Goal: Task Accomplishment & Management: Manage account settings

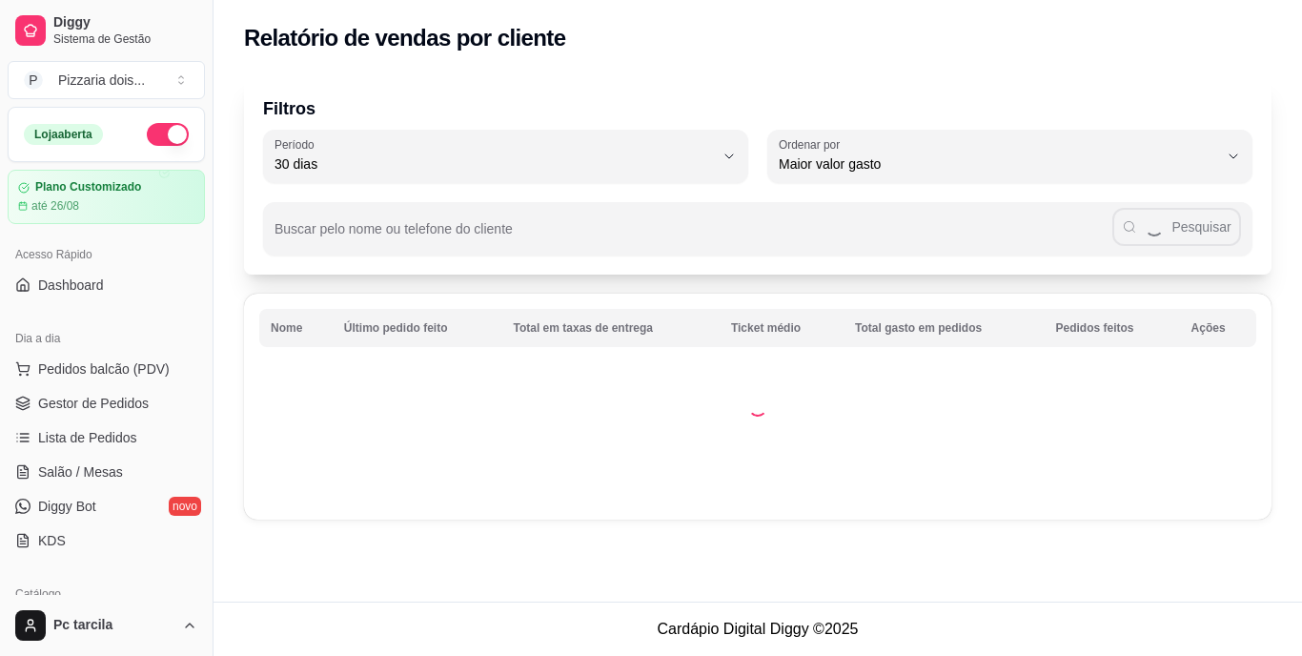
select select "30"
select select "HIGHEST_TOTAL_SPENT_WITH_ORDERS"
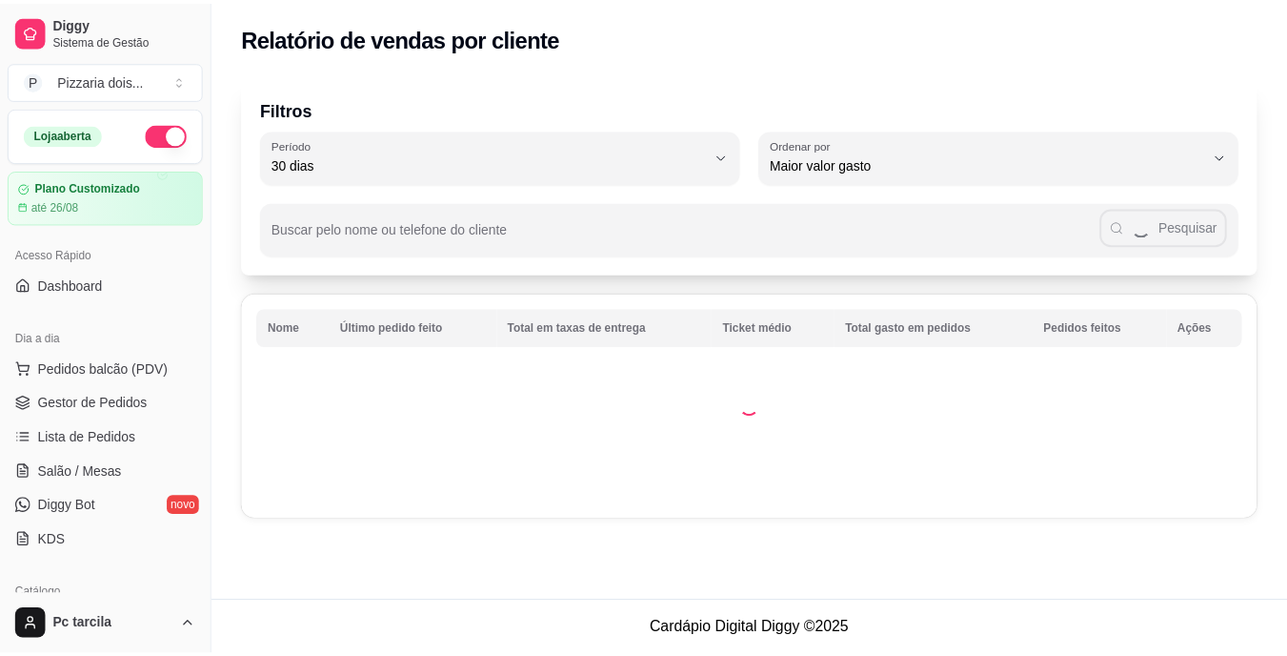
scroll to position [476, 0]
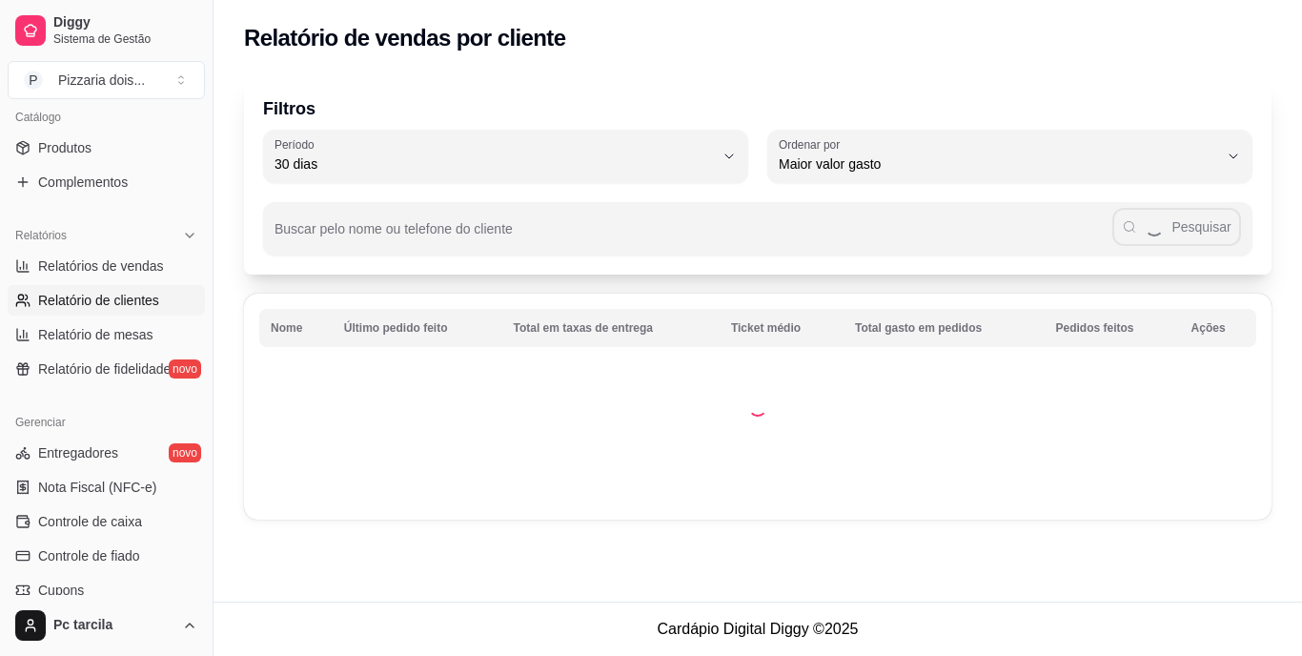
select select "ALL"
select select "0"
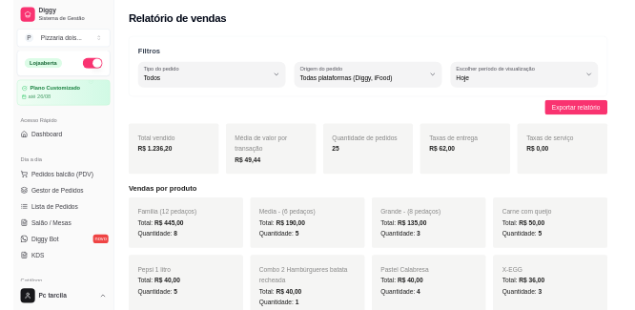
scroll to position [0, 0]
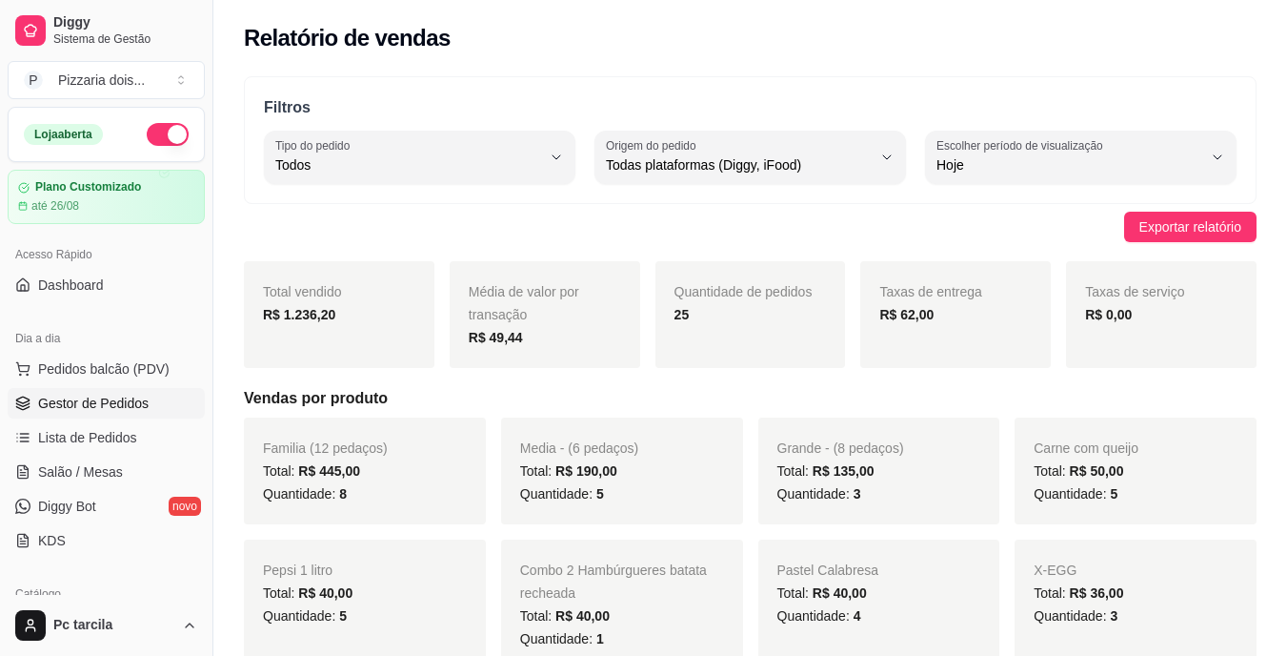
click at [116, 406] on span "Gestor de Pedidos" at bounding box center [93, 403] width 111 height 19
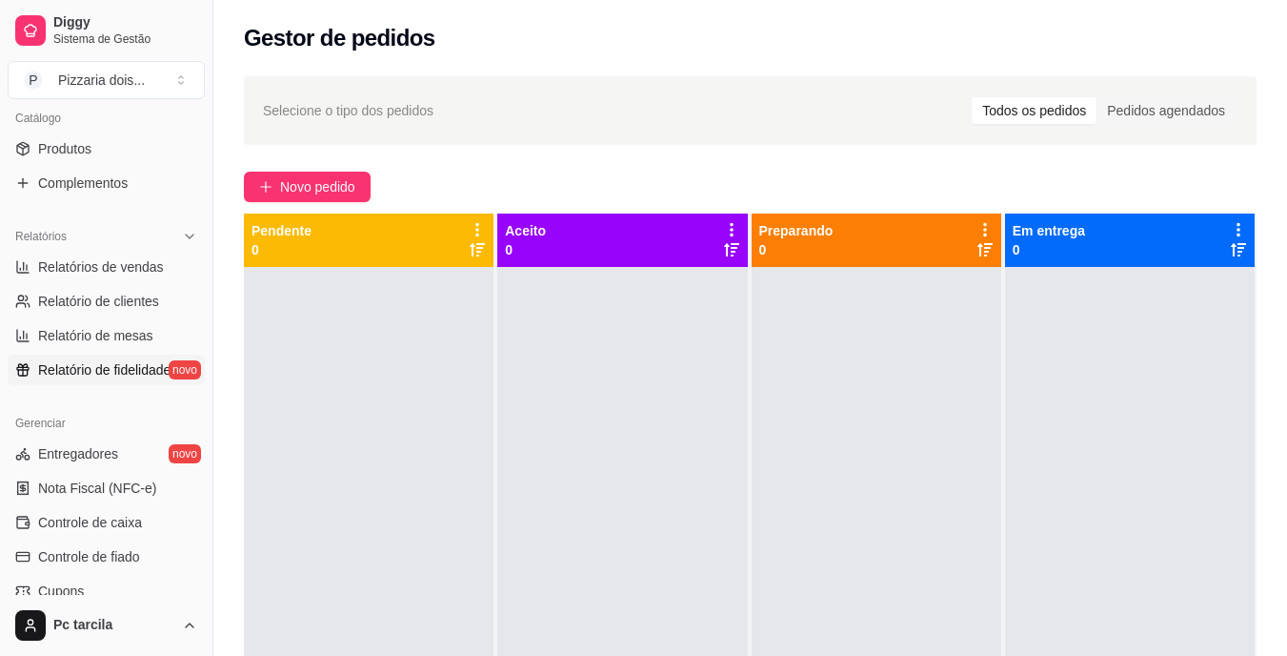
scroll to position [476, 0]
click at [98, 521] on span "Controle de caixa" at bounding box center [90, 521] width 104 height 19
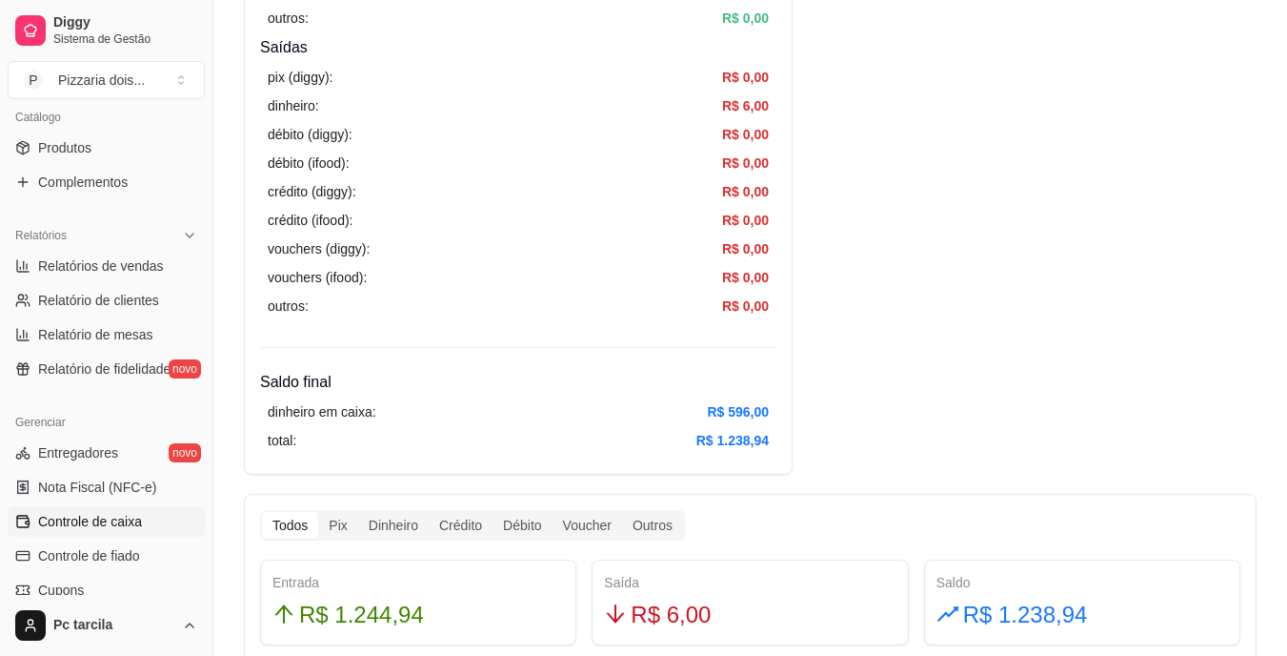
scroll to position [667, 0]
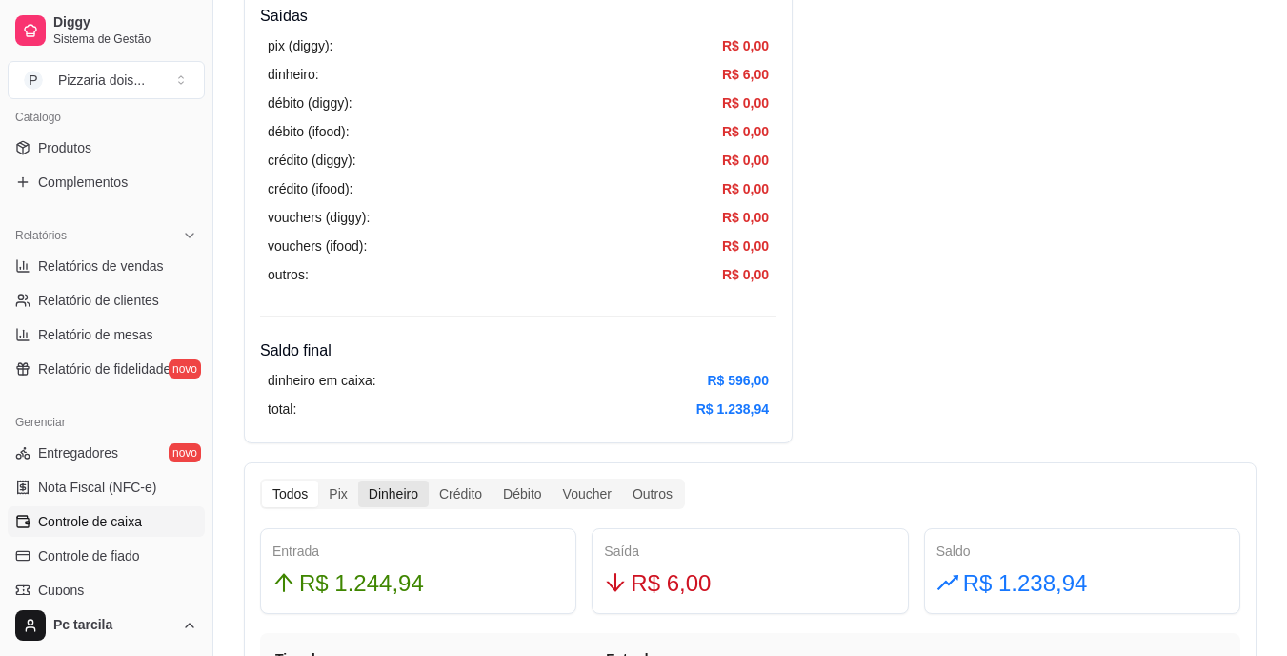
click at [377, 490] on div "Dinheiro" at bounding box center [393, 493] width 71 height 27
click at [358, 480] on input "Dinheiro" at bounding box center [358, 480] width 0 height 0
click at [374, 498] on div "Dinheiro" at bounding box center [393, 493] width 71 height 27
click at [358, 480] on input "Dinheiro" at bounding box center [358, 480] width 0 height 0
click at [388, 491] on div "Dinheiro" at bounding box center [393, 493] width 71 height 27
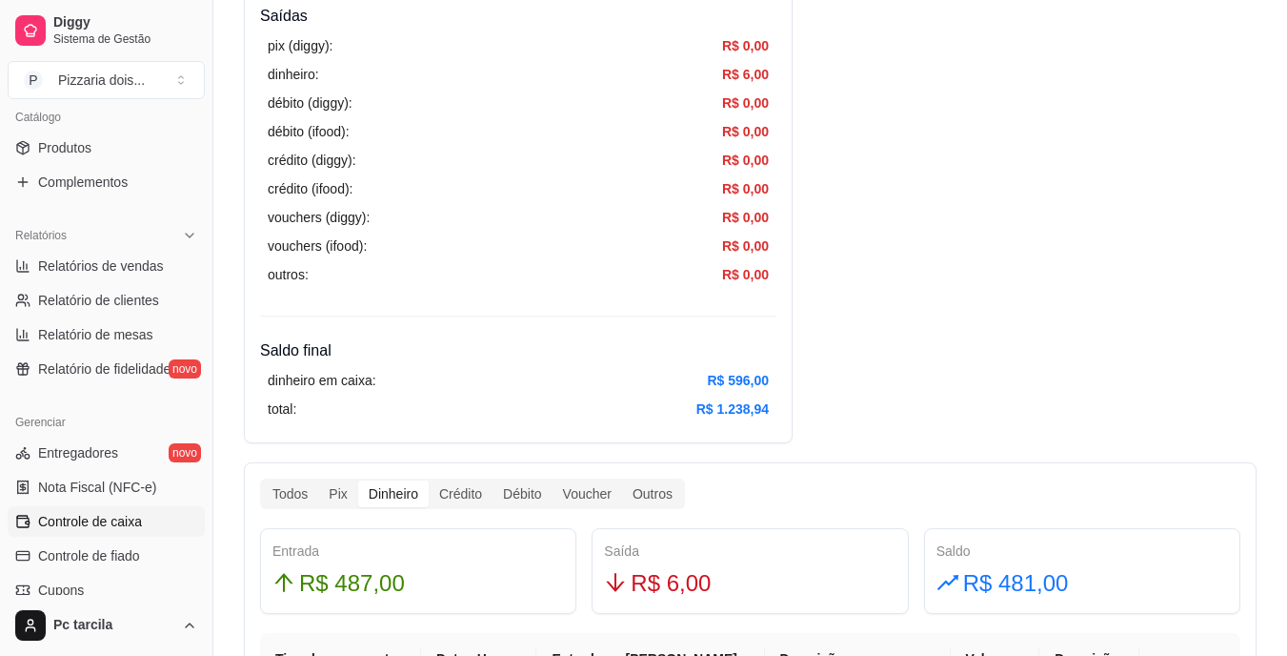
click at [358, 480] on input "Dinheiro" at bounding box center [358, 480] width 0 height 0
click at [333, 497] on div "Pix" at bounding box center [337, 493] width 39 height 27
click at [318, 480] on input "Pix" at bounding box center [318, 480] width 0 height 0
click at [392, 493] on div "Dinheiro" at bounding box center [393, 493] width 71 height 27
click at [358, 480] on input "Dinheiro" at bounding box center [358, 480] width 0 height 0
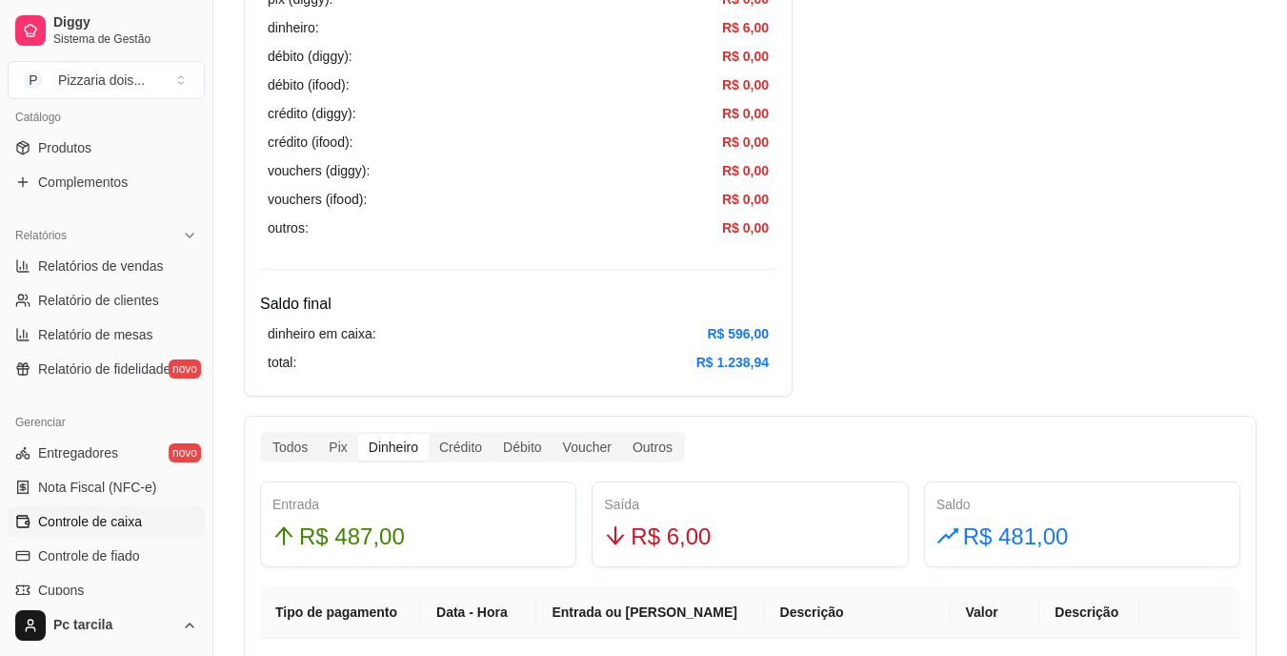
scroll to position [762, 0]
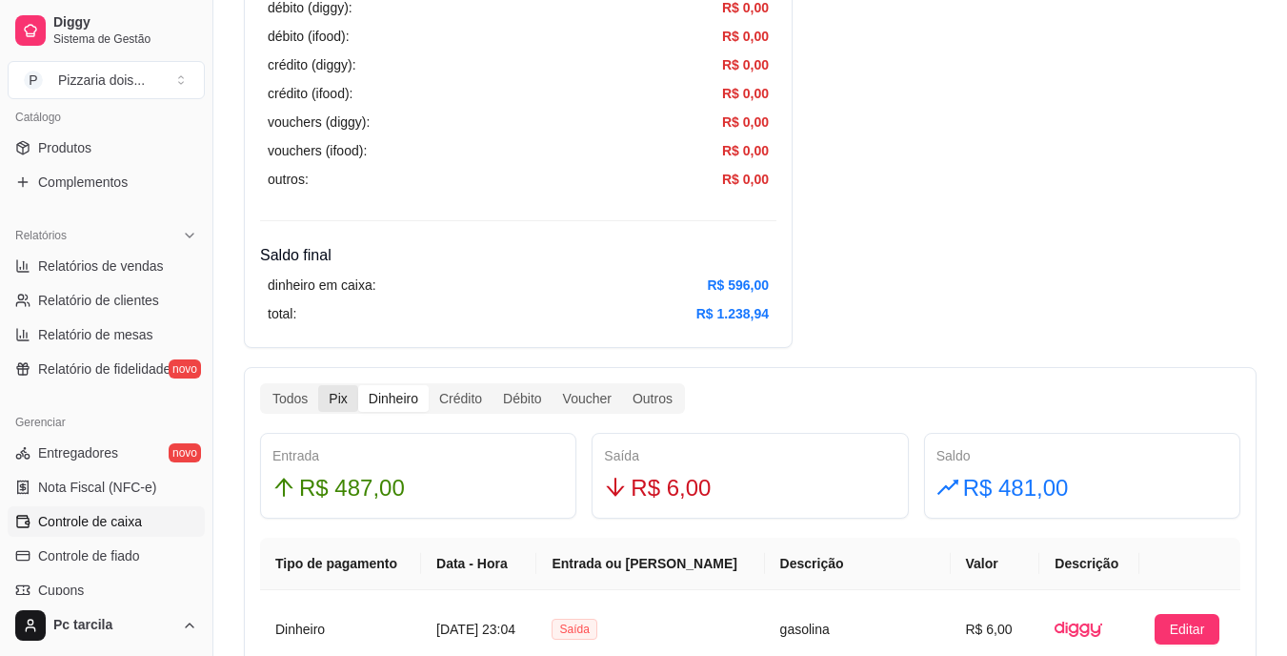
click at [341, 402] on div "Pix" at bounding box center [337, 398] width 39 height 27
click at [318, 385] on input "Pix" at bounding box center [318, 385] width 0 height 0
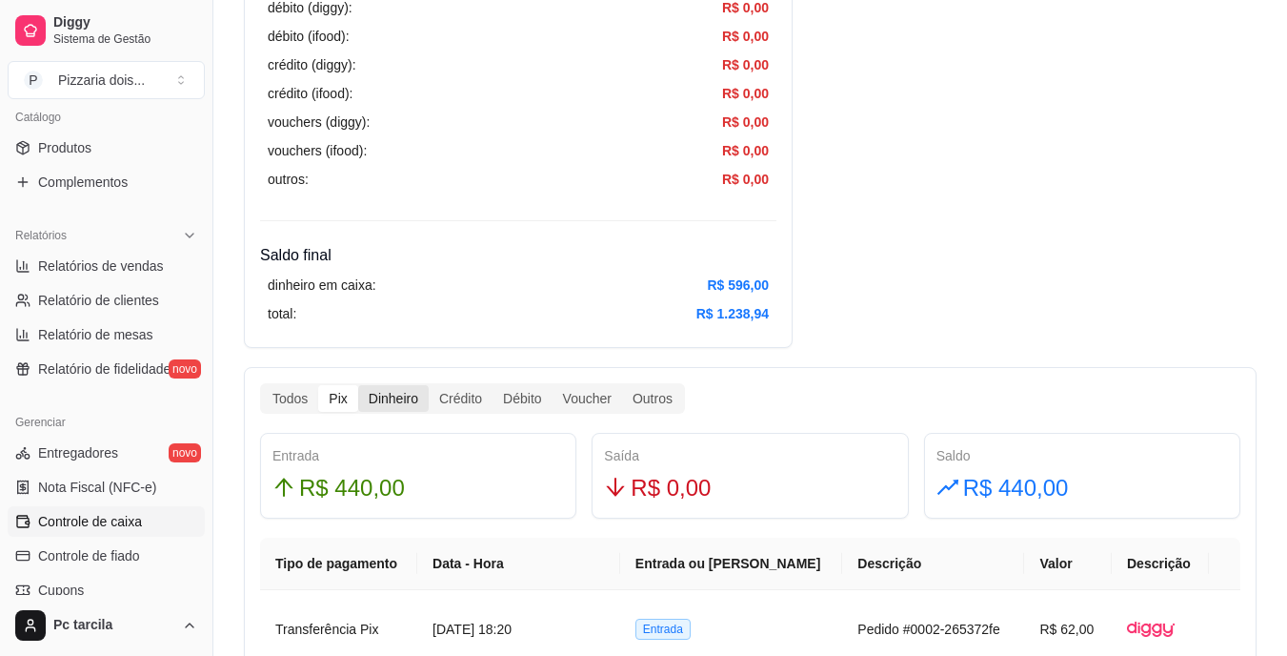
click at [397, 404] on div "Dinheiro" at bounding box center [393, 398] width 71 height 27
click at [358, 385] on input "Dinheiro" at bounding box center [358, 385] width 0 height 0
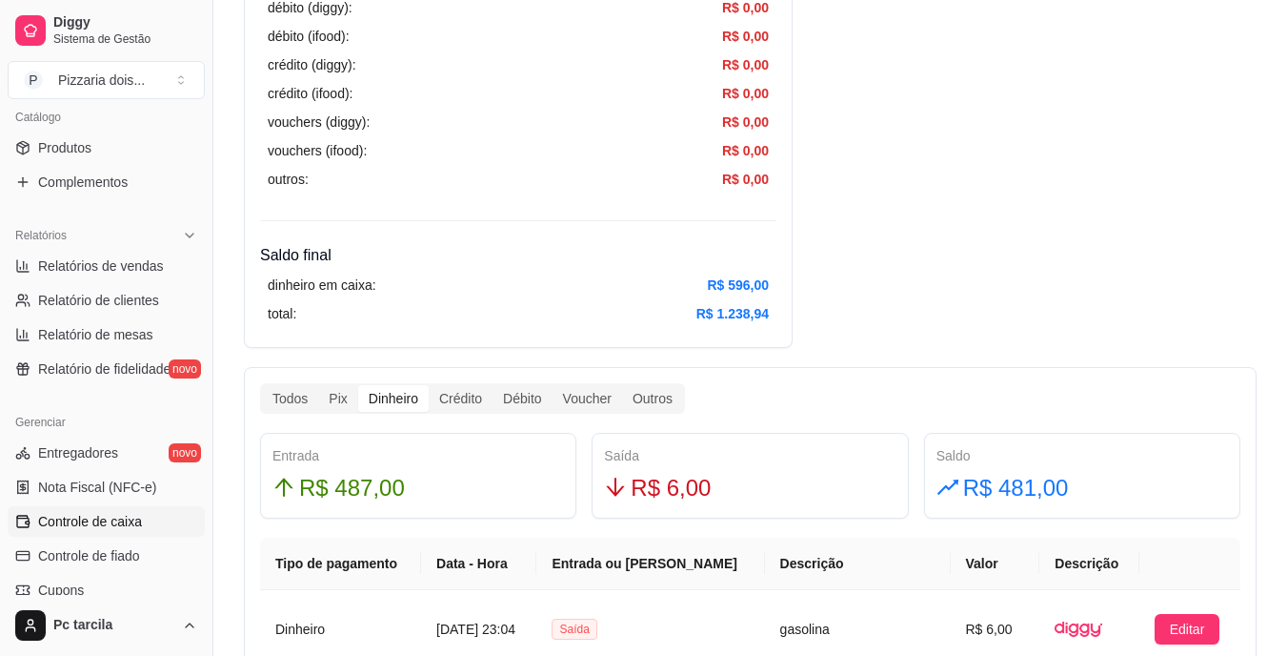
click at [352, 546] on th "Tipo de pagamento" at bounding box center [340, 563] width 161 height 52
click at [405, 400] on div "Dinheiro" at bounding box center [393, 398] width 71 height 27
click at [358, 385] on input "Dinheiro" at bounding box center [358, 385] width 0 height 0
click at [332, 396] on div "Pix" at bounding box center [337, 398] width 39 height 27
click at [318, 385] on input "Pix" at bounding box center [318, 385] width 0 height 0
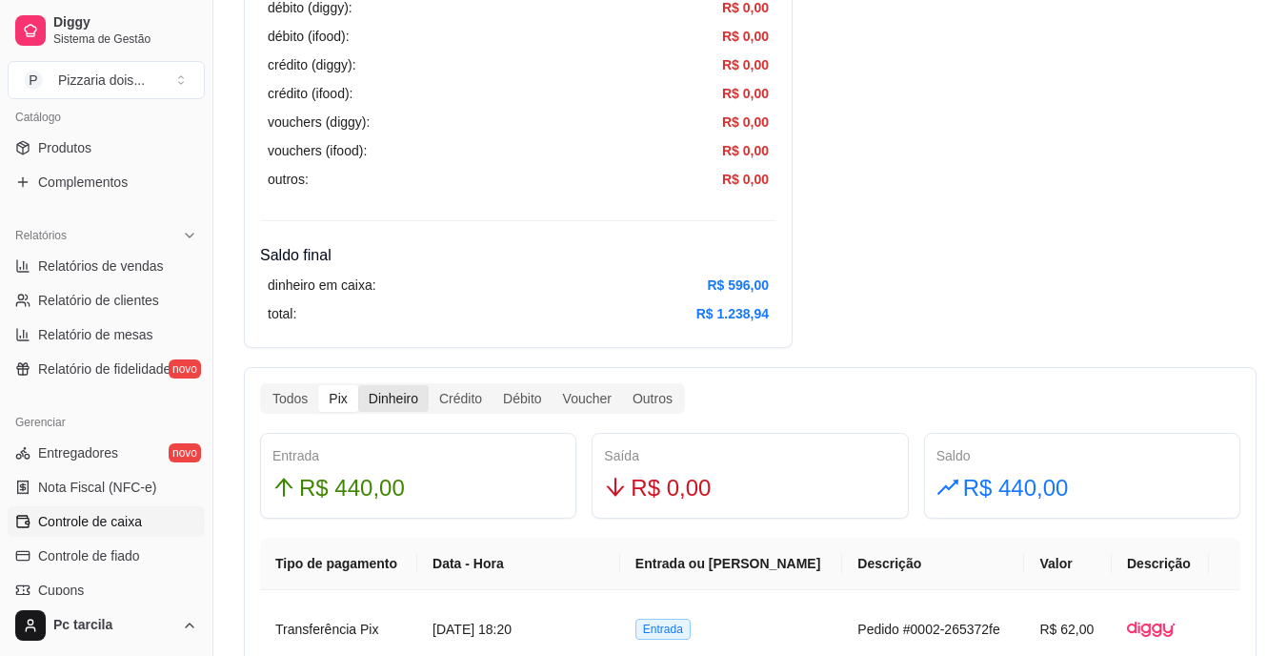
click at [393, 400] on div "Dinheiro" at bounding box center [393, 398] width 71 height 27
click at [358, 385] on input "Dinheiro" at bounding box center [358, 385] width 0 height 0
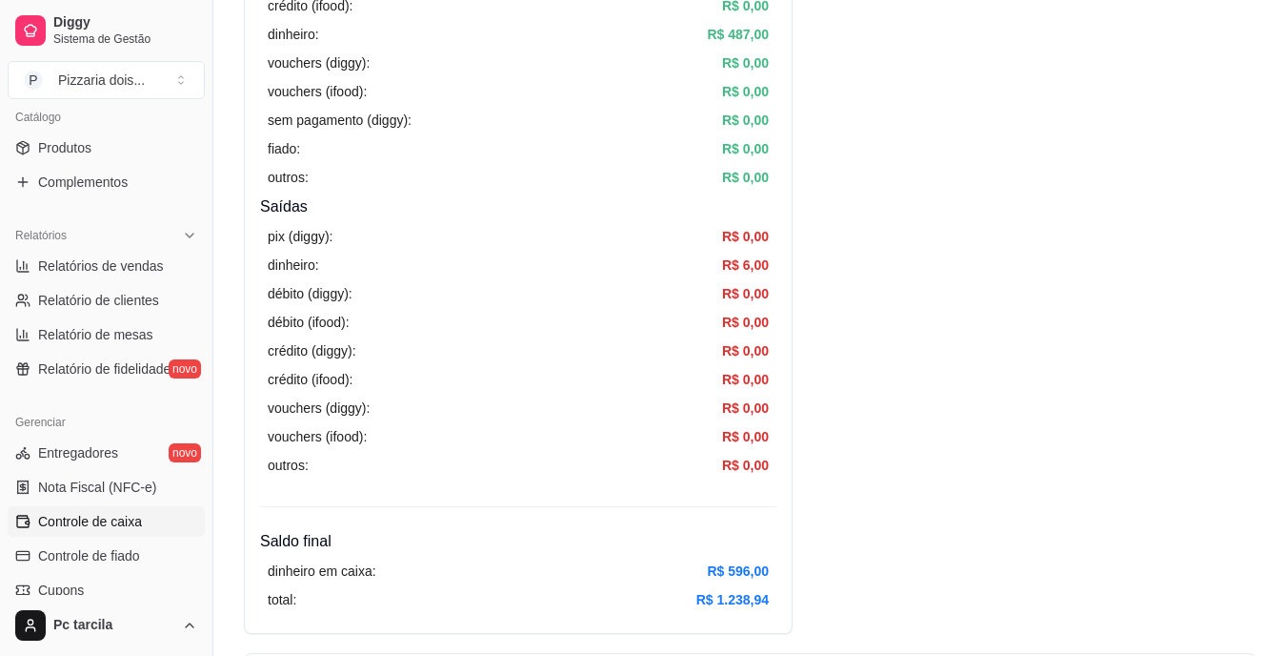
scroll to position [953, 0]
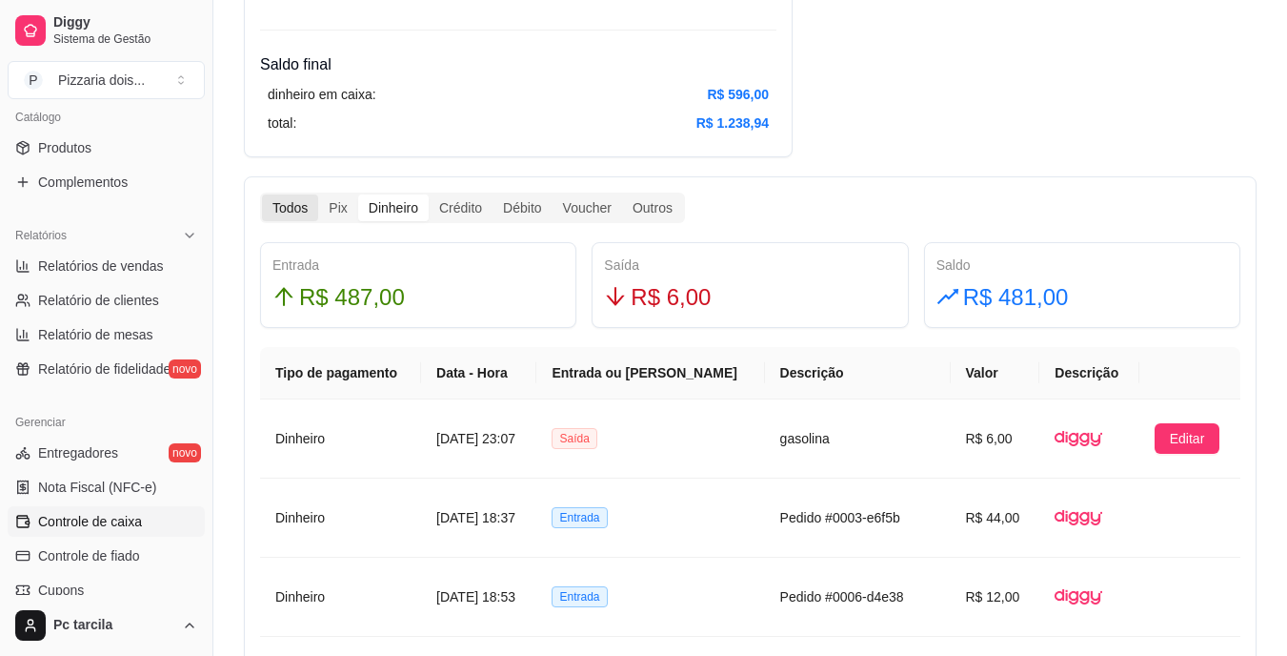
click at [303, 217] on div "Todos" at bounding box center [290, 207] width 56 height 27
click at [262, 194] on input "Todos" at bounding box center [262, 194] width 0 height 0
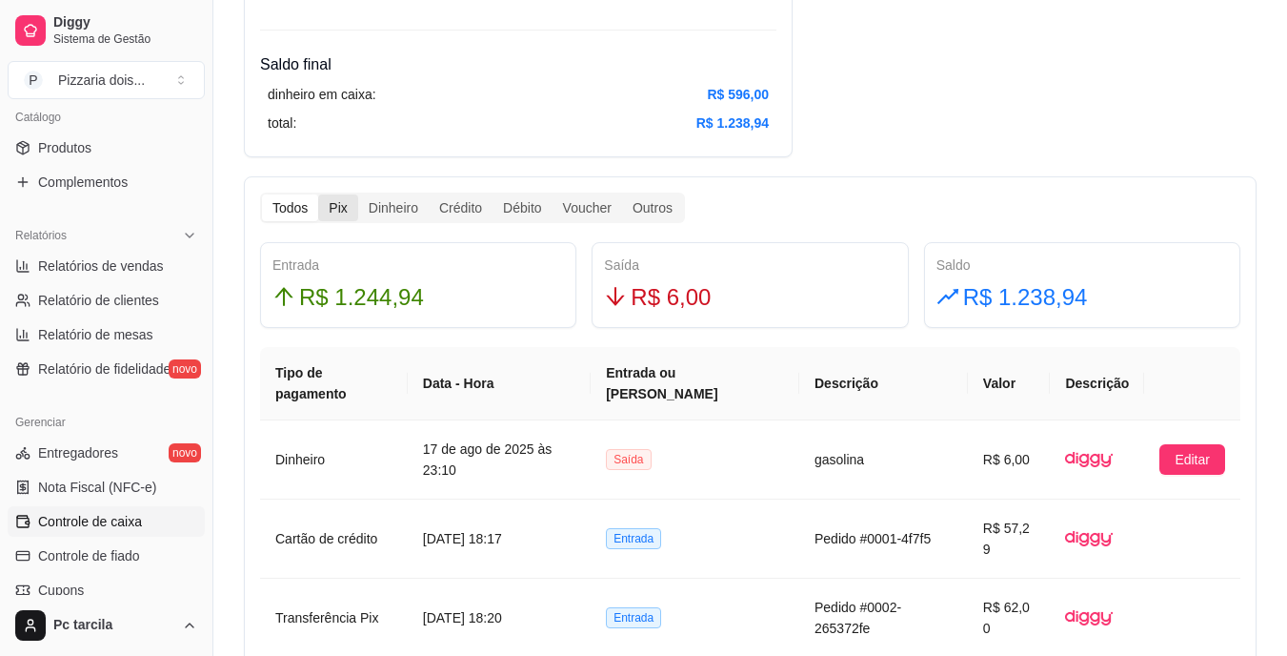
click at [338, 198] on div "Pix" at bounding box center [337, 207] width 39 height 27
click at [318, 194] on input "Pix" at bounding box center [318, 194] width 0 height 0
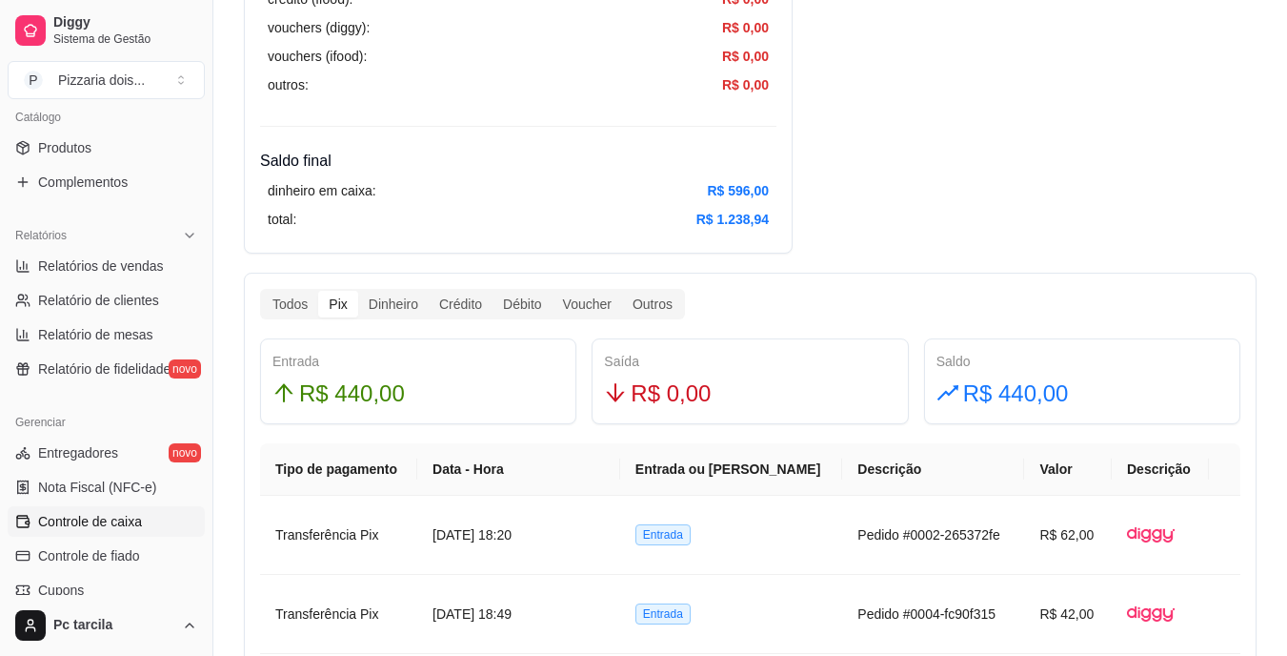
scroll to position [858, 0]
click at [302, 301] on div "Todos" at bounding box center [290, 303] width 56 height 27
click at [262, 290] on input "Todos" at bounding box center [262, 290] width 0 height 0
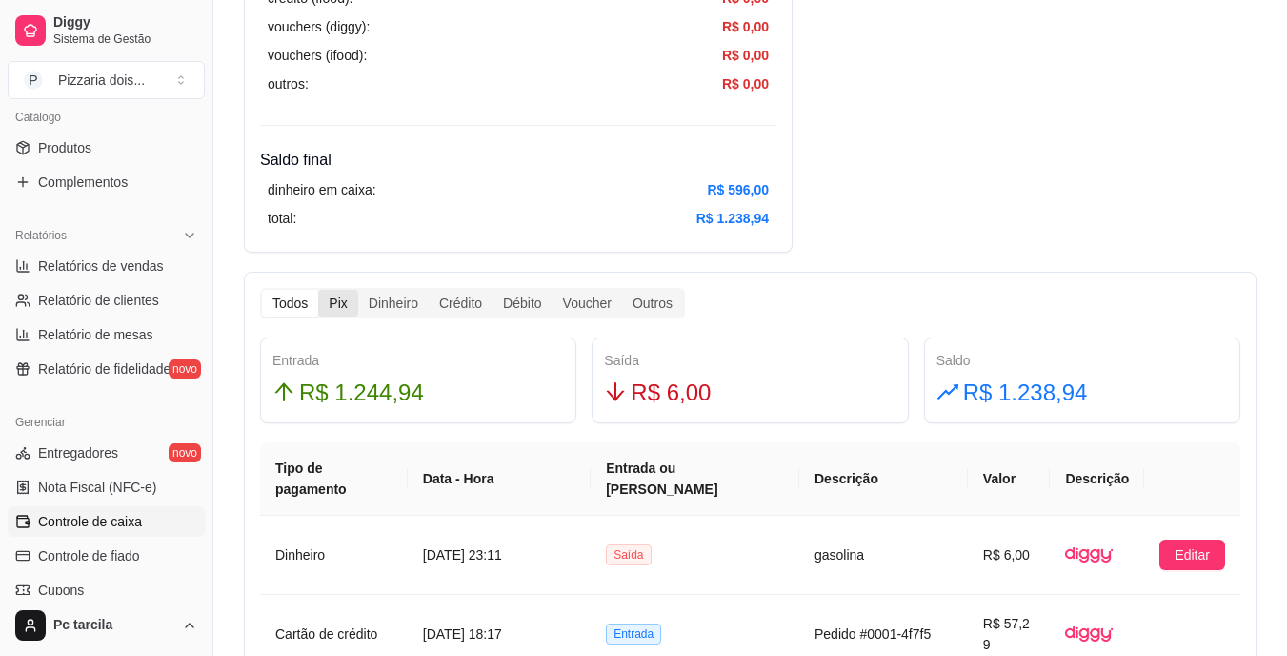
click at [333, 303] on div "Pix" at bounding box center [337, 303] width 39 height 27
click at [318, 290] on input "Pix" at bounding box center [318, 290] width 0 height 0
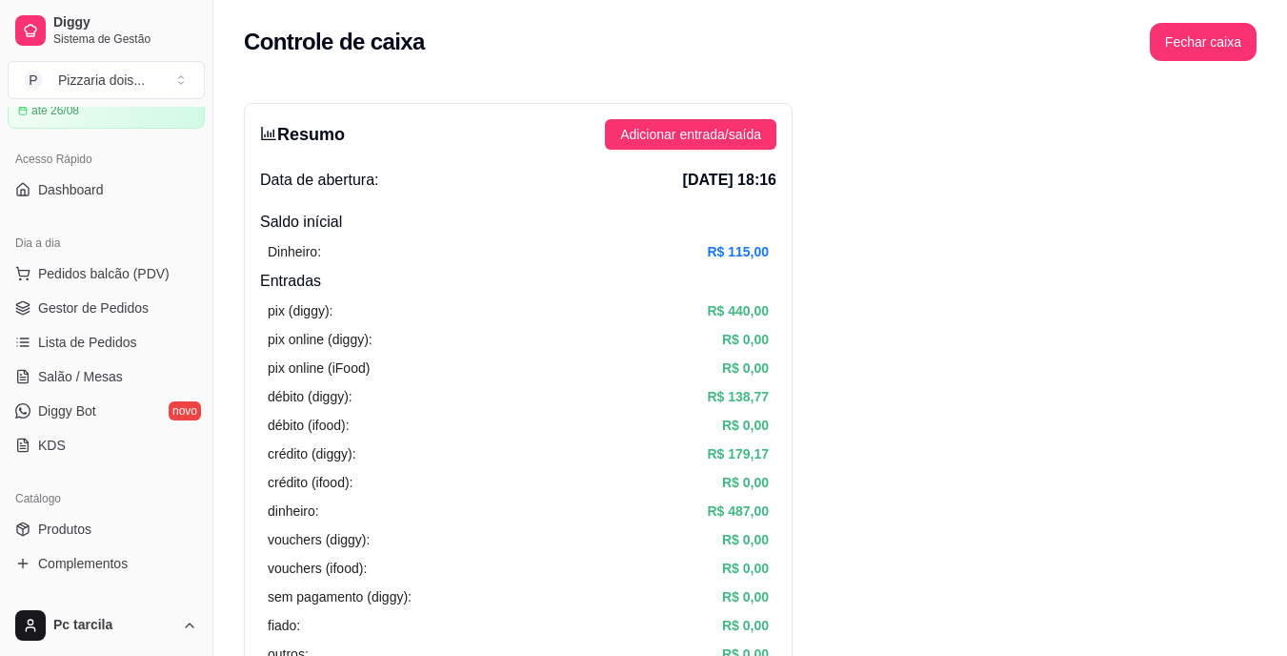
scroll to position [0, 0]
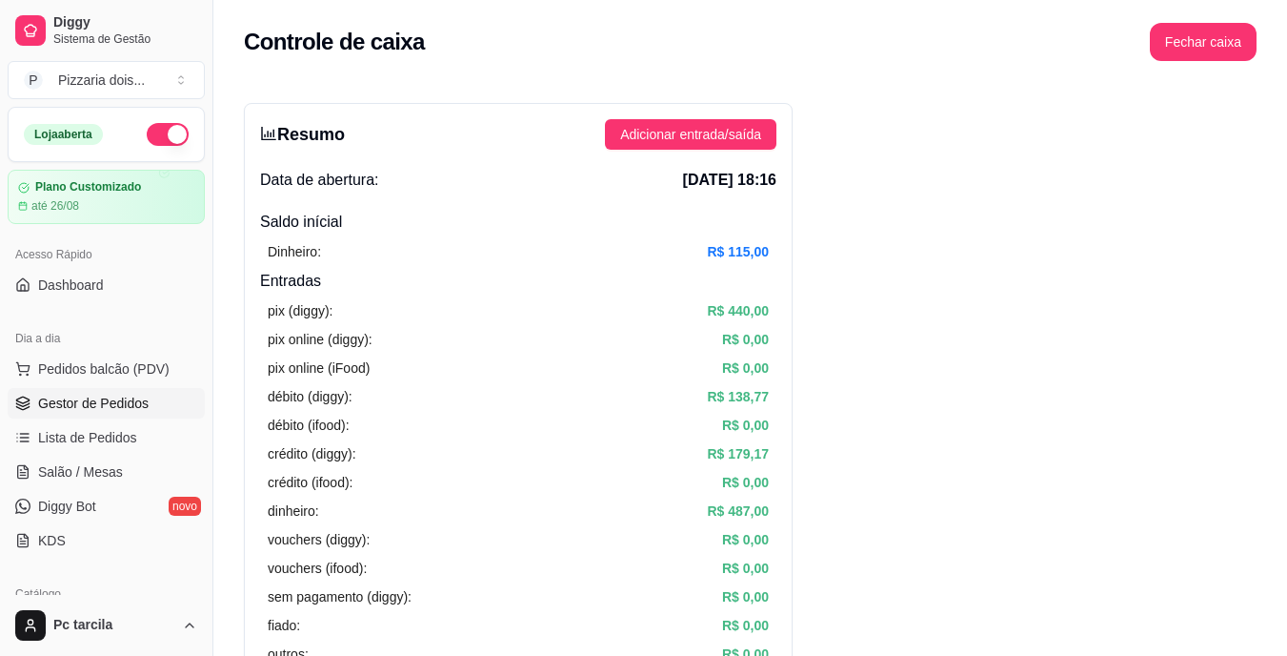
click at [87, 413] on link "Gestor de Pedidos" at bounding box center [106, 403] width 197 height 30
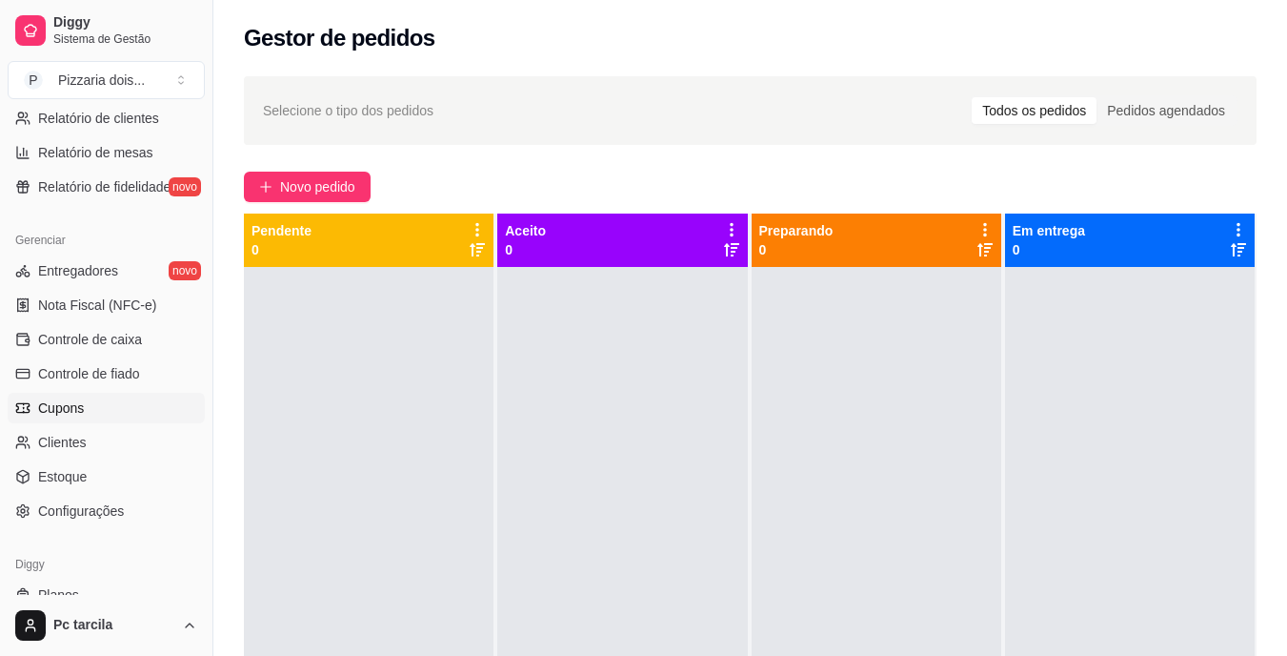
scroll to position [667, 0]
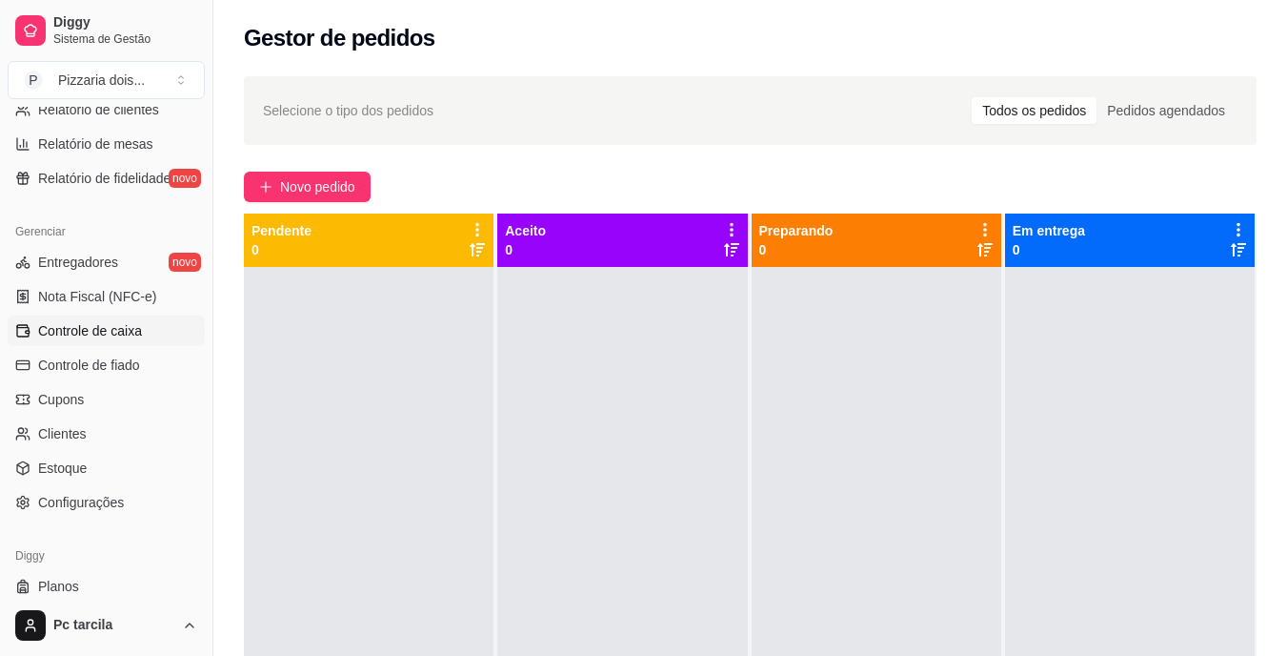
click at [101, 336] on span "Controle de caixa" at bounding box center [90, 330] width 104 height 19
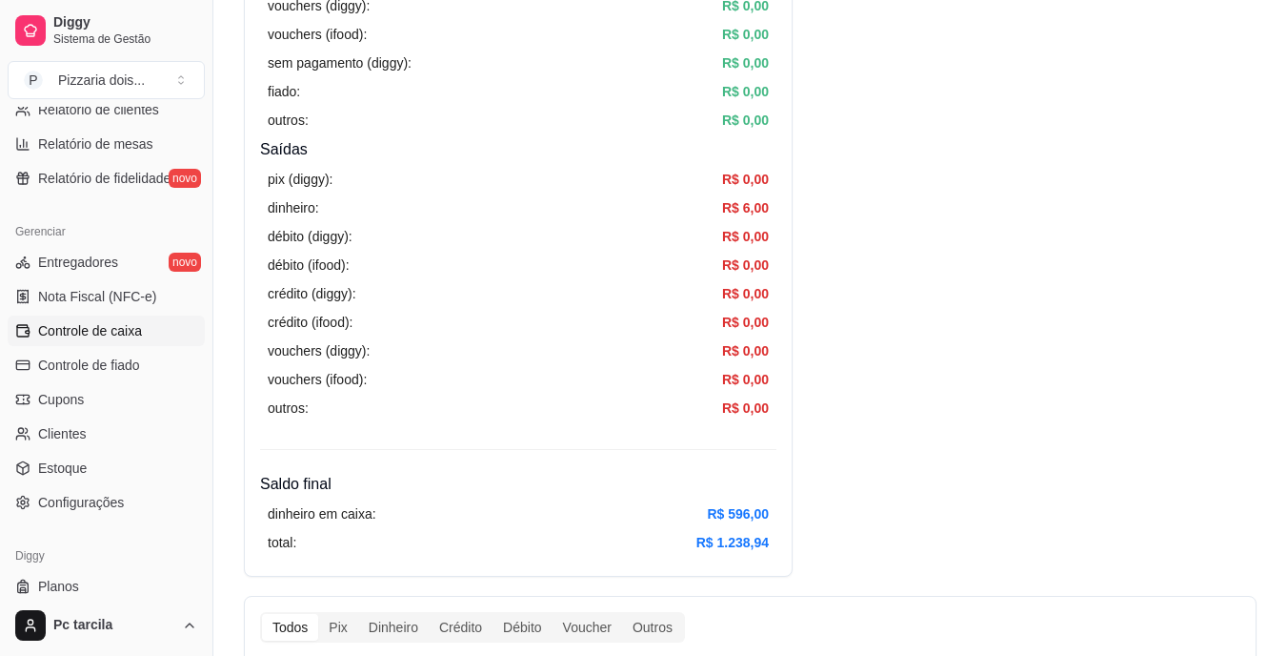
scroll to position [667, 0]
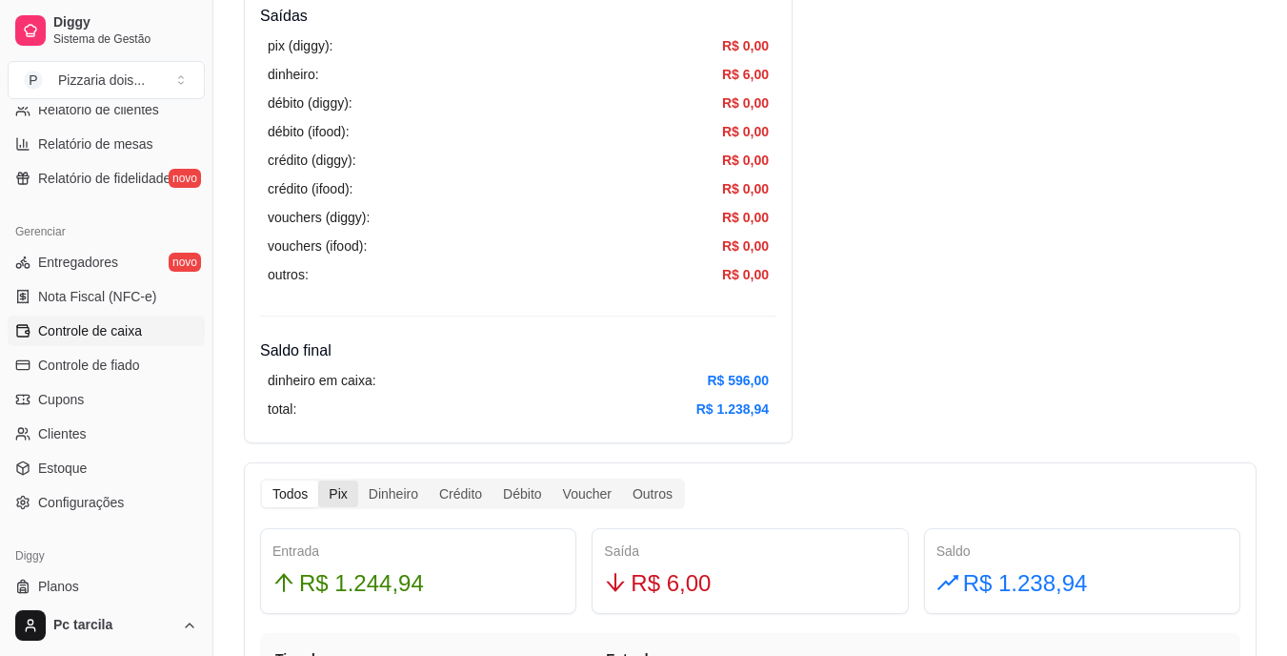
drag, startPoint x: 525, startPoint y: 418, endPoint x: 349, endPoint y: 495, distance: 192.4
click at [349, 495] on div "Pix" at bounding box center [337, 493] width 39 height 27
click at [318, 480] on input "Pix" at bounding box center [318, 480] width 0 height 0
click at [474, 496] on div "Crédito" at bounding box center [461, 493] width 64 height 27
click at [429, 480] on input "Crédito" at bounding box center [429, 480] width 0 height 0
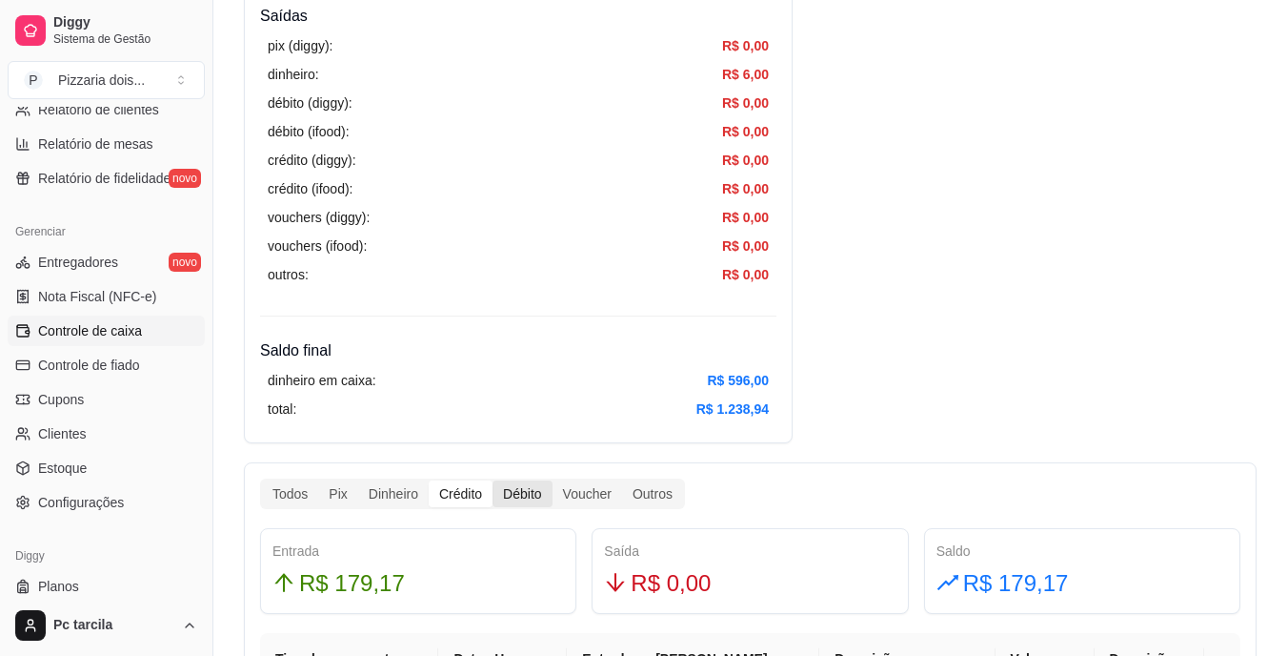
click at [522, 494] on div "Débito" at bounding box center [522, 493] width 59 height 27
click at [493, 480] on input "Débito" at bounding box center [493, 480] width 0 height 0
click at [454, 488] on div "Crédito" at bounding box center [461, 493] width 64 height 27
click at [429, 480] on input "Crédito" at bounding box center [429, 480] width 0 height 0
click at [519, 496] on div "Débito" at bounding box center [522, 493] width 59 height 27
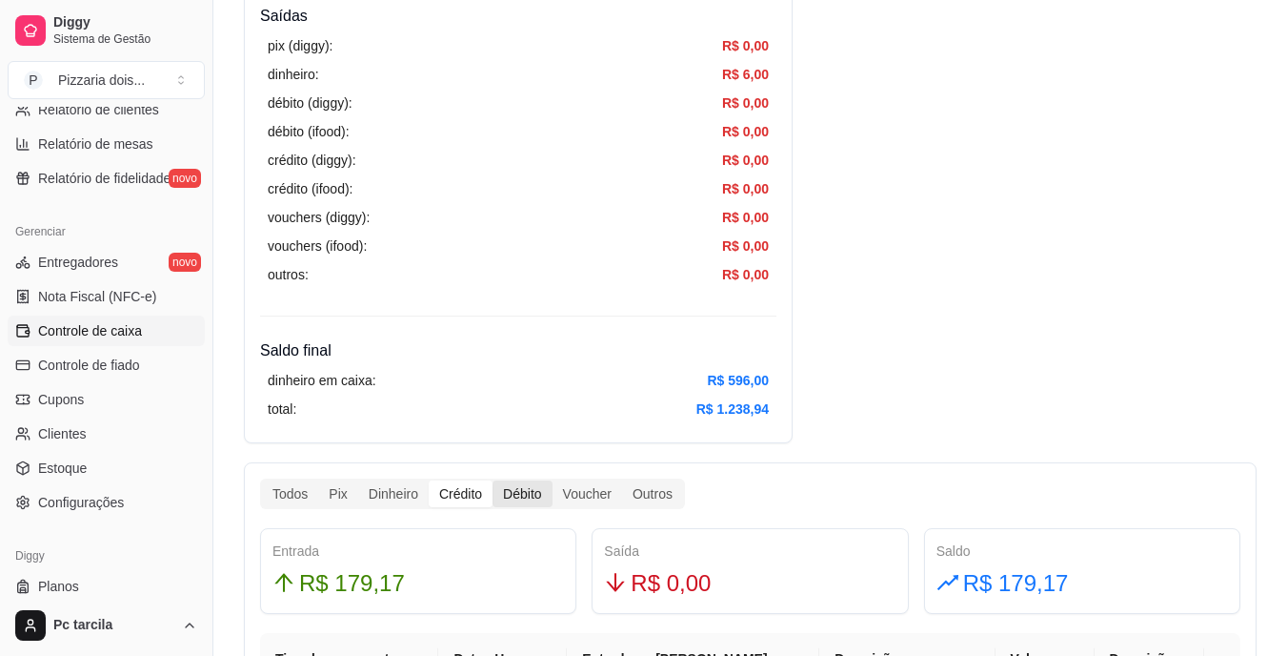
click at [493, 480] on input "Débito" at bounding box center [493, 480] width 0 height 0
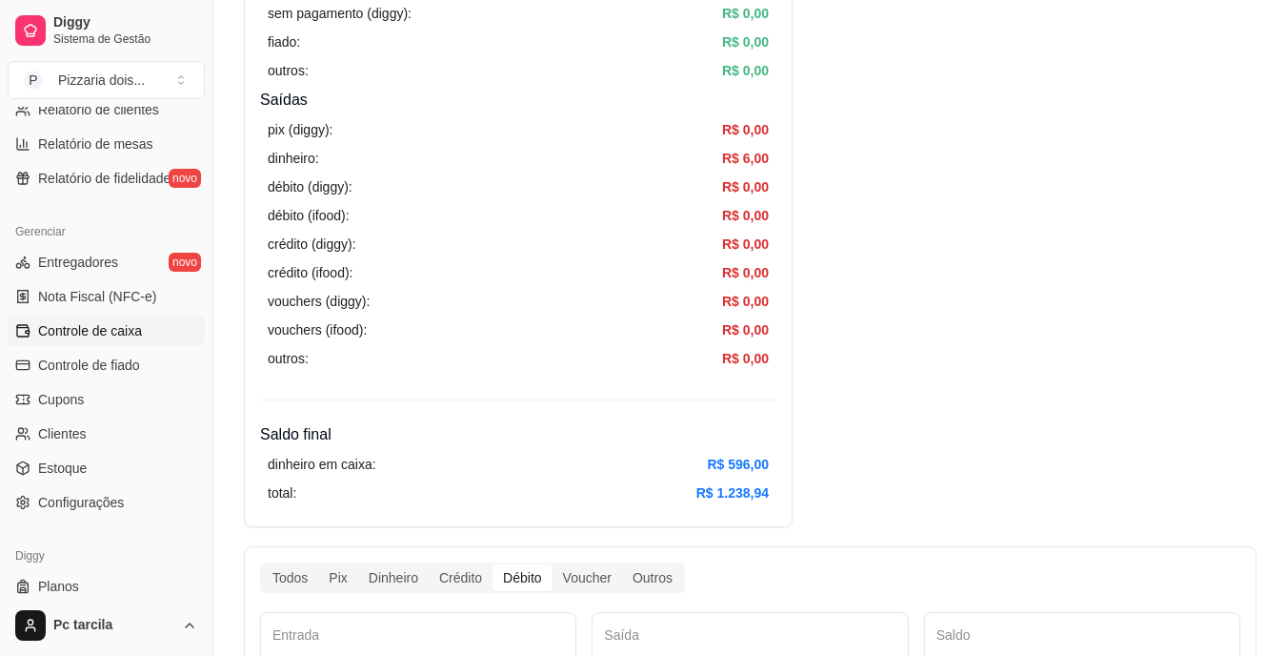
scroll to position [572, 0]
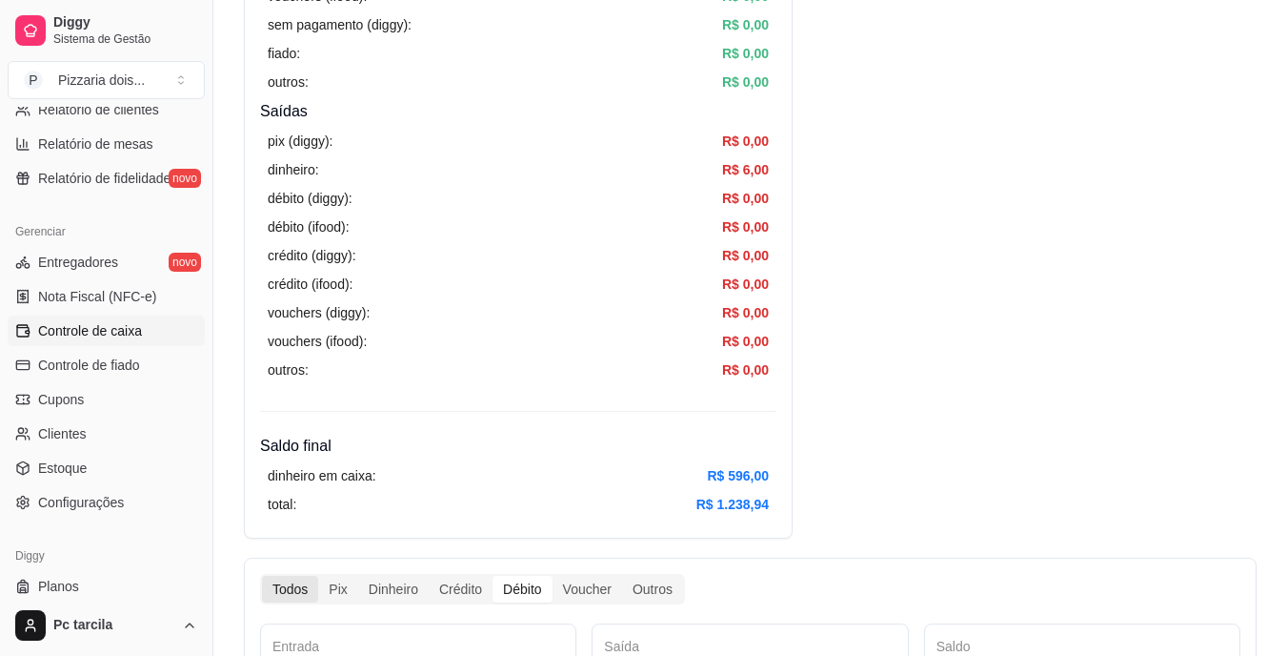
click at [294, 587] on div "Todos" at bounding box center [290, 588] width 56 height 27
click at [262, 575] on input "Todos" at bounding box center [262, 575] width 0 height 0
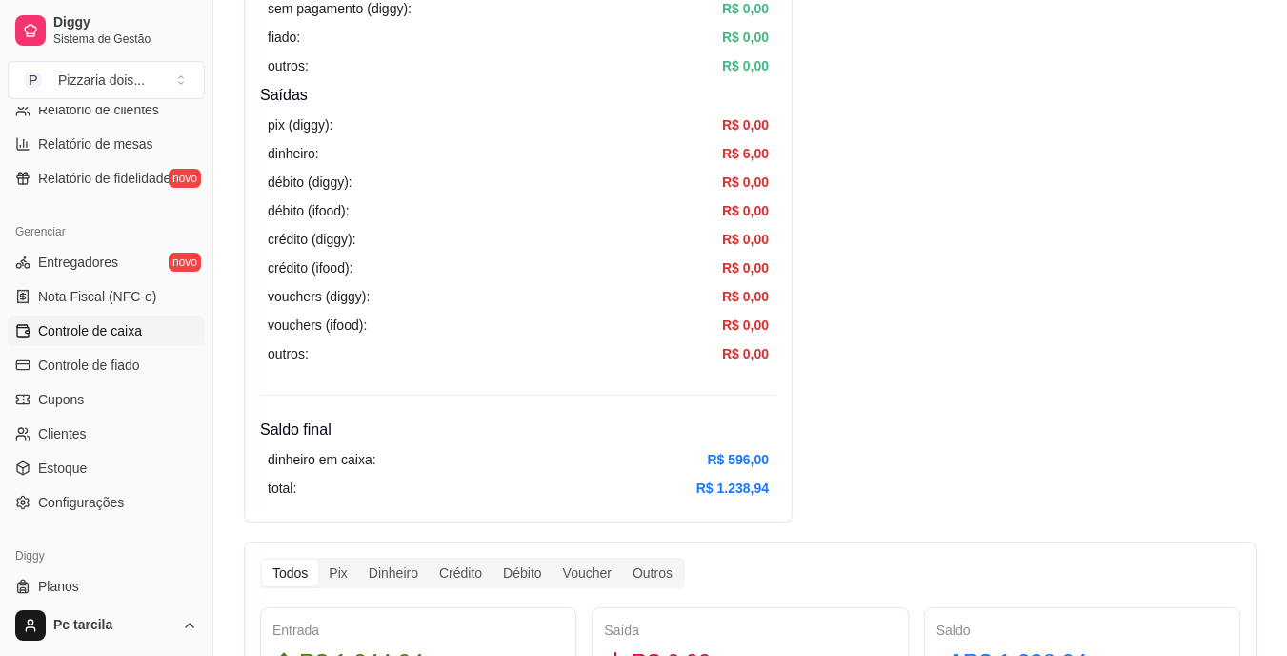
scroll to position [762, 0]
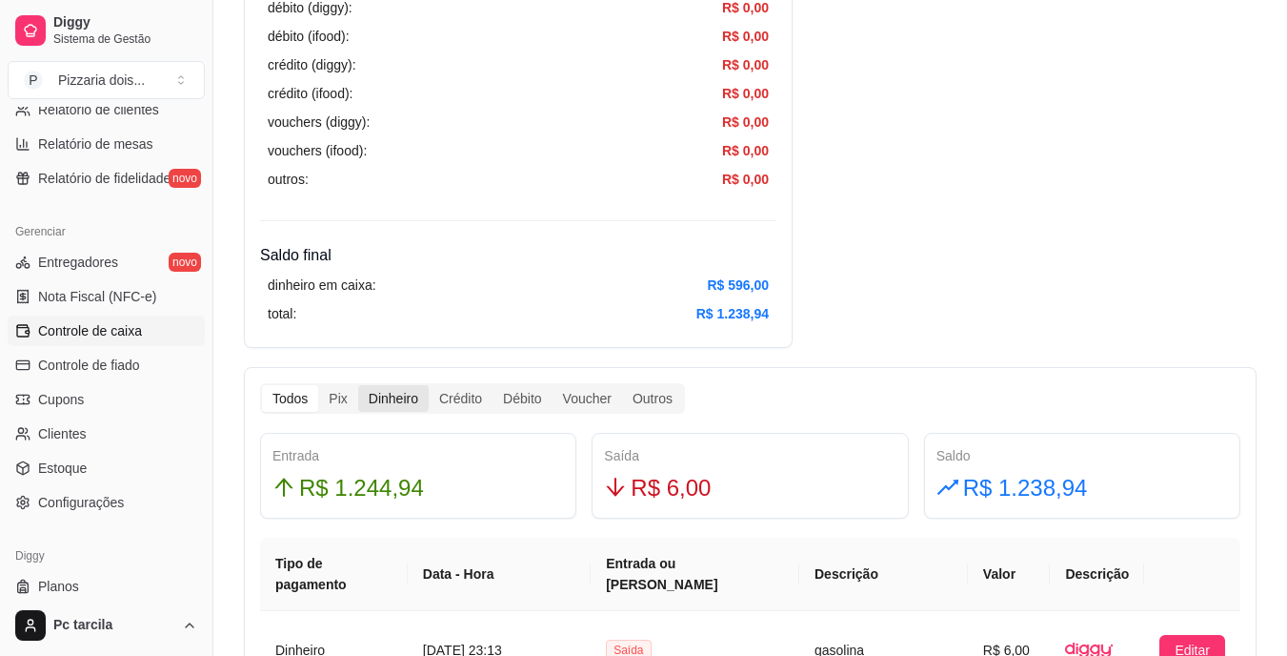
click at [375, 388] on div "Dinheiro" at bounding box center [393, 398] width 71 height 27
click at [358, 385] on input "Dinheiro" at bounding box center [358, 385] width 0 height 0
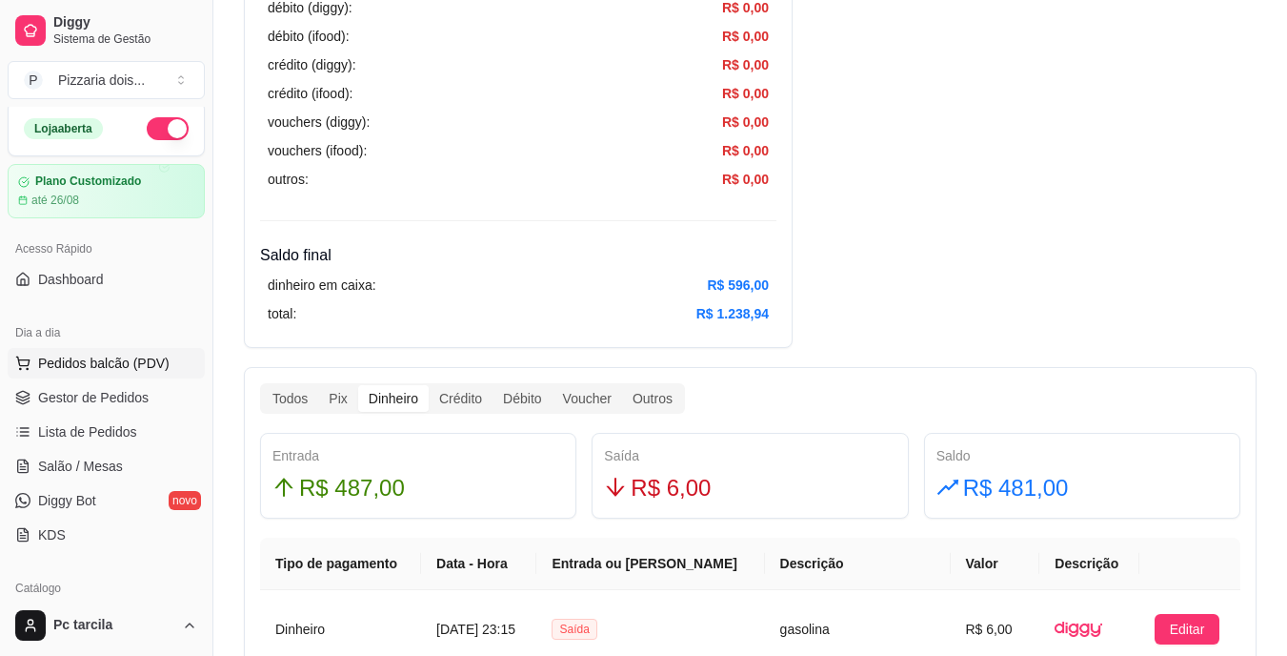
scroll to position [0, 0]
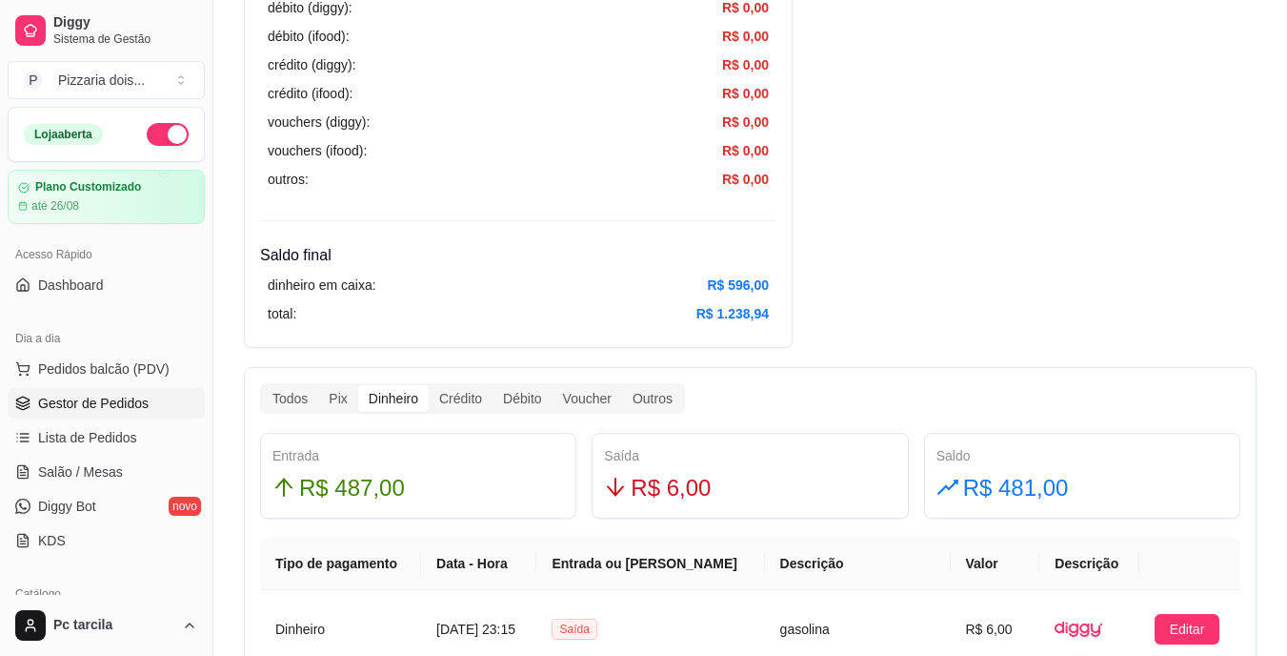
click at [116, 410] on span "Gestor de Pedidos" at bounding box center [93, 403] width 111 height 19
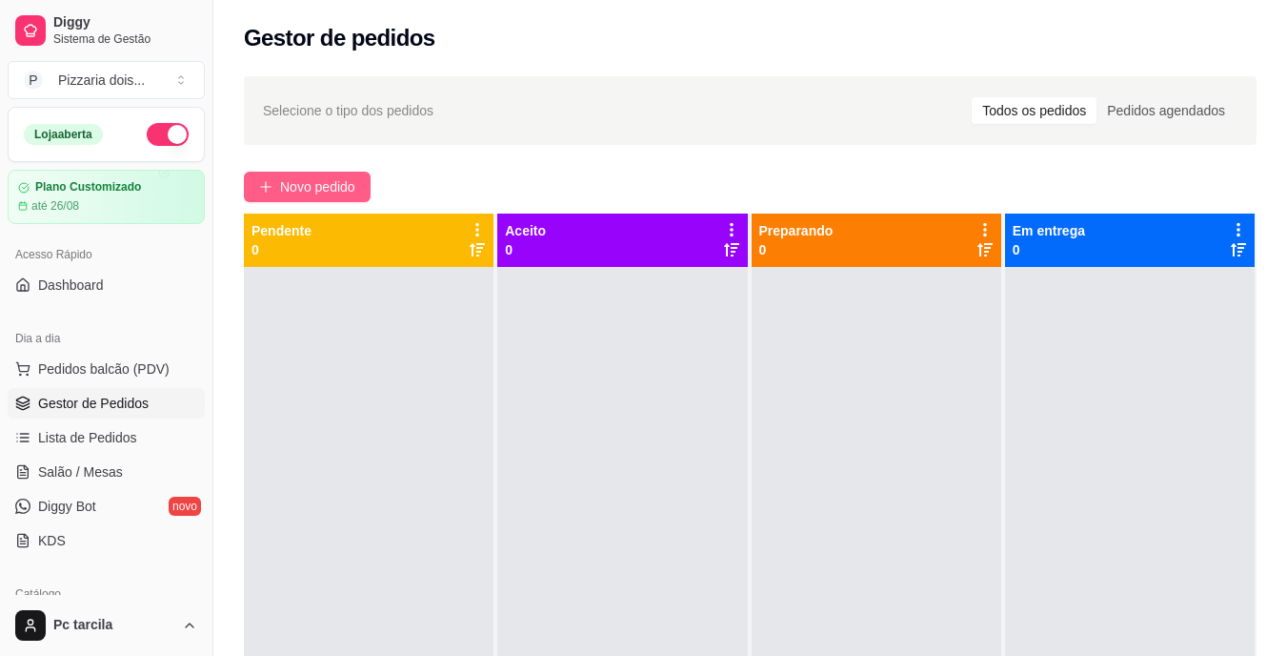
click at [333, 197] on button "Novo pedido" at bounding box center [307, 187] width 127 height 30
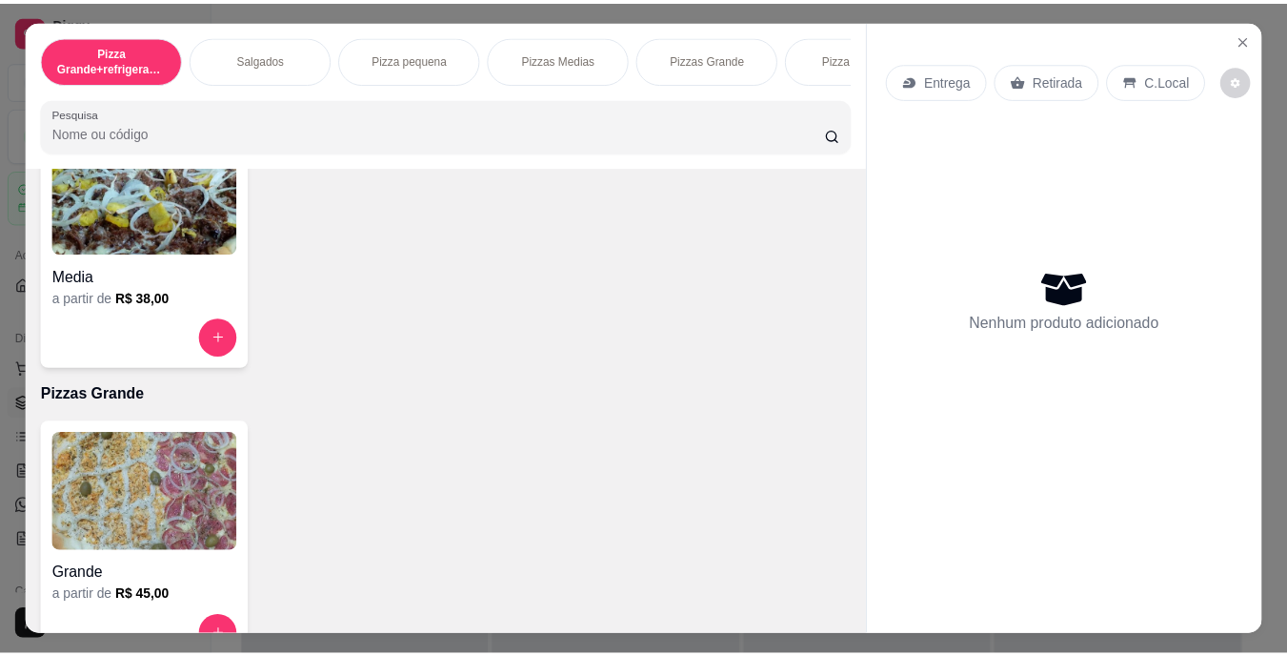
scroll to position [1334, 0]
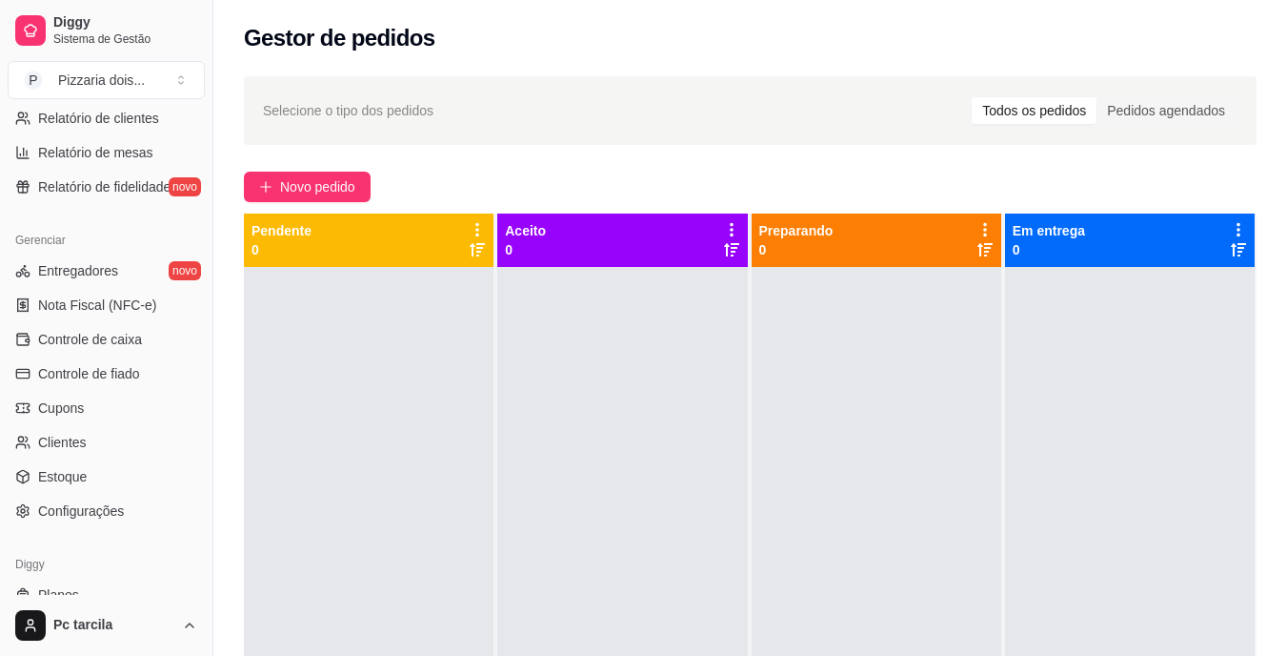
scroll to position [667, 0]
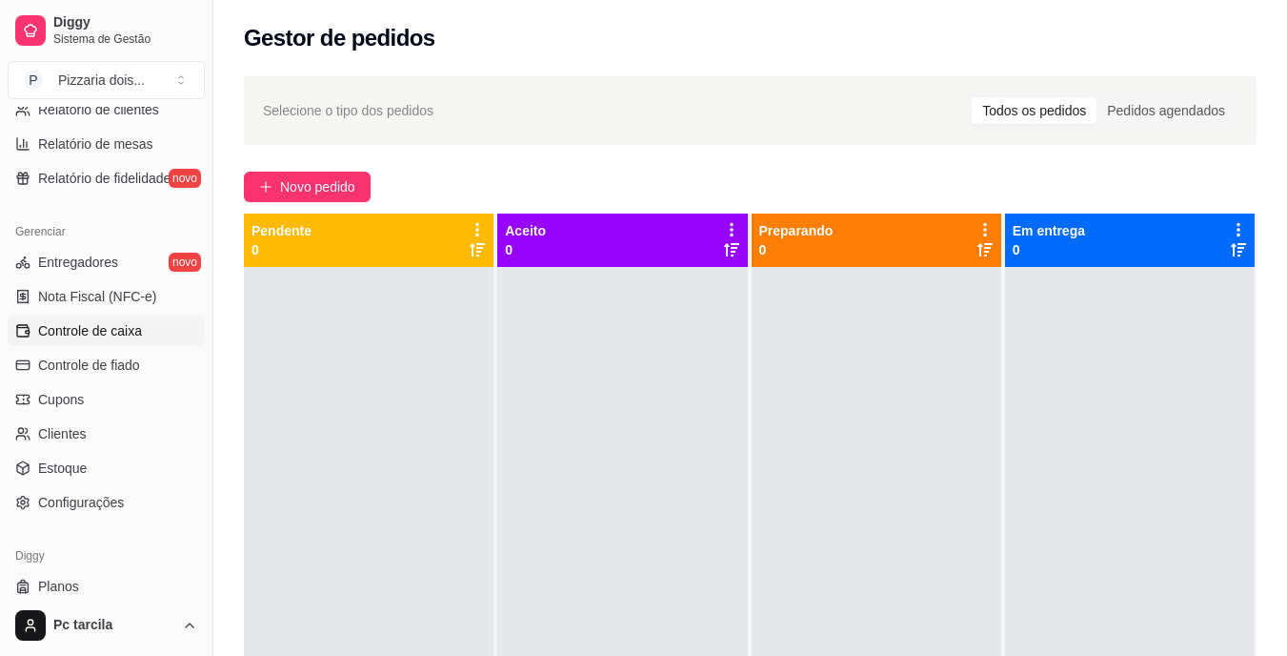
click at [134, 324] on span "Controle de caixa" at bounding box center [90, 330] width 104 height 19
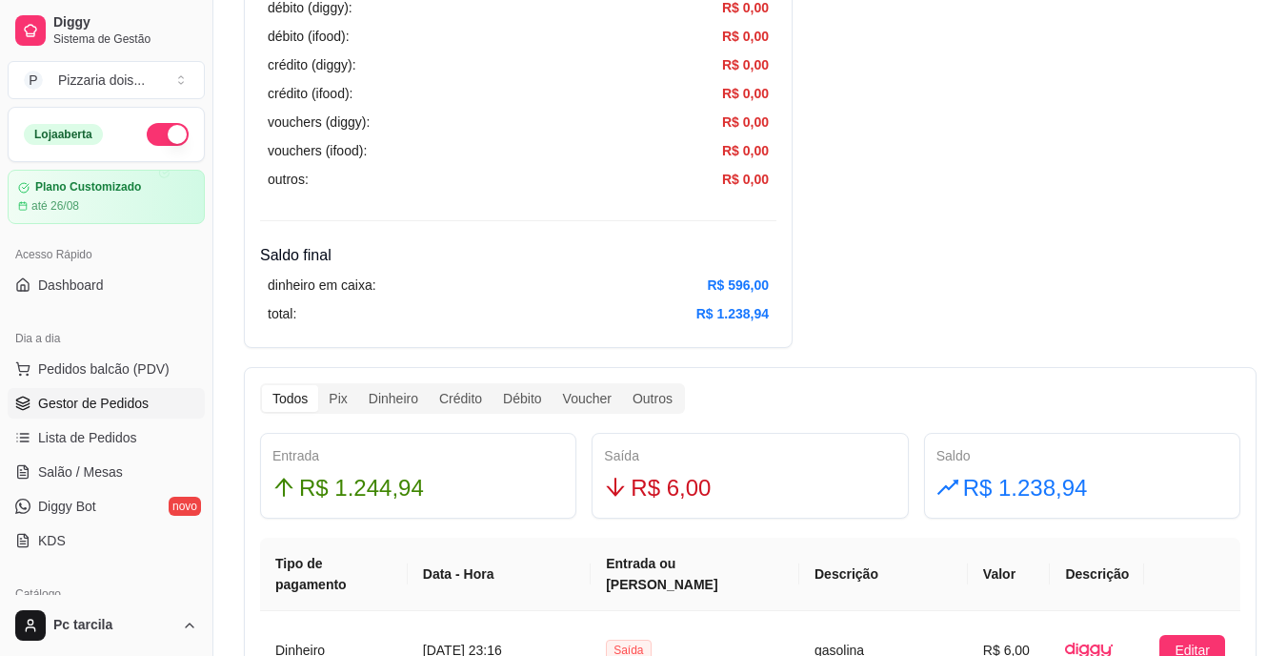
click at [91, 402] on span "Gestor de Pedidos" at bounding box center [93, 403] width 111 height 19
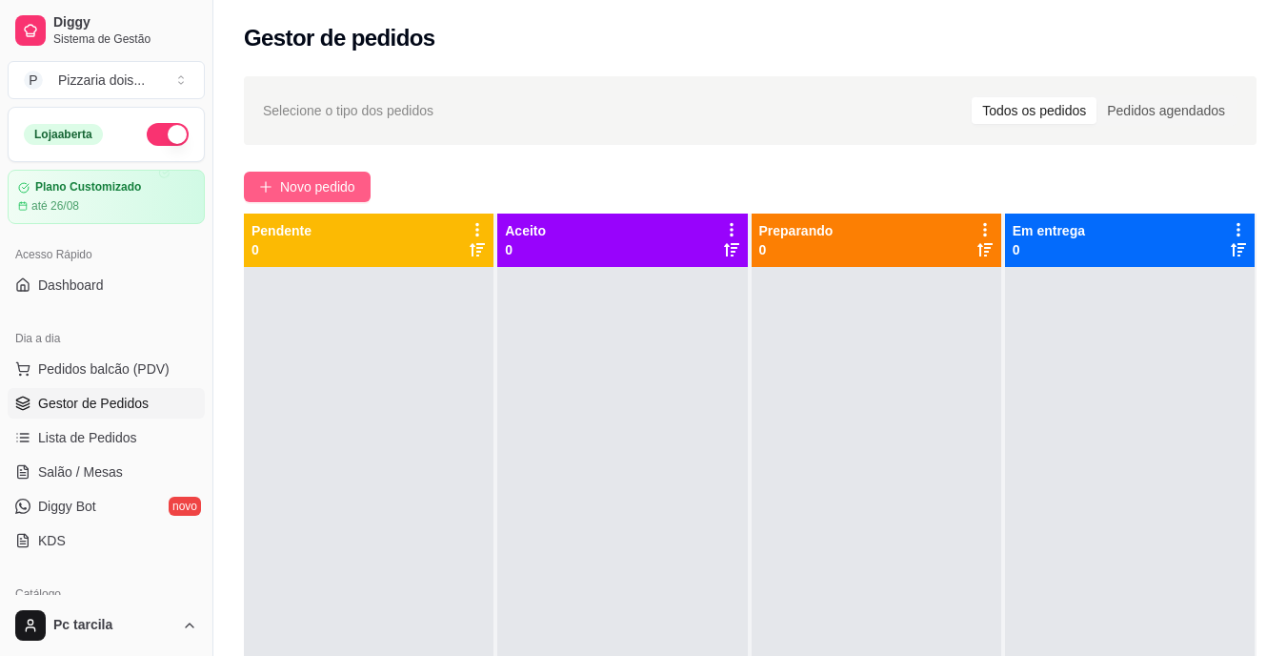
click at [355, 187] on span "Novo pedido" at bounding box center [317, 186] width 75 height 21
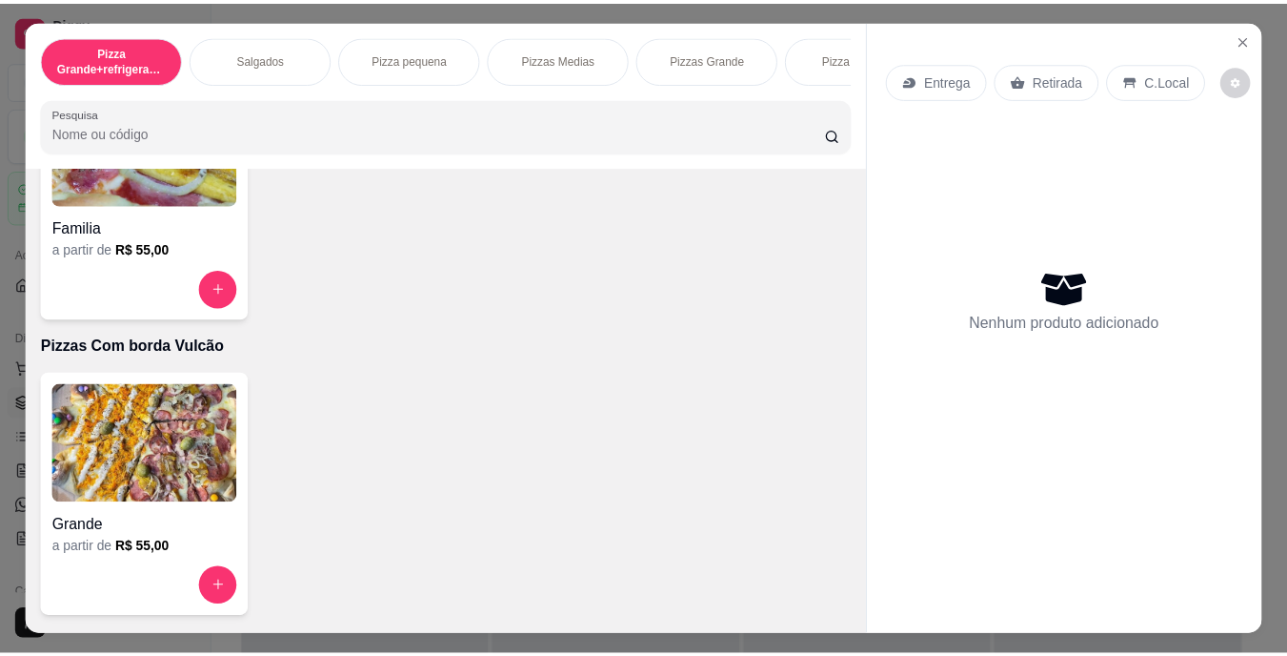
scroll to position [1715, 0]
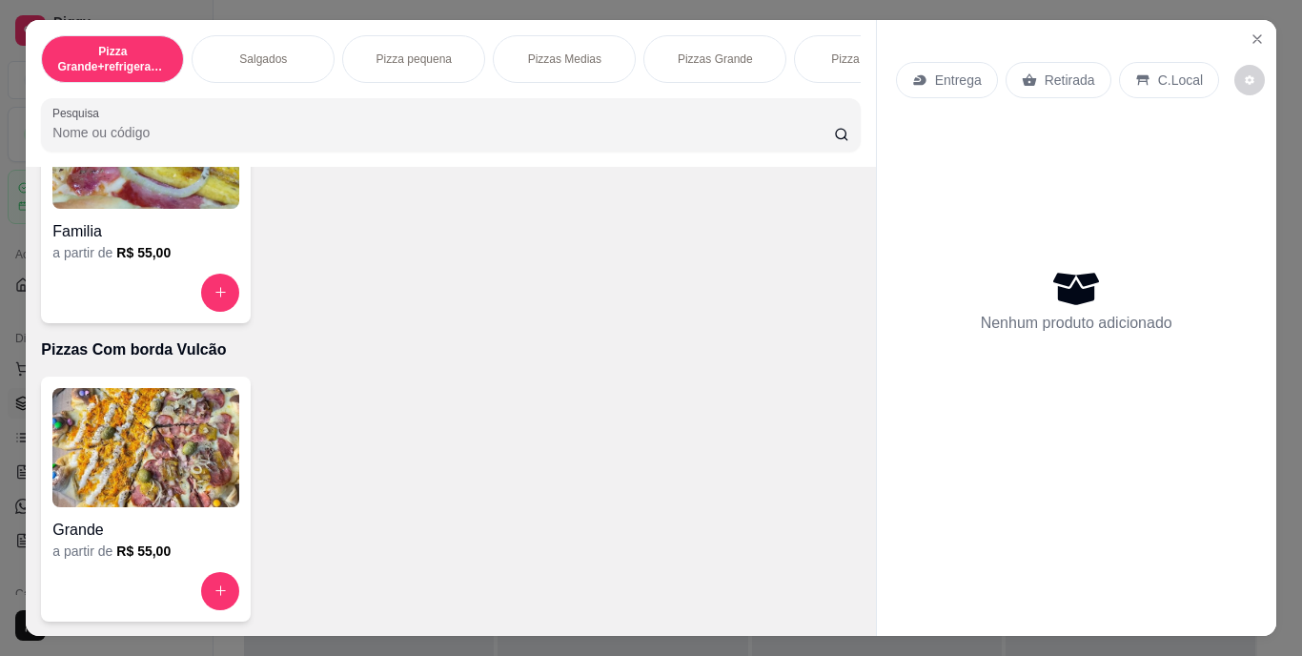
click at [157, 223] on div "Familia" at bounding box center [145, 226] width 187 height 34
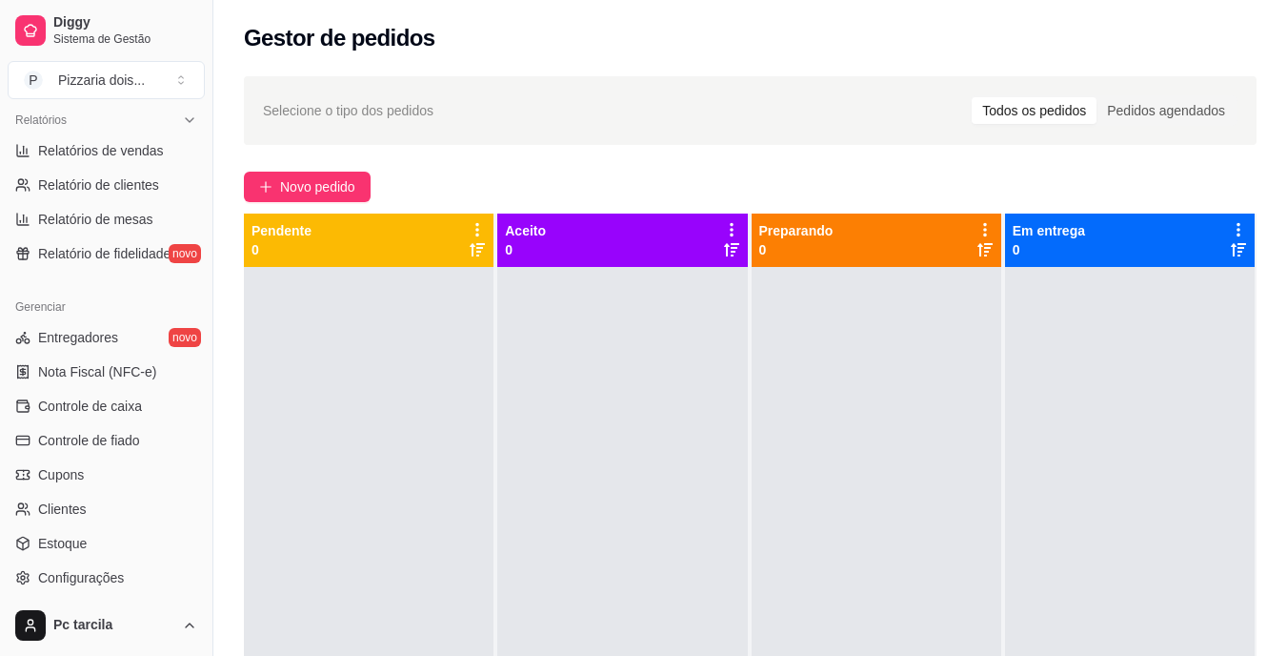
scroll to position [716, 0]
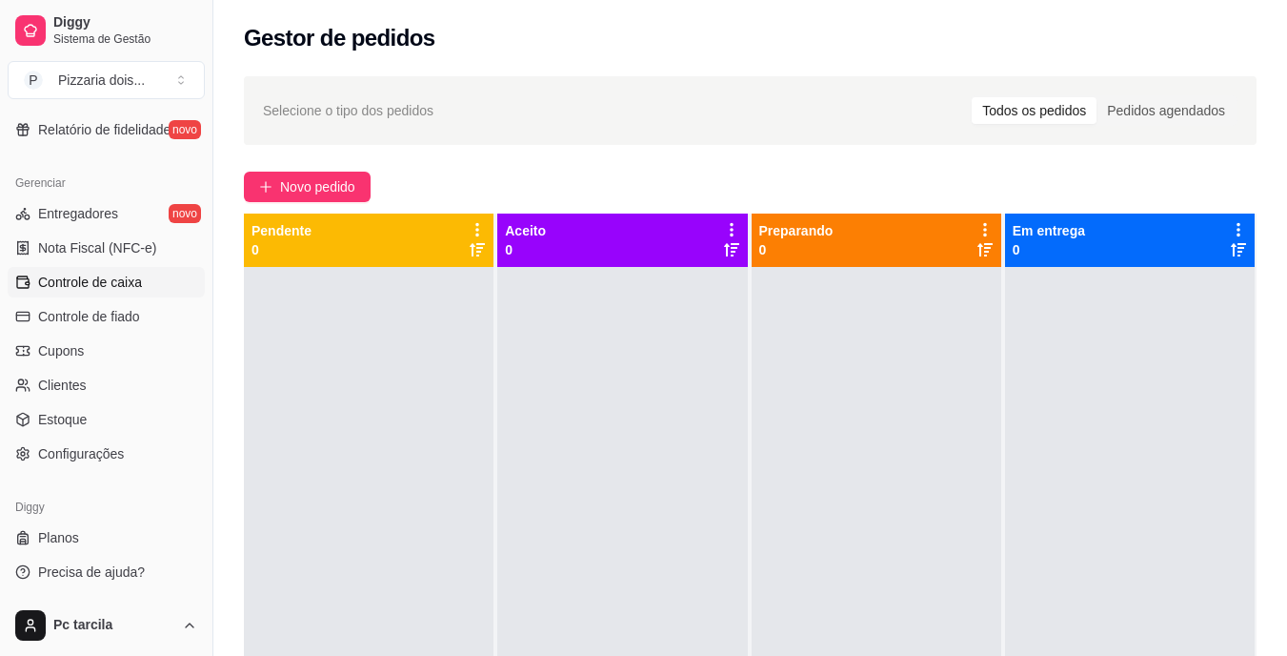
click at [96, 287] on span "Controle de caixa" at bounding box center [90, 281] width 104 height 19
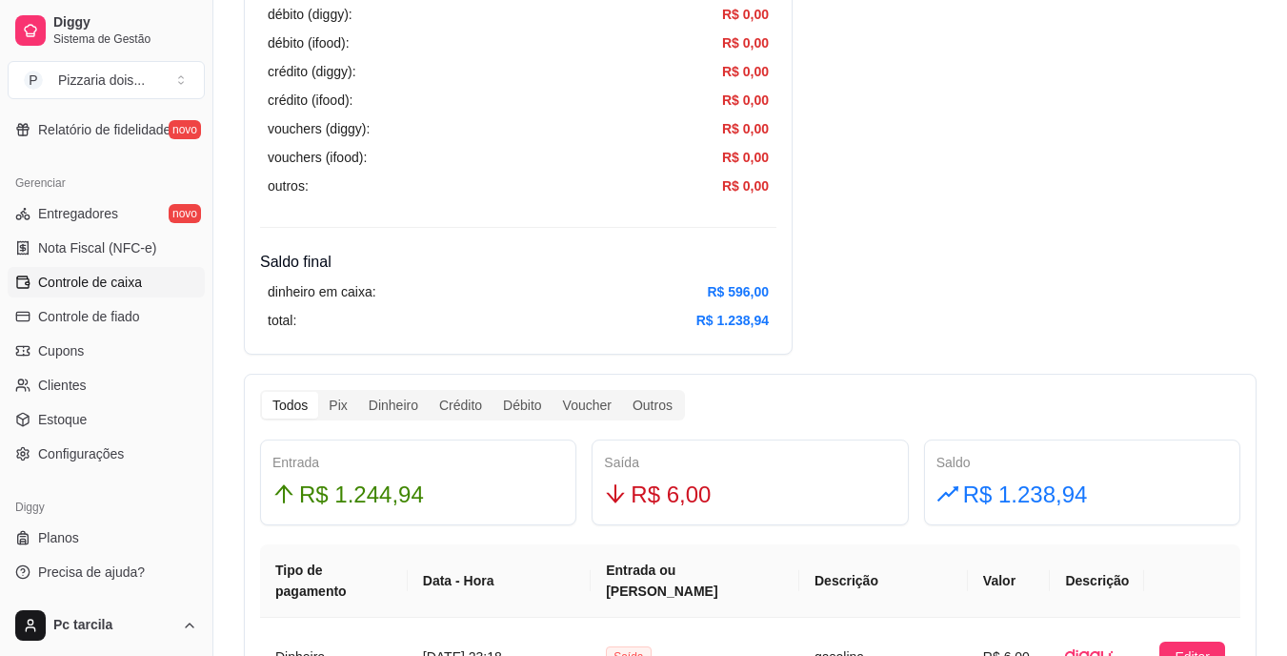
scroll to position [762, 0]
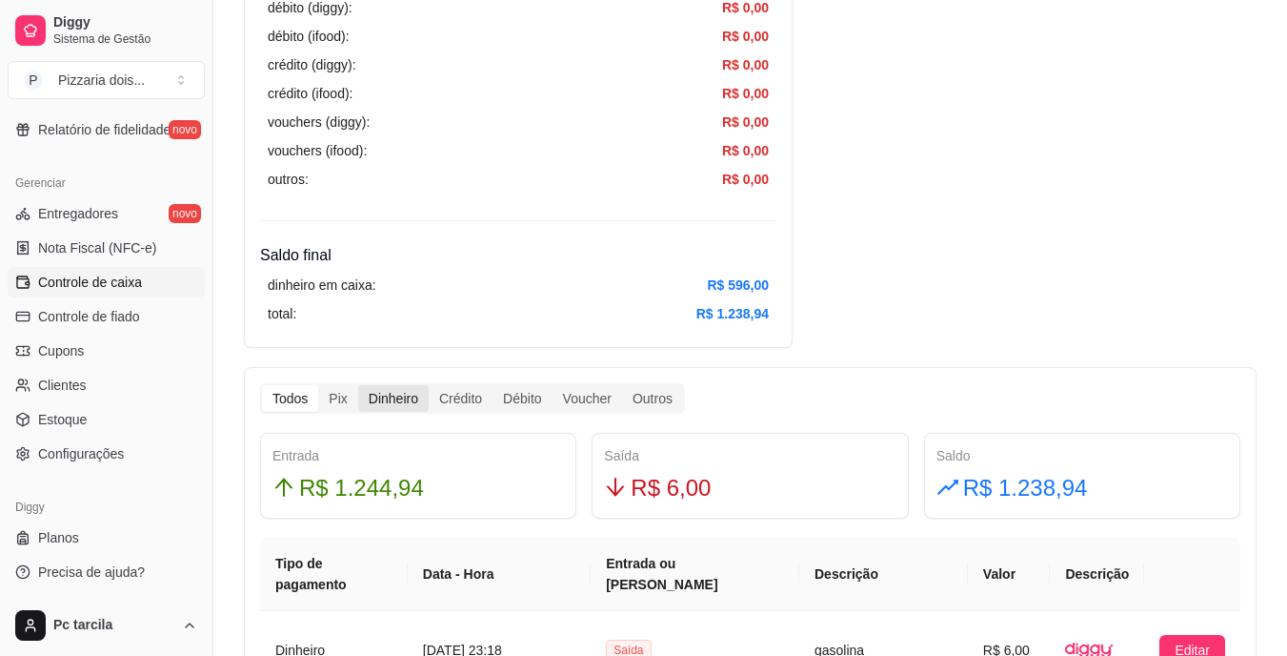
click at [378, 408] on div "Dinheiro" at bounding box center [393, 398] width 71 height 27
click at [358, 385] on input "Dinheiro" at bounding box center [358, 385] width 0 height 0
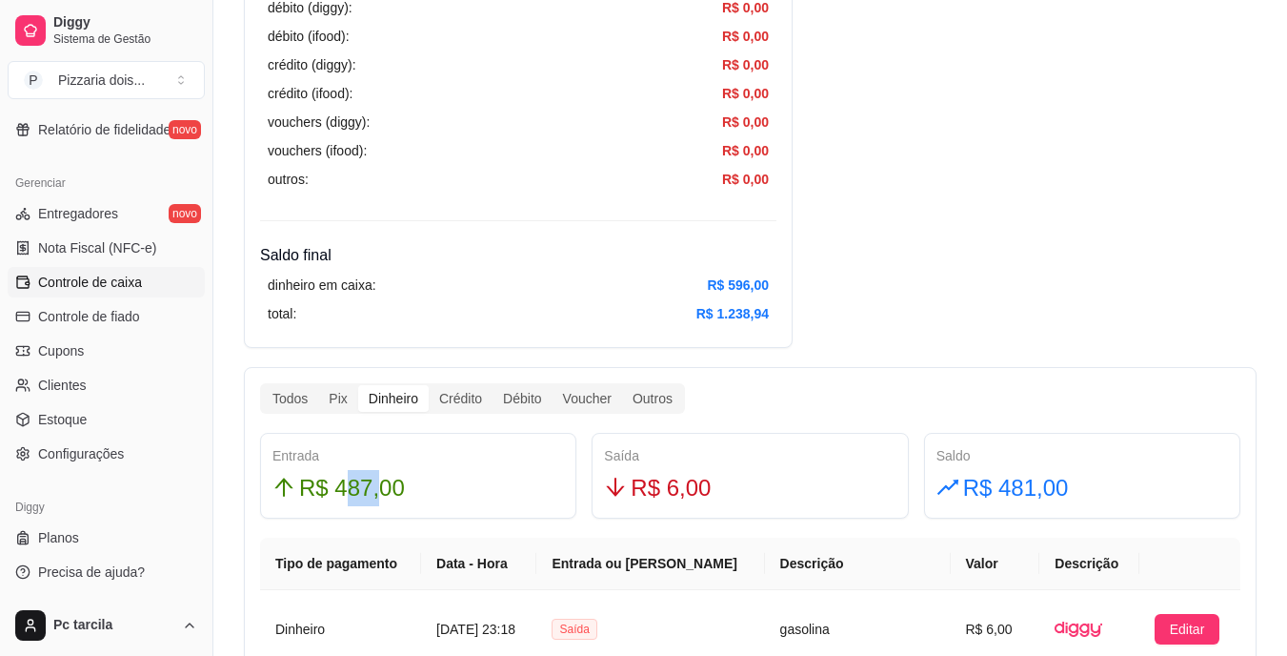
drag, startPoint x: 342, startPoint y: 494, endPoint x: 381, endPoint y: 488, distance: 39.5
click at [381, 488] on span "R$ 487,00" at bounding box center [352, 488] width 106 height 36
drag, startPoint x: 381, startPoint y: 488, endPoint x: 446, endPoint y: 488, distance: 64.8
click at [446, 488] on div "R$ 487,00" at bounding box center [418, 488] width 292 height 36
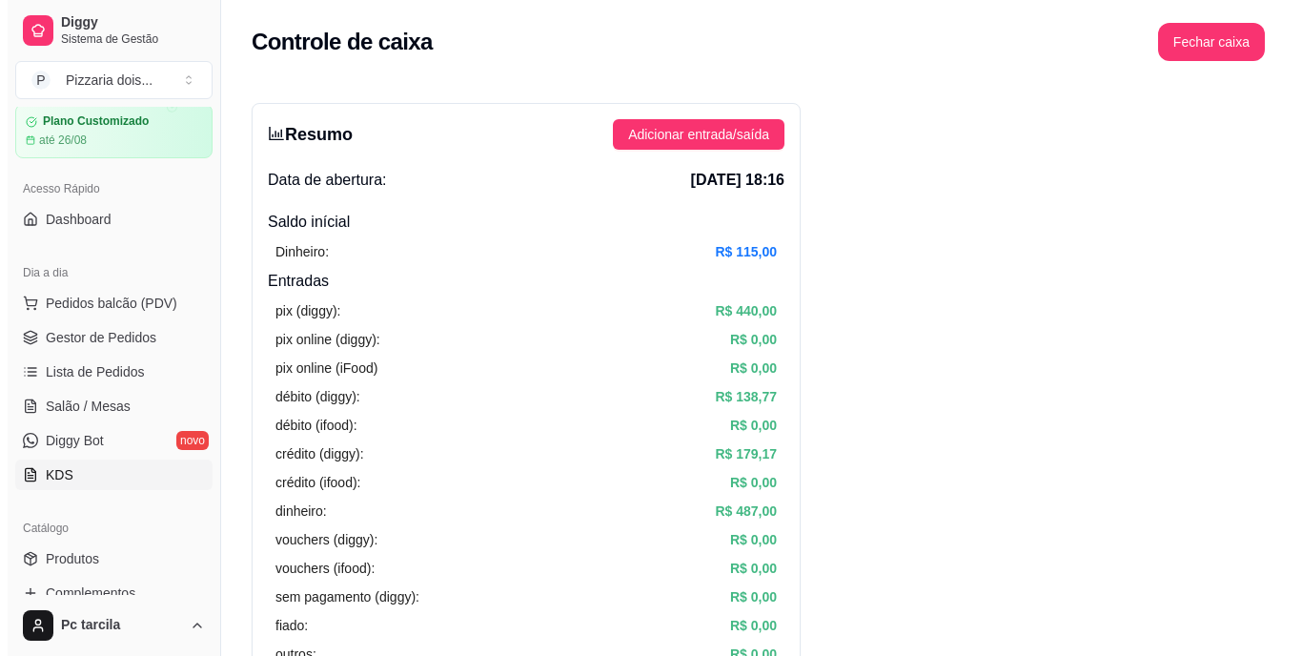
scroll to position [0, 0]
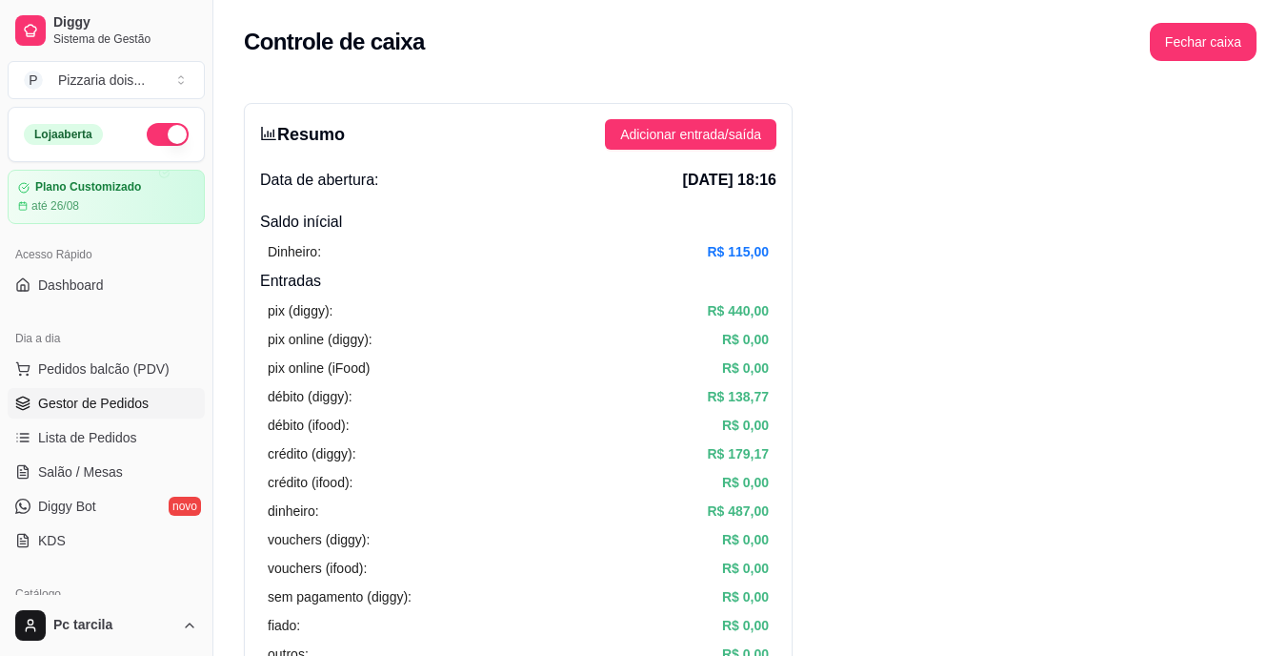
click at [119, 407] on span "Gestor de Pedidos" at bounding box center [93, 403] width 111 height 19
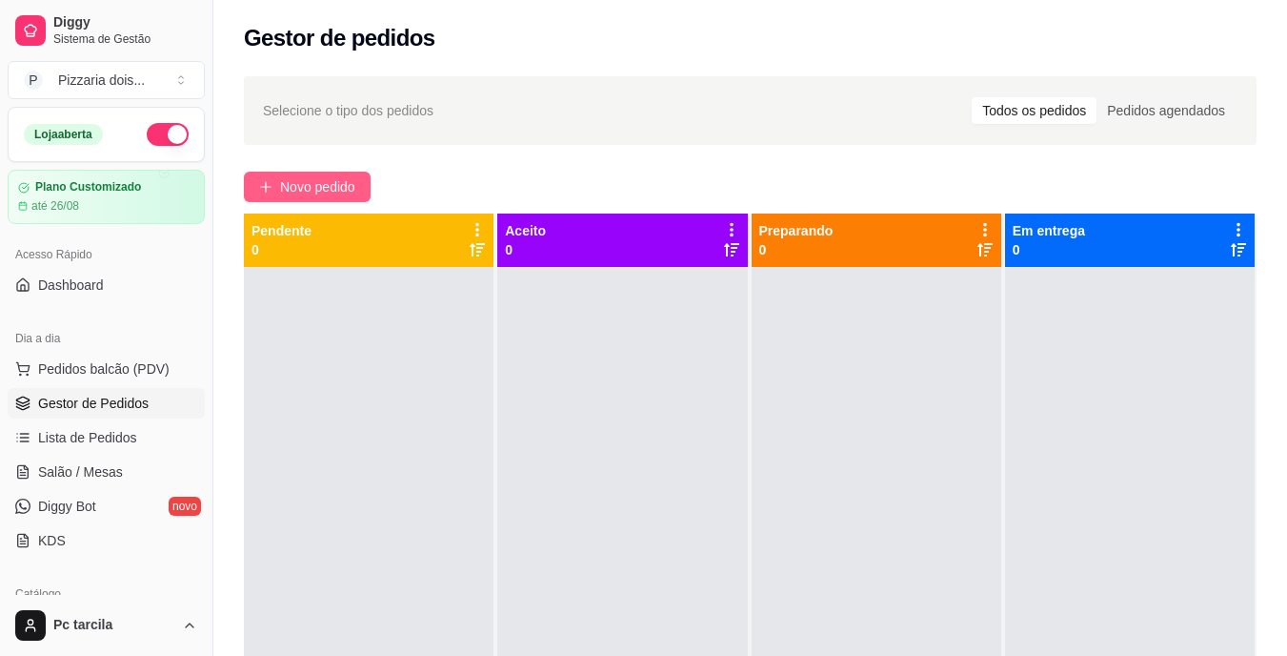
click at [325, 178] on span "Novo pedido" at bounding box center [317, 186] width 75 height 21
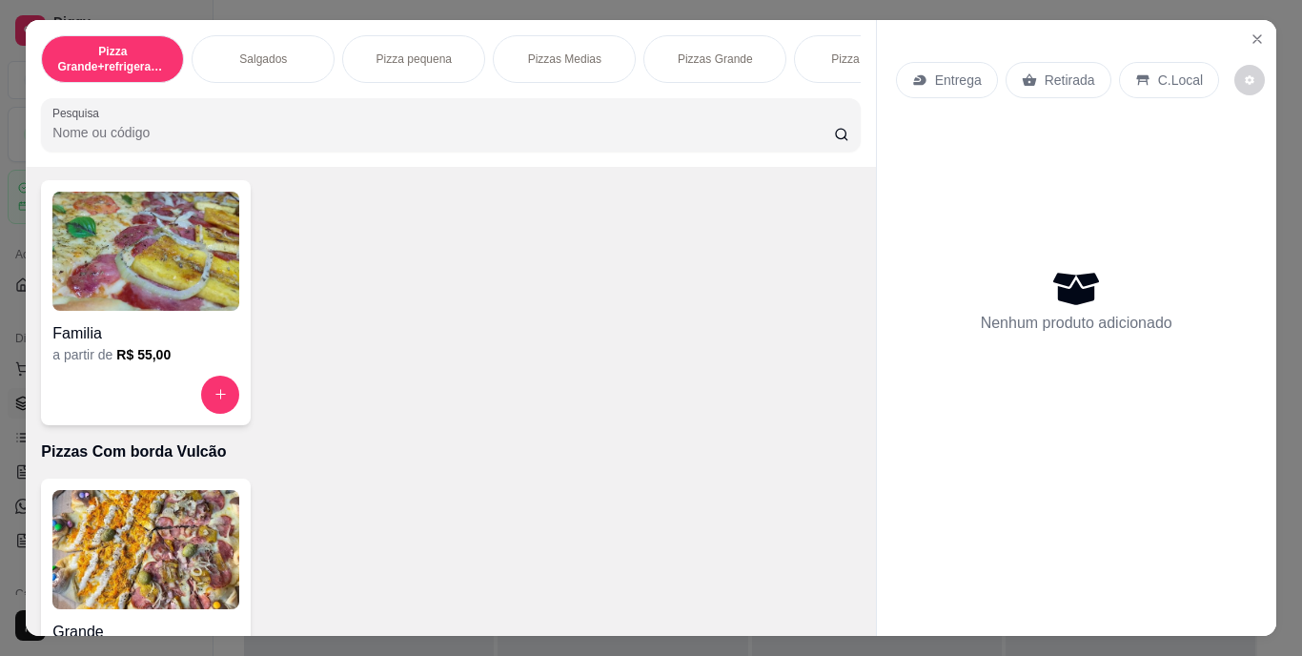
scroll to position [1620, 0]
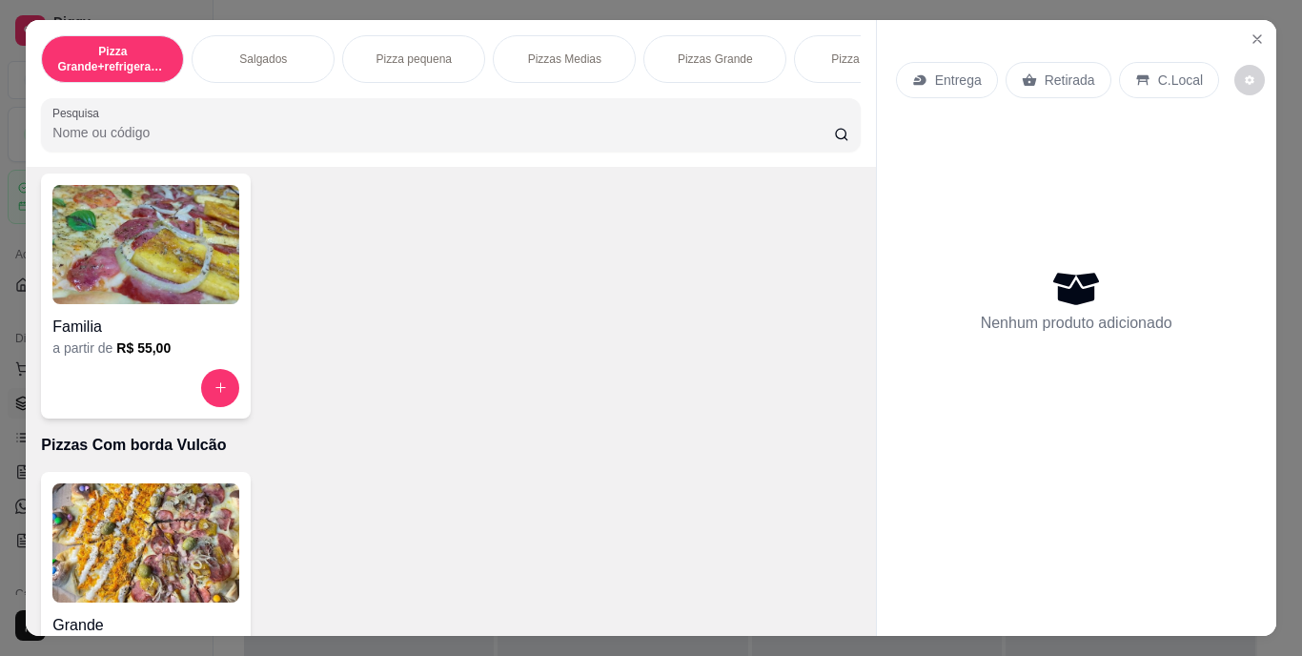
click at [132, 332] on h4 "Familia" at bounding box center [145, 326] width 187 height 23
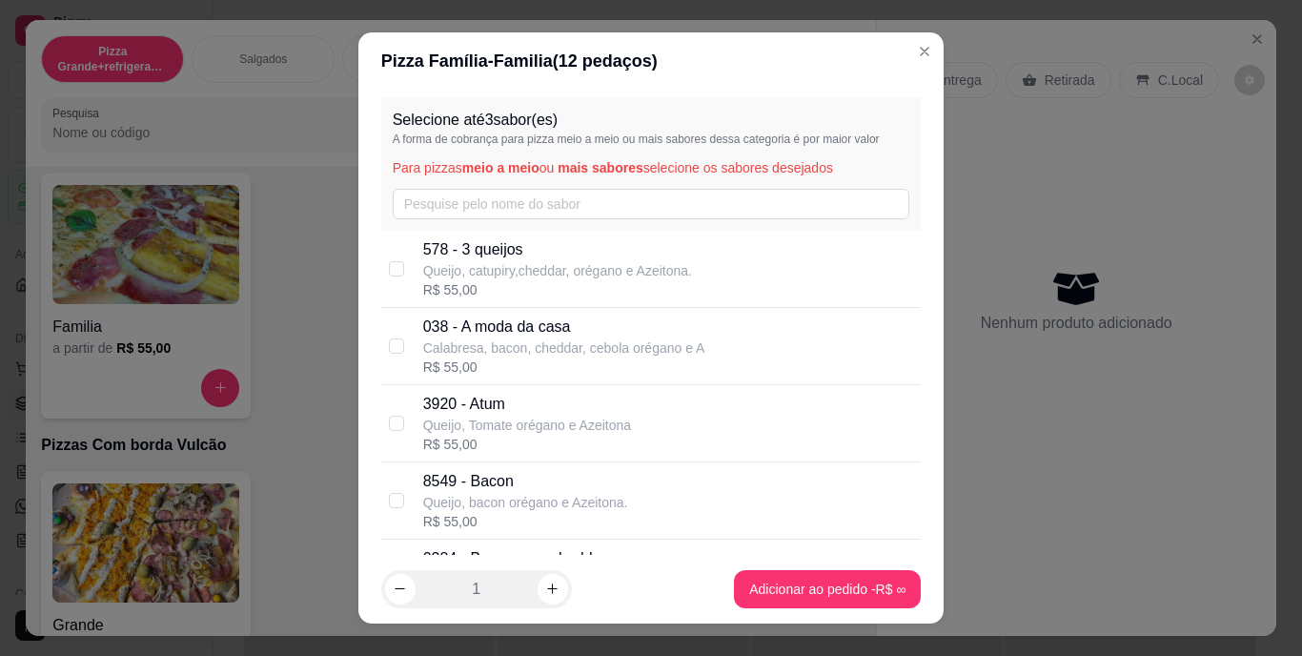
click at [519, 184] on div "Selecione até 3 sabor(es) A forma de cobrança para pizza meio a meio ou mais sa…" at bounding box center [651, 163] width 540 height 133
click at [533, 200] on input "text" at bounding box center [651, 204] width 517 height 30
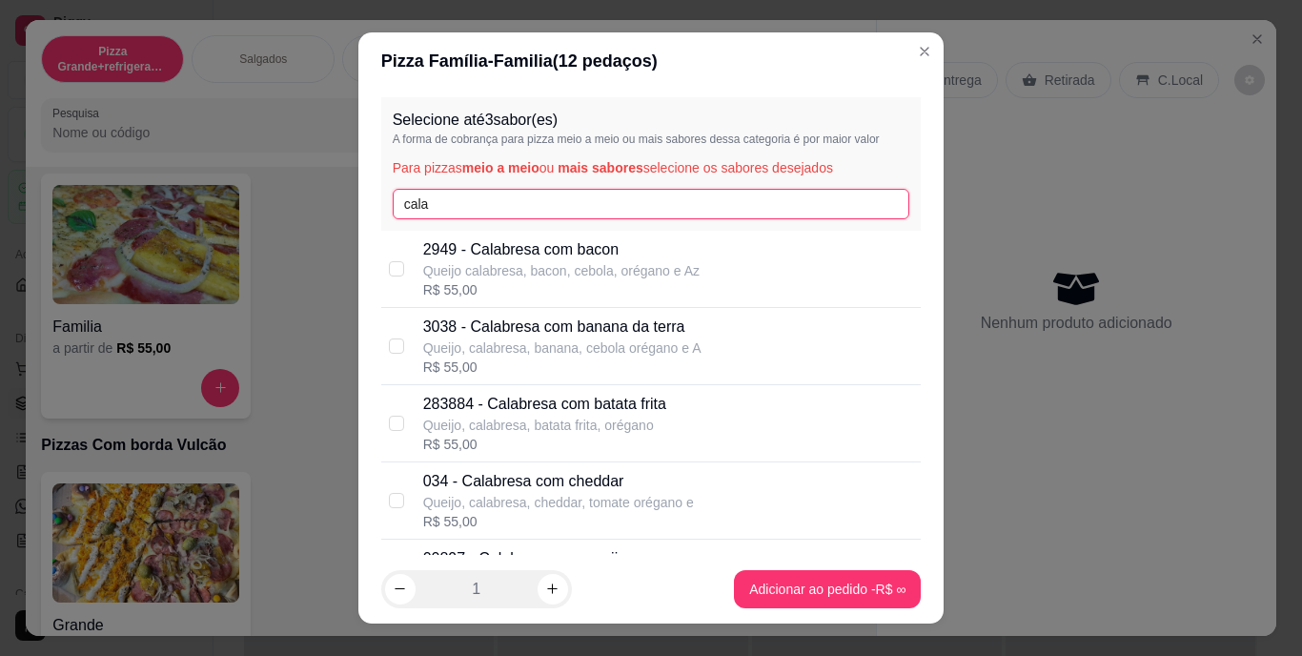
scroll to position [191, 0]
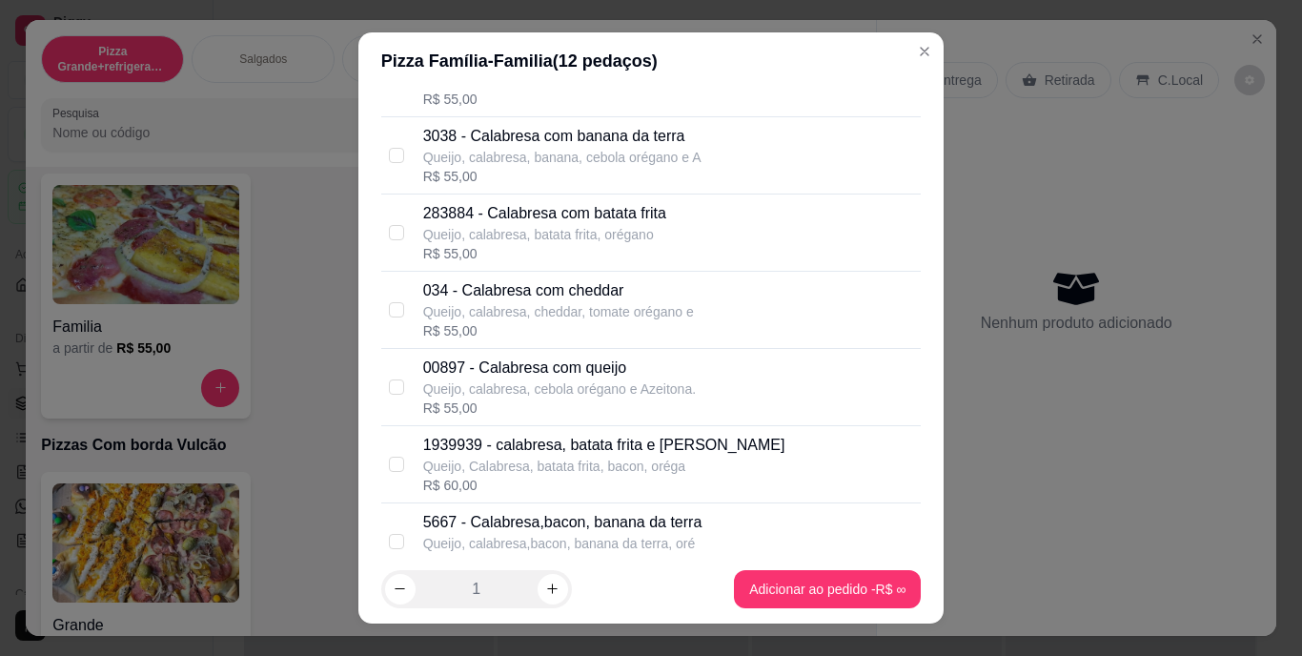
type input "cala"
click at [548, 367] on p "00897 - Calabresa com queijo" at bounding box center [559, 367] width 272 height 23
checkbox input "true"
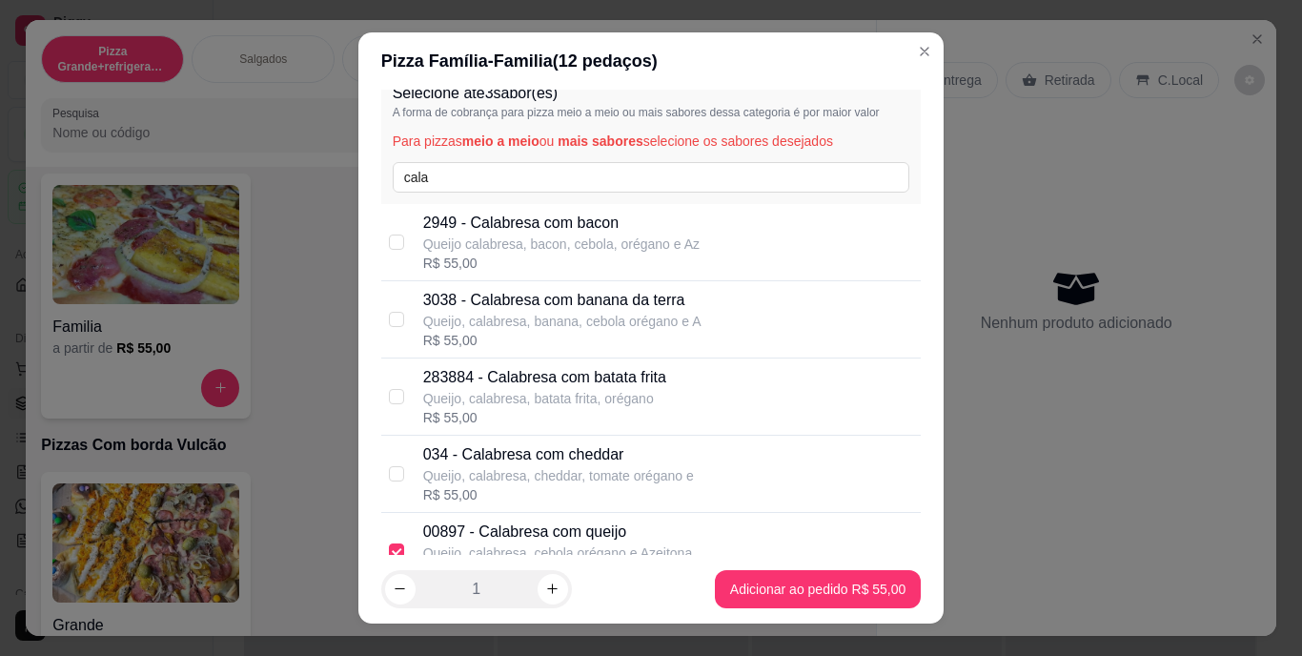
scroll to position [0, 0]
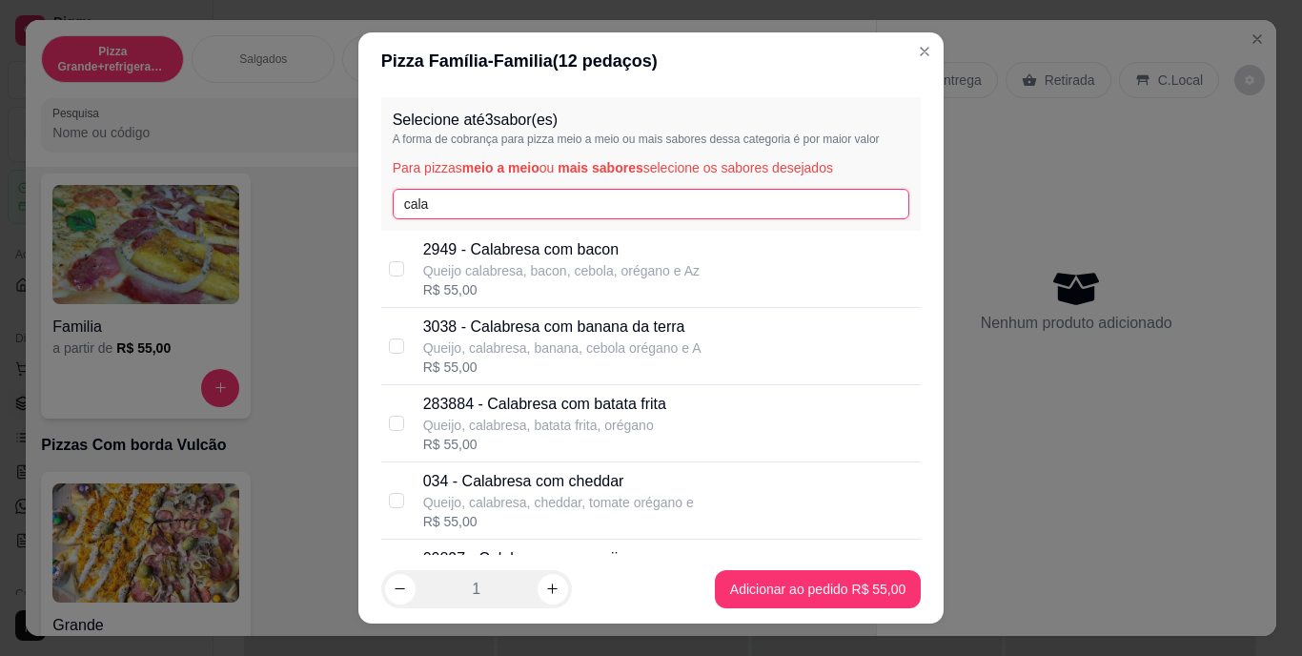
drag, startPoint x: 462, startPoint y: 198, endPoint x: 358, endPoint y: 203, distance: 104.0
click at [360, 203] on div "Selecione até 3 sabor(es) A forma de cobrança para pizza meio a meio ou mais sa…" at bounding box center [651, 322] width 586 height 464
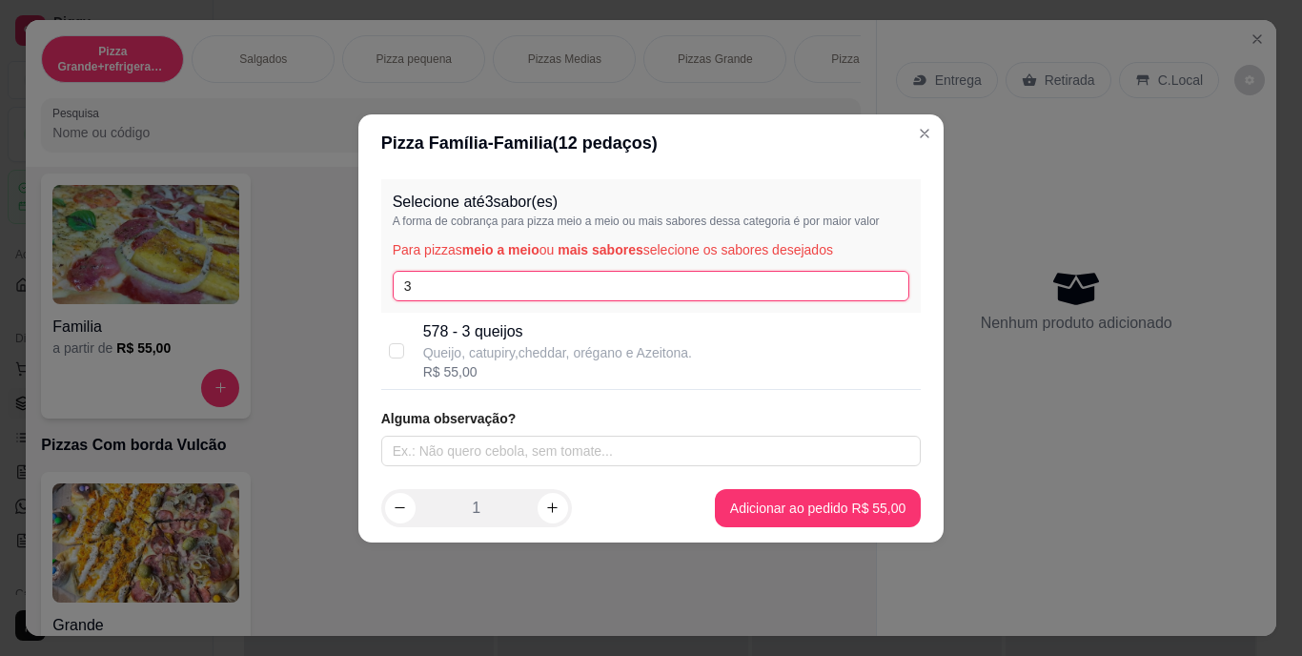
type input "3"
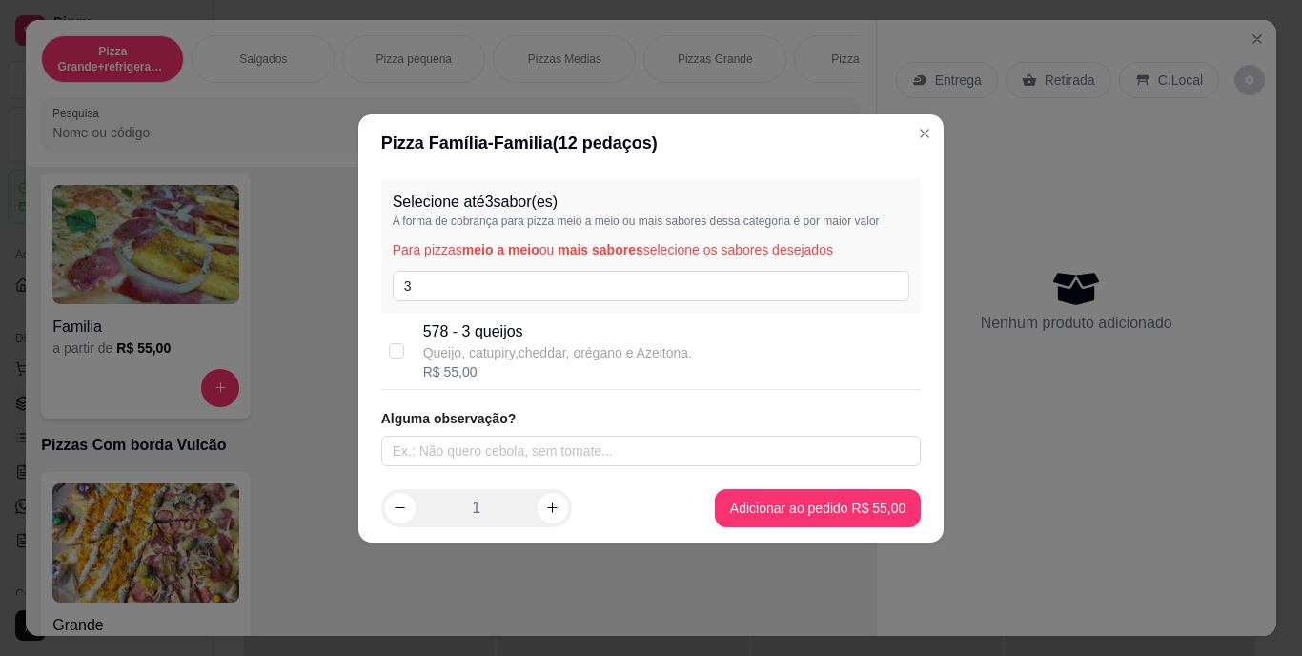
click at [452, 324] on p "578 - 3 queijos" at bounding box center [557, 331] width 269 height 23
checkbox input "true"
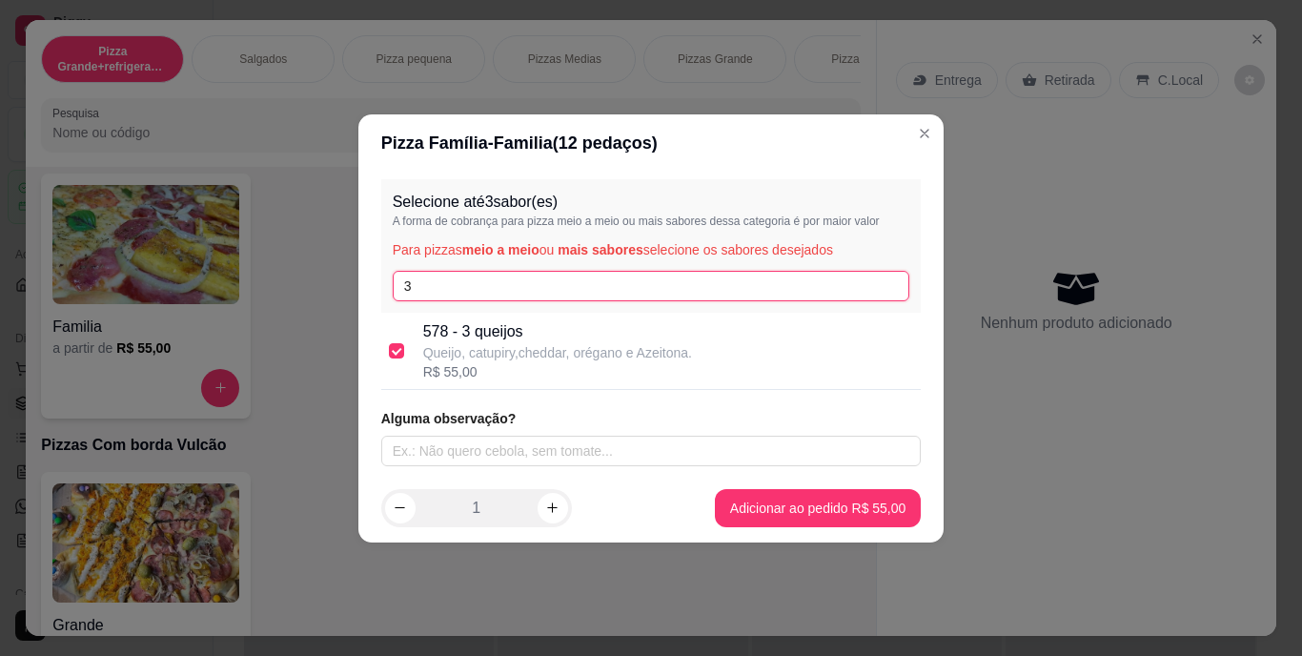
drag, startPoint x: 446, startPoint y: 283, endPoint x: 374, endPoint y: 278, distance: 71.6
click at [374, 278] on div "Selecione até 3 sabor(es) A forma de cobrança para pizza meio a meio ou mais sa…" at bounding box center [651, 323] width 586 height 302
type input "mi"
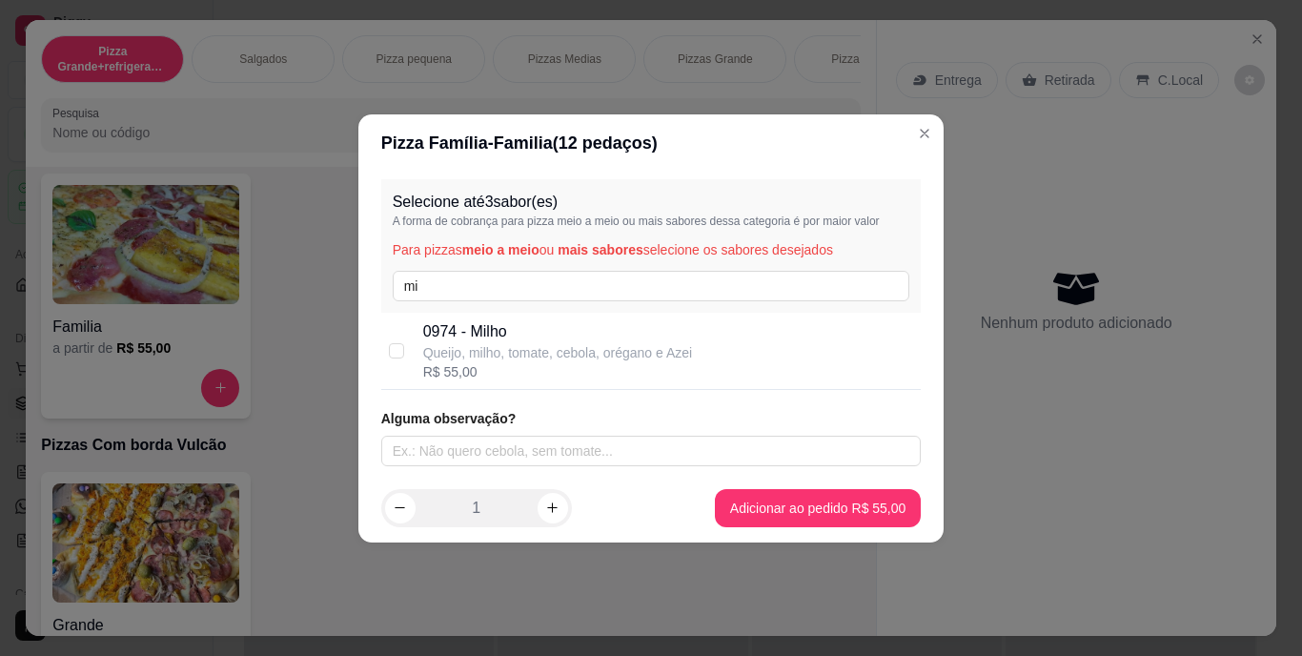
click at [441, 347] on p "Queijo, milho, tomate, cebola, orégano e Azei" at bounding box center [558, 352] width 270 height 19
checkbox input "true"
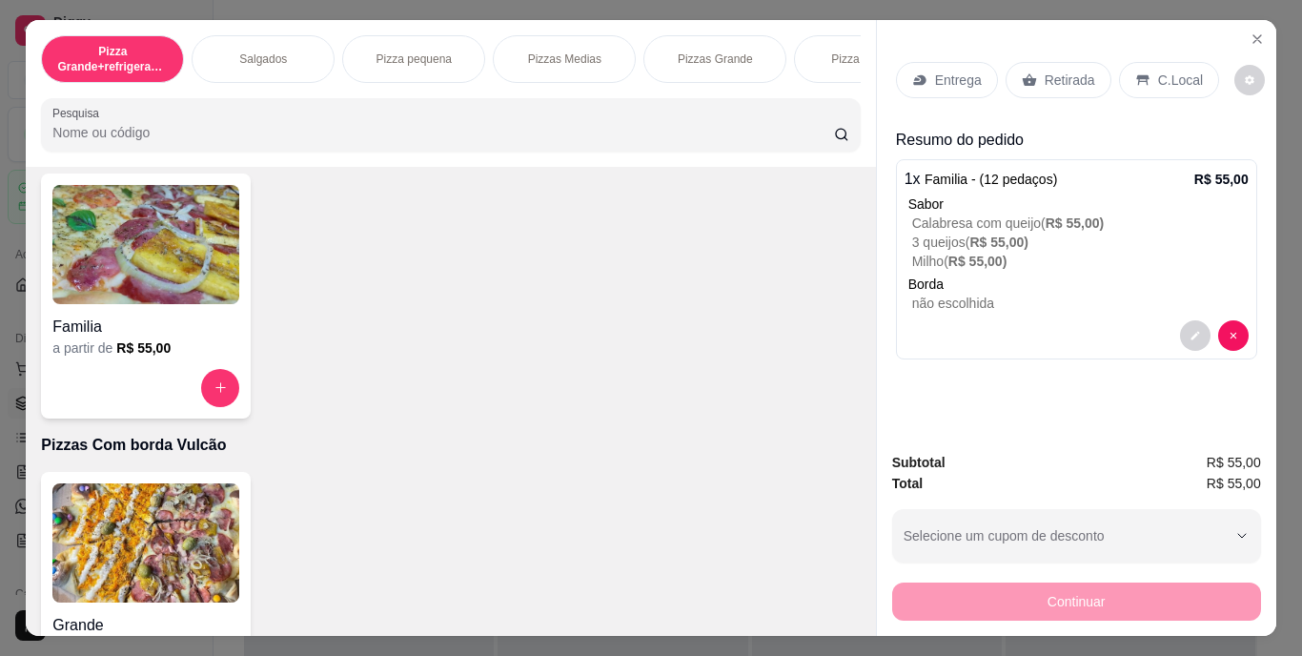
click at [1061, 71] on p "Retirada" at bounding box center [1069, 80] width 50 height 19
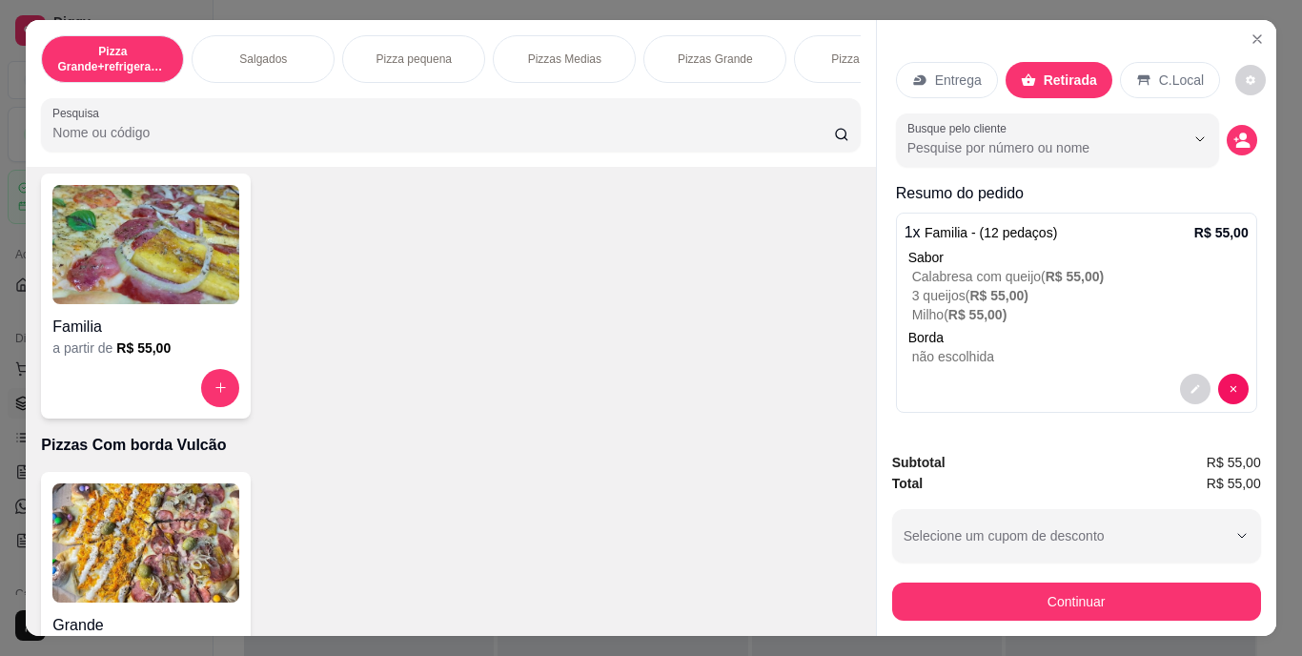
click at [897, 461] on strong "Subtotal" at bounding box center [918, 461] width 53 height 15
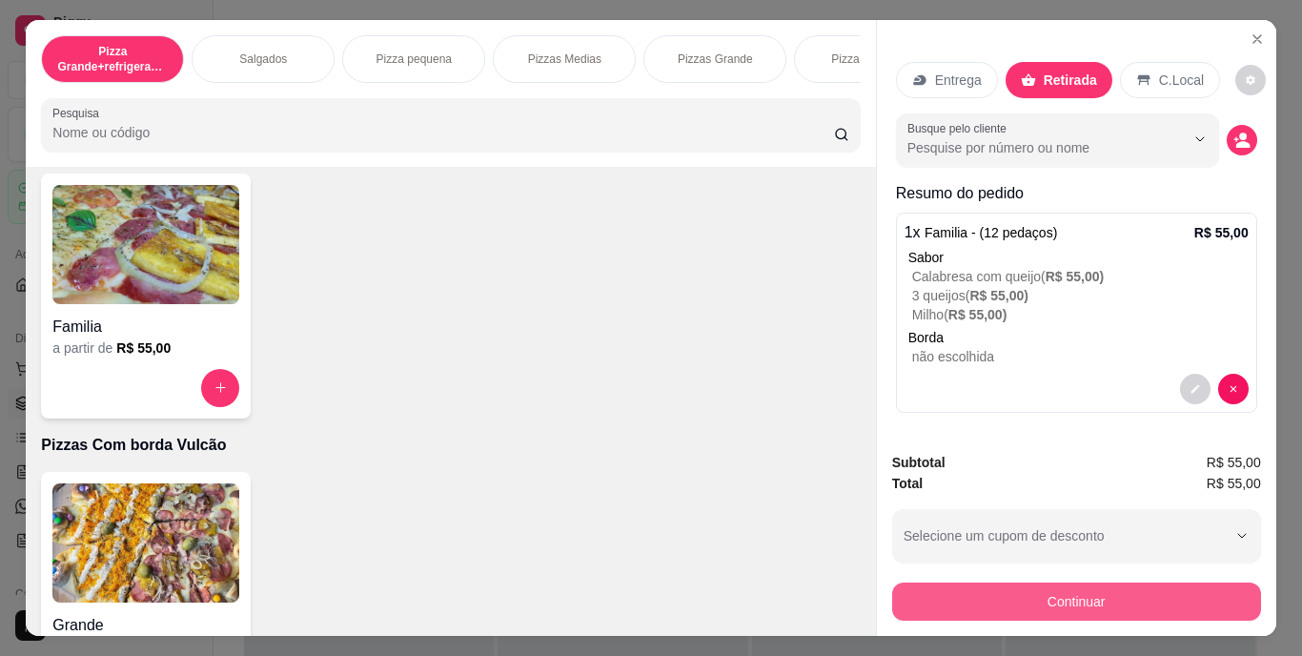
click at [1027, 583] on button "Continuar" at bounding box center [1076, 601] width 369 height 38
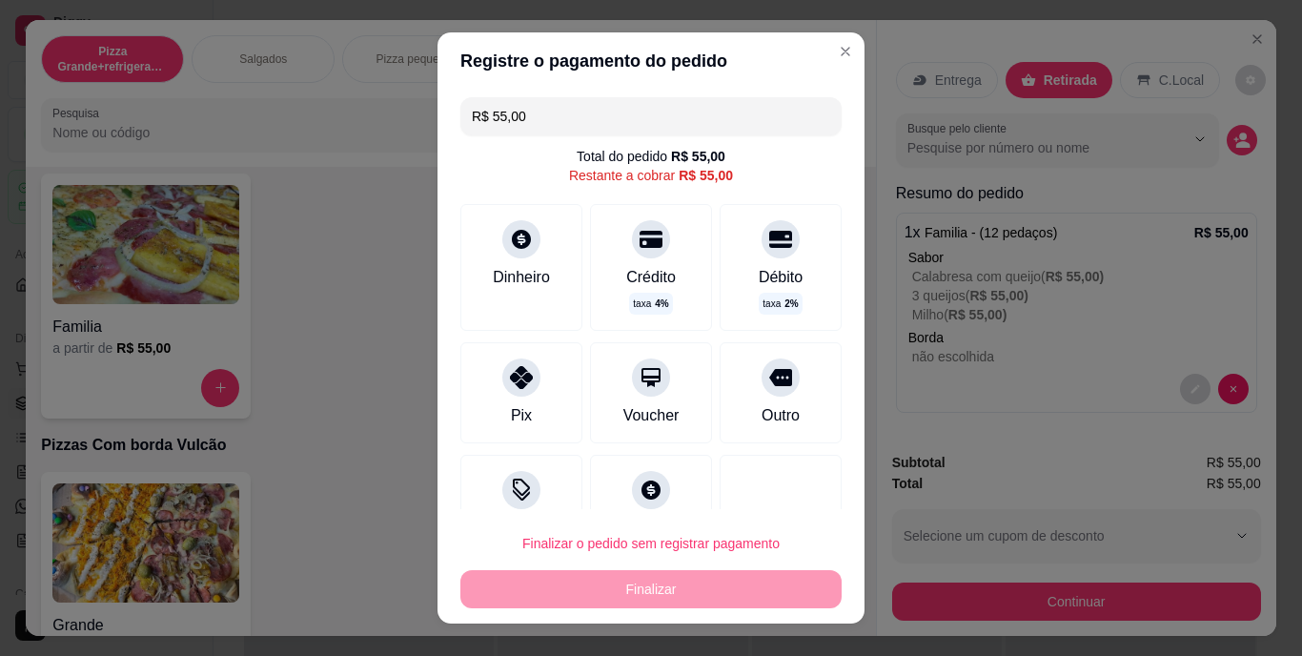
drag, startPoint x: 552, startPoint y: 98, endPoint x: 457, endPoint y: 107, distance: 94.7
click at [460, 107] on div "R$ 55,00" at bounding box center [650, 116] width 381 height 38
click at [509, 373] on icon at bounding box center [521, 372] width 25 height 25
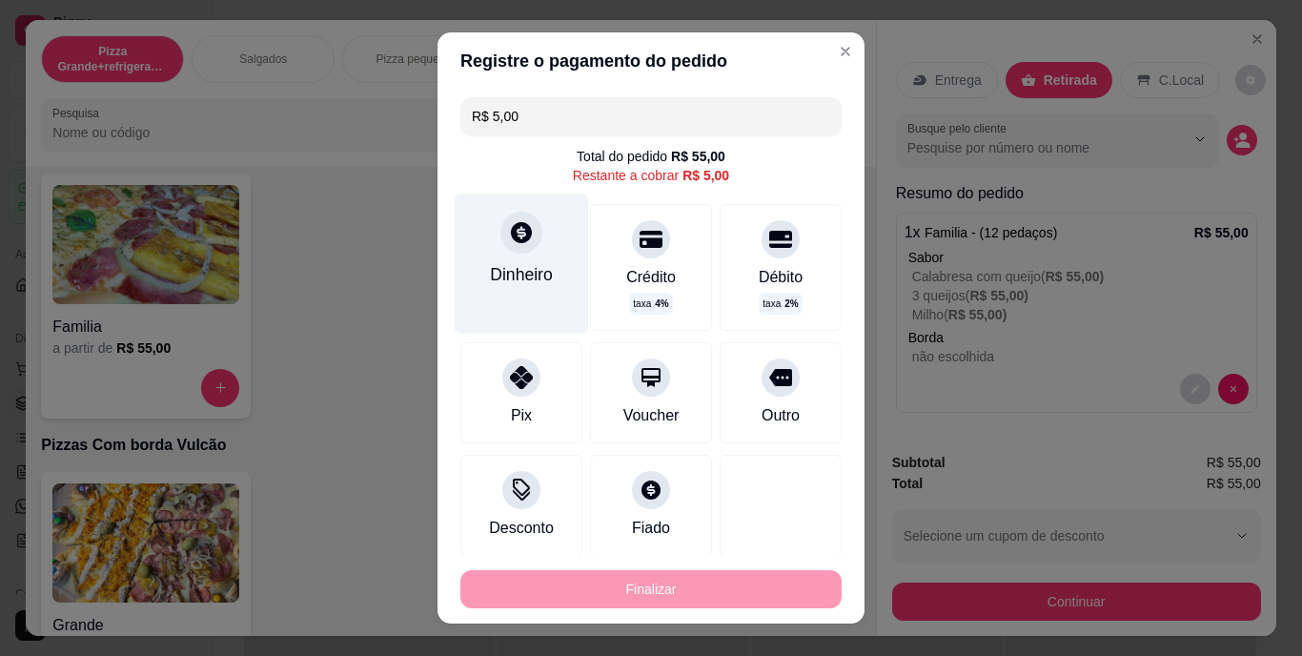
click at [507, 283] on div "Dinheiro" at bounding box center [521, 274] width 63 height 25
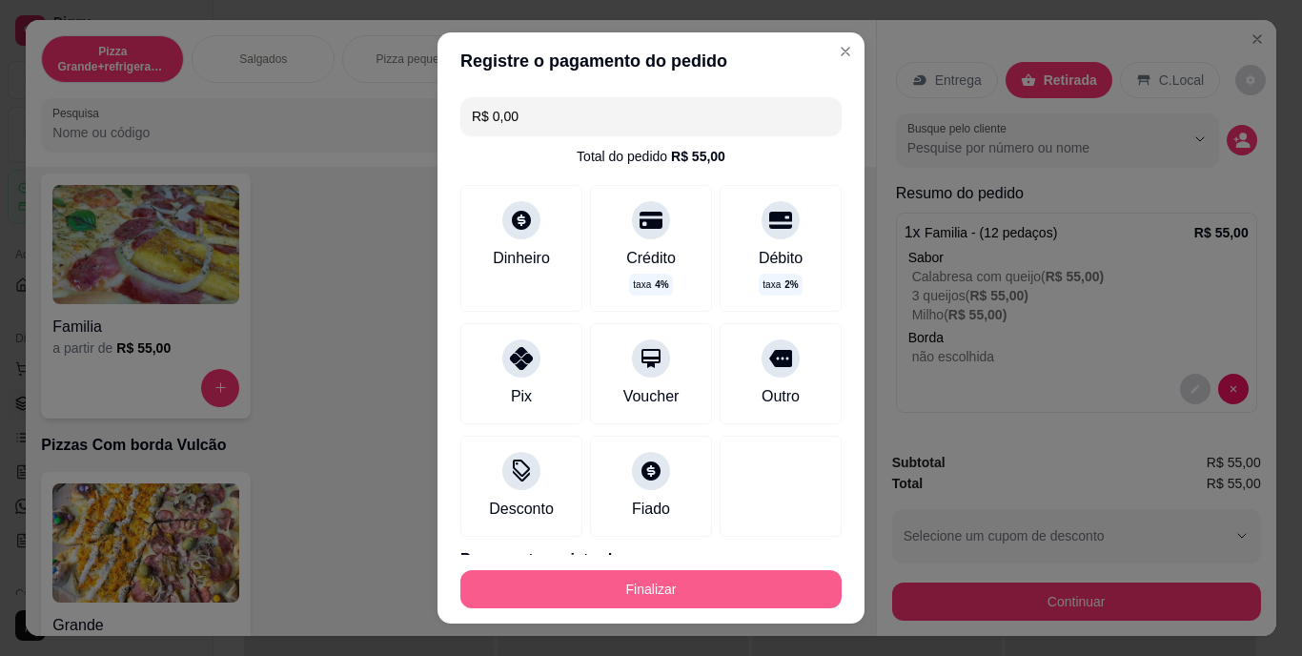
click at [720, 582] on button "Finalizar" at bounding box center [650, 589] width 381 height 38
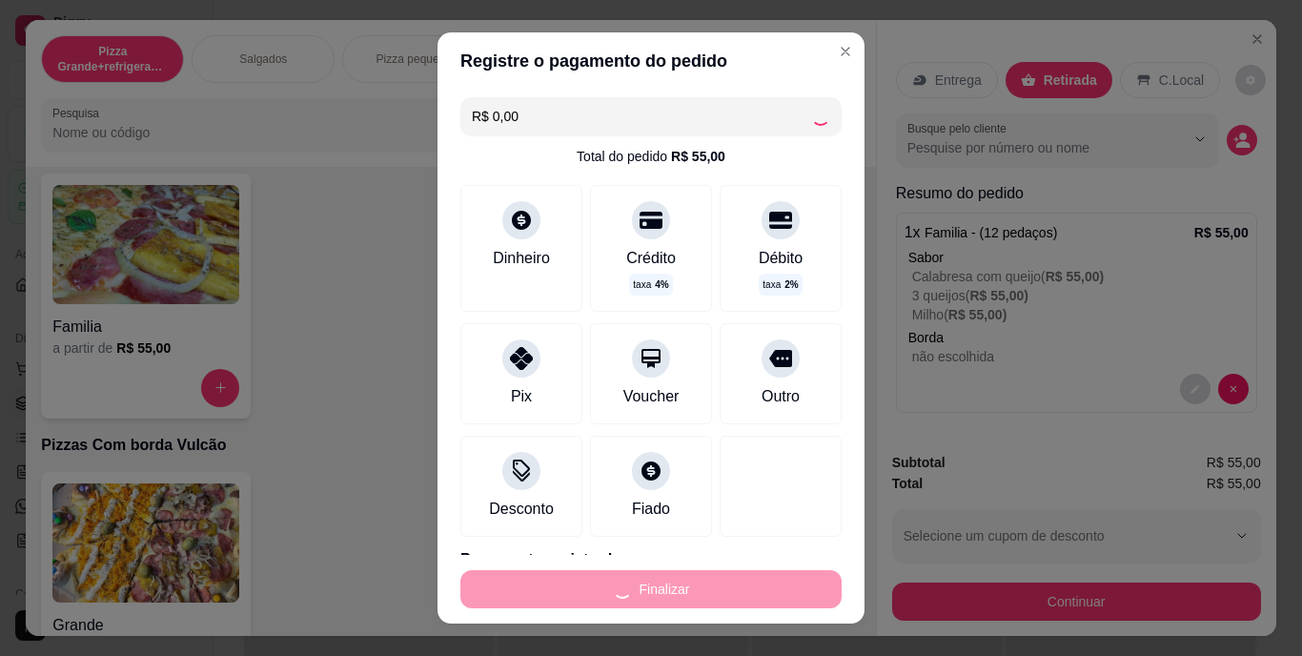
type input "-R$ 55,00"
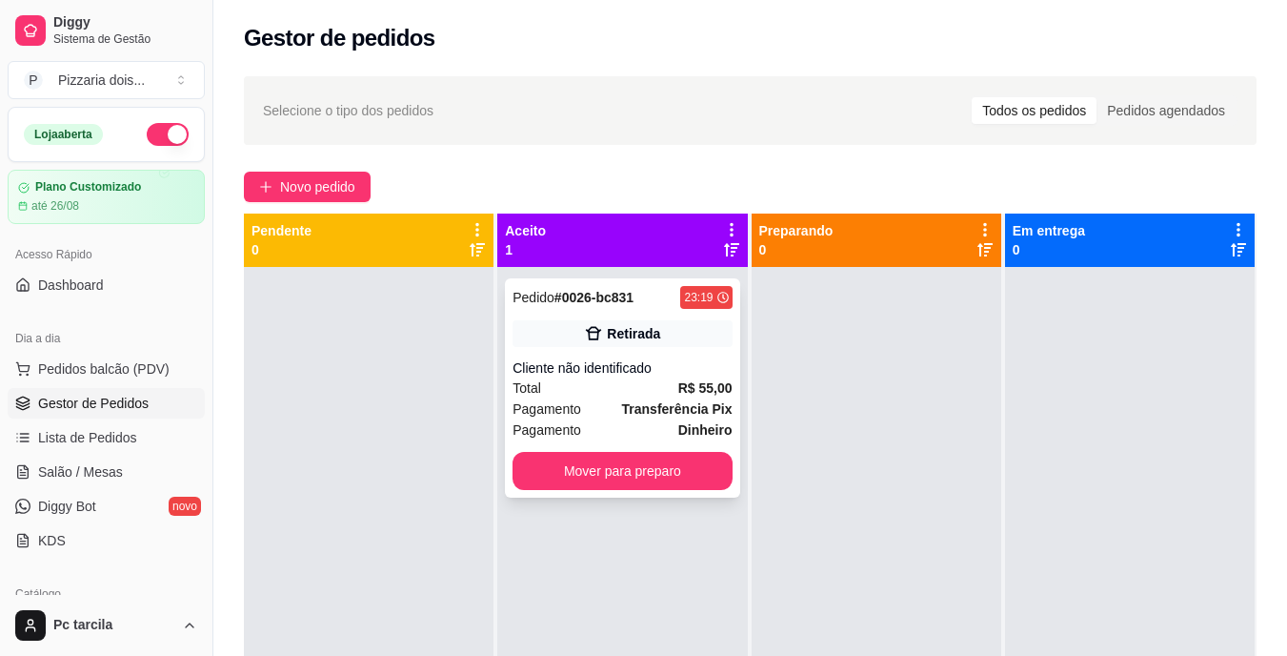
click at [667, 419] on div "Pagamento Dinheiro" at bounding box center [622, 429] width 219 height 21
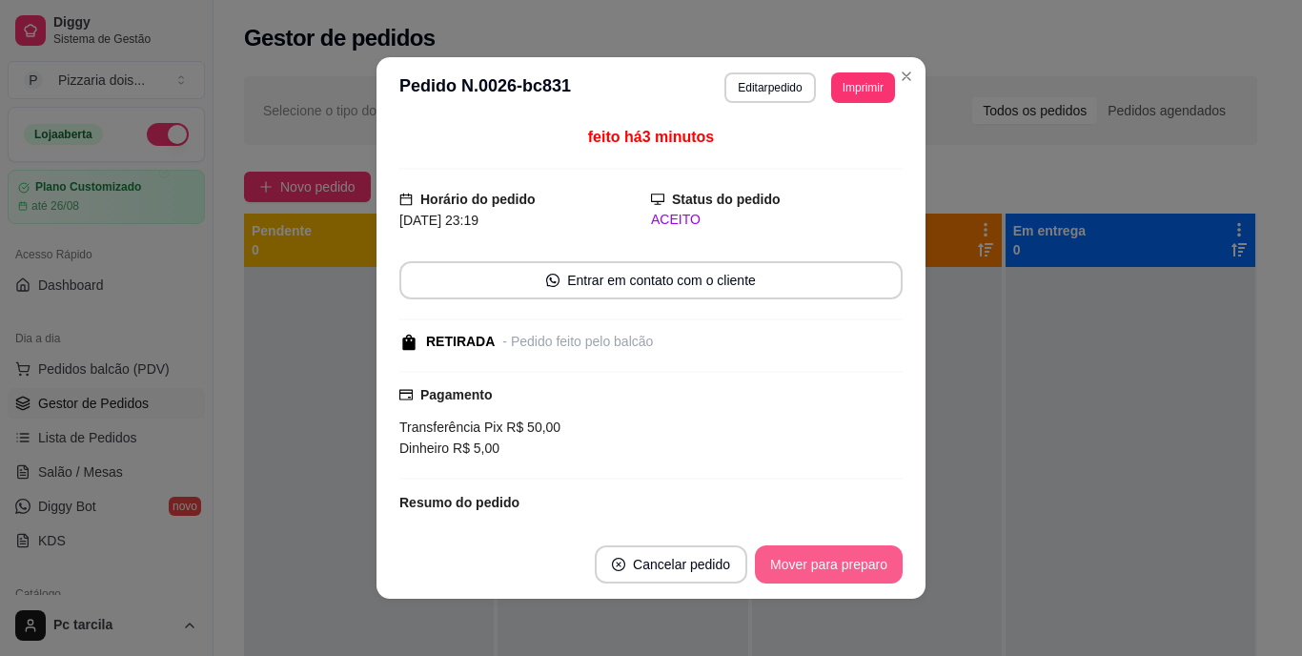
click at [853, 551] on button "Mover para preparo" at bounding box center [829, 564] width 148 height 38
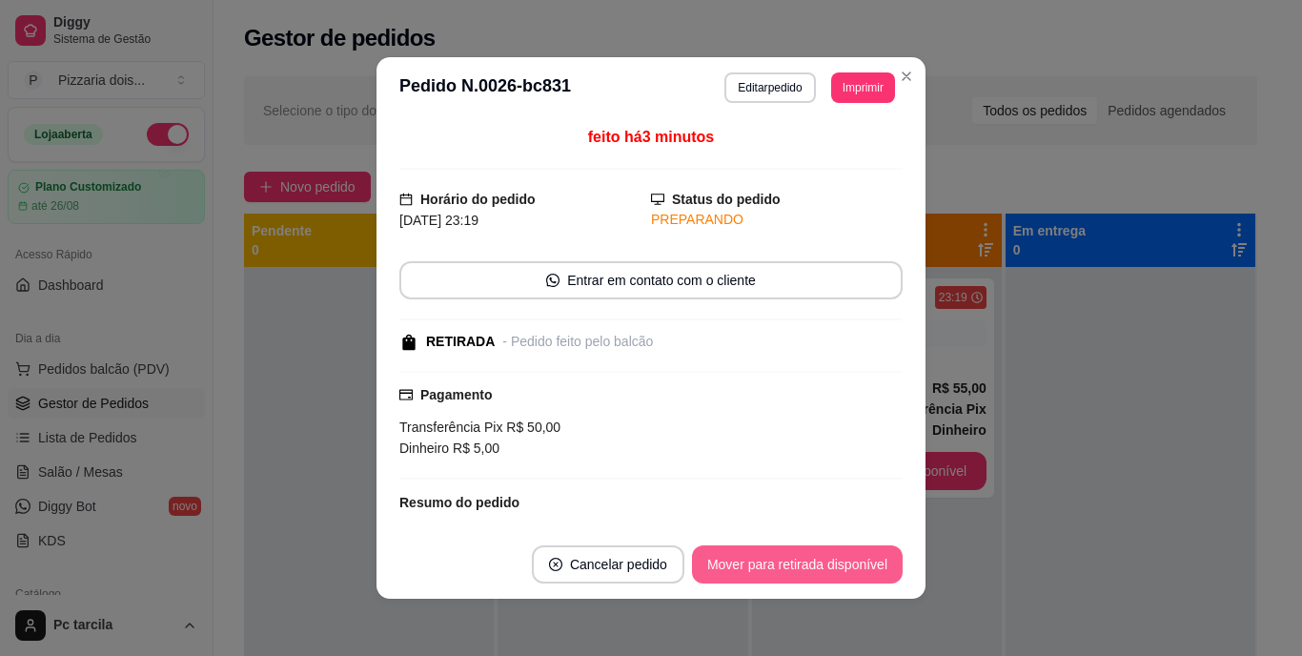
click at [853, 551] on button "Mover para retirada disponível" at bounding box center [797, 564] width 211 height 38
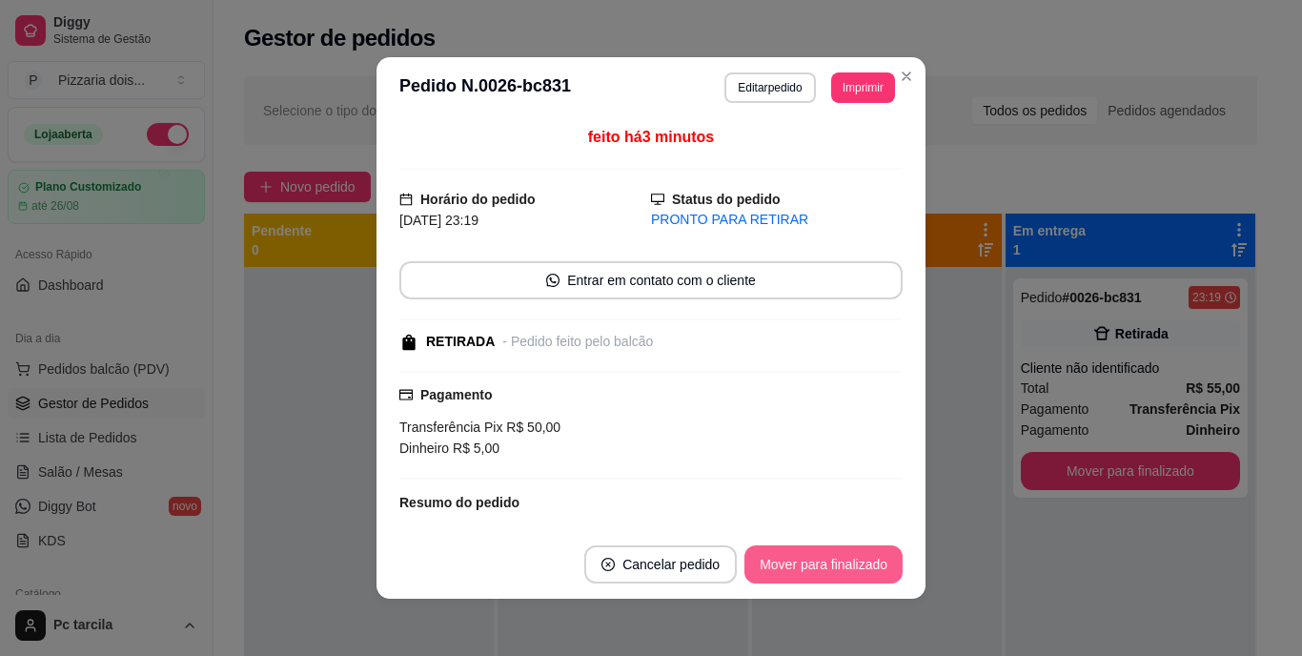
click at [864, 556] on button "Mover para finalizado" at bounding box center [823, 564] width 158 height 38
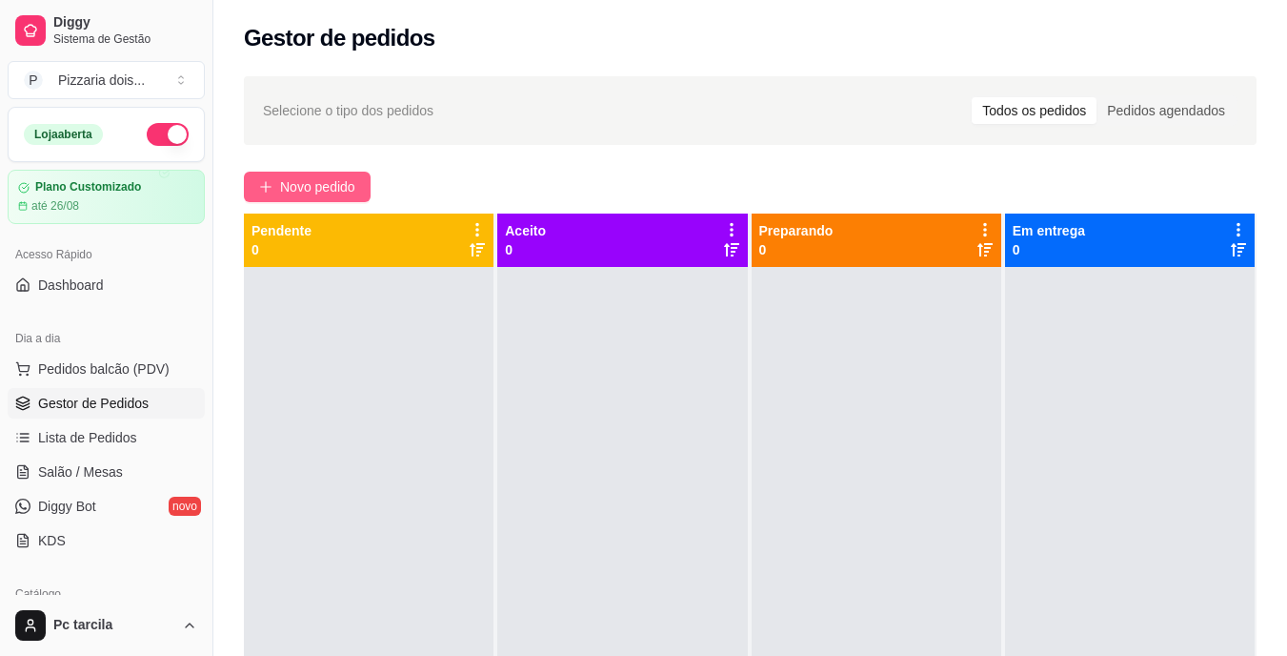
click at [341, 182] on span "Novo pedido" at bounding box center [317, 186] width 75 height 21
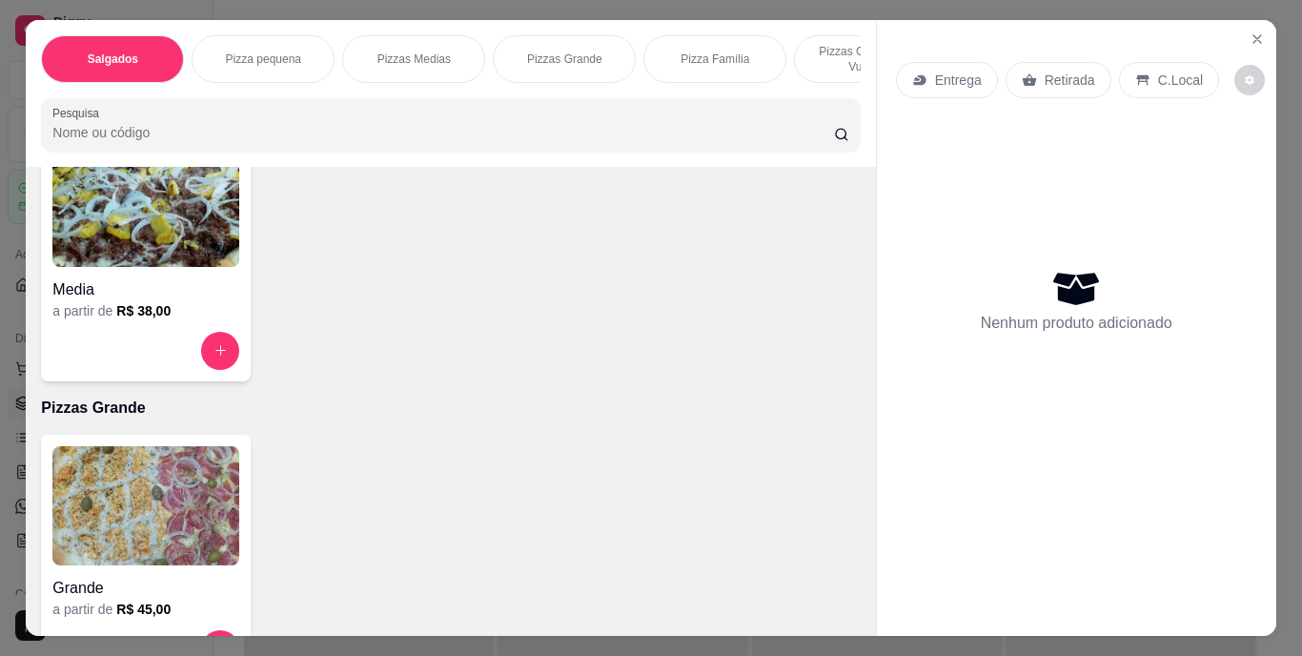
scroll to position [953, 0]
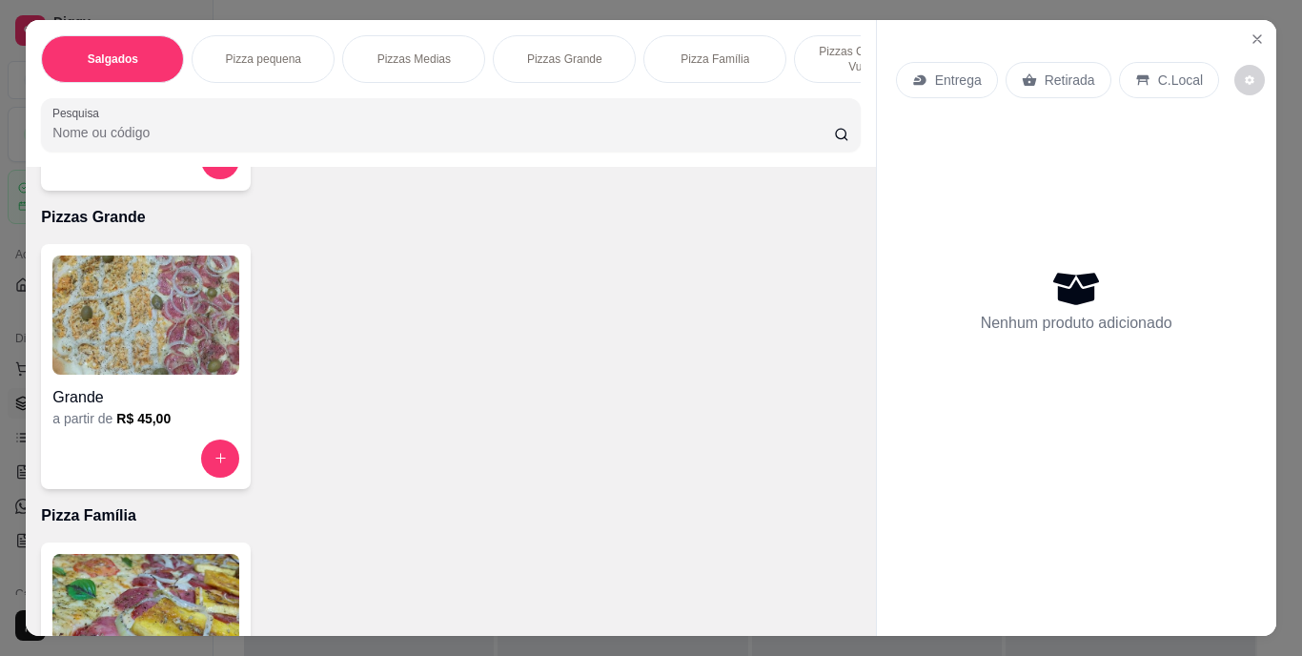
click at [211, 330] on img at bounding box center [145, 314] width 187 height 119
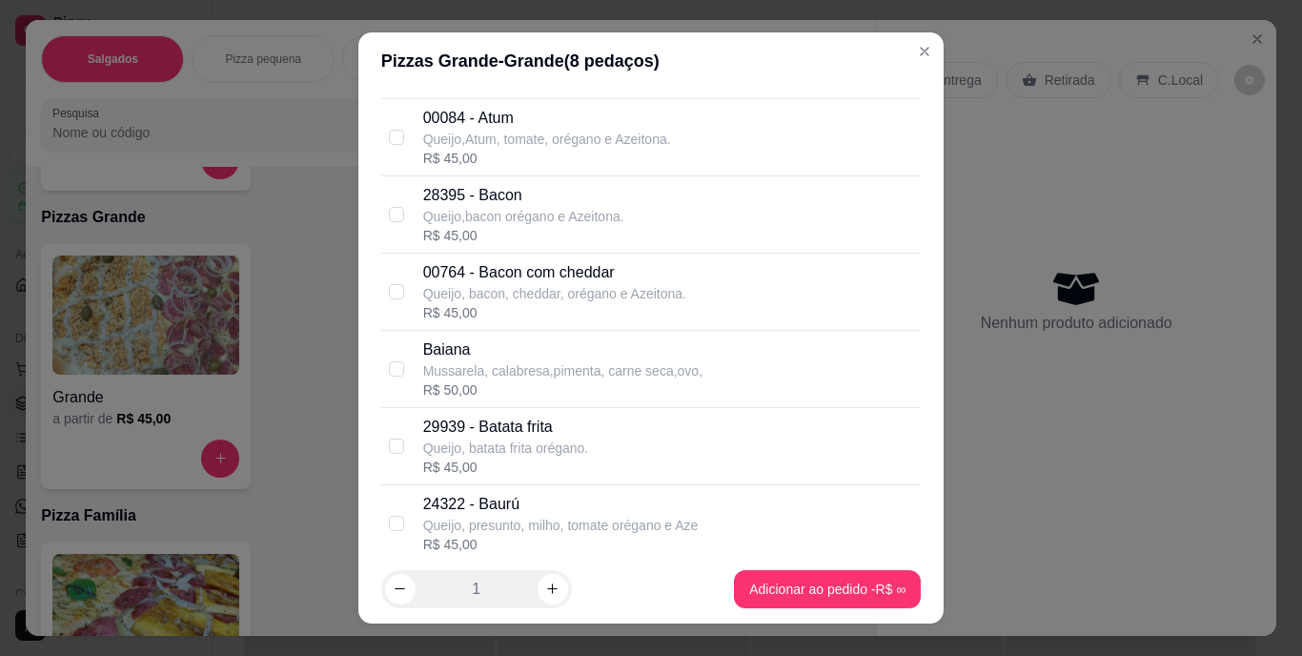
scroll to position [0, 0]
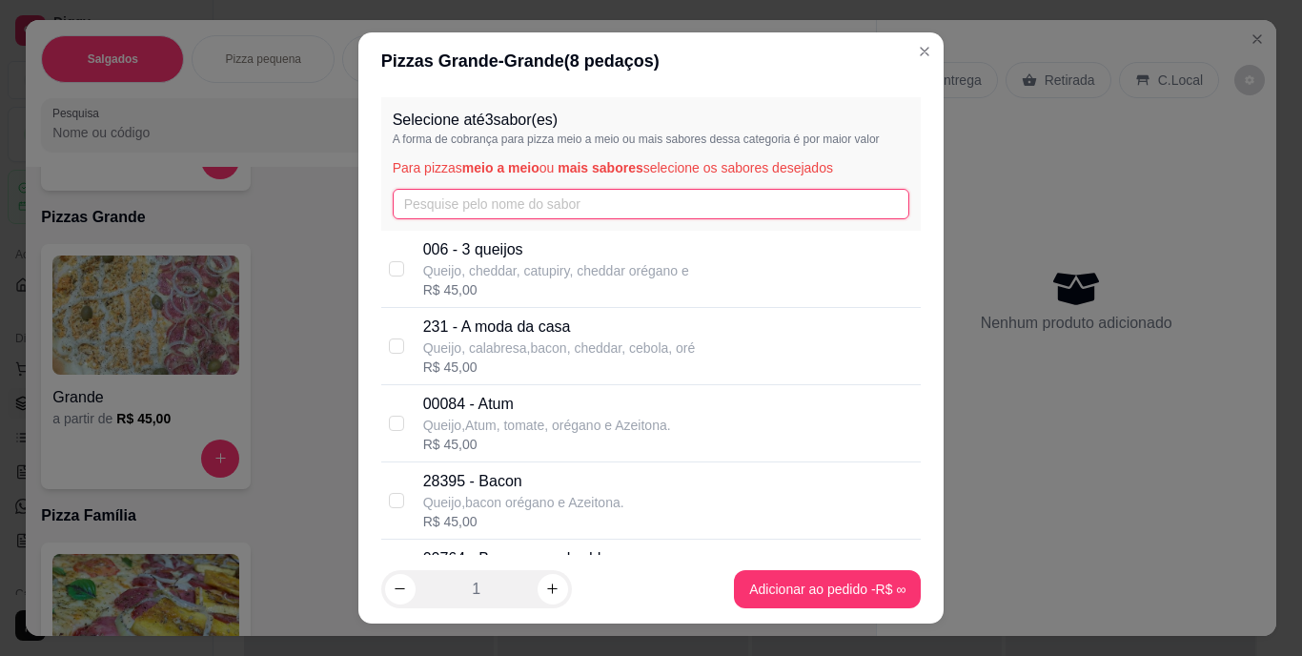
click at [461, 205] on input "text" at bounding box center [651, 204] width 517 height 30
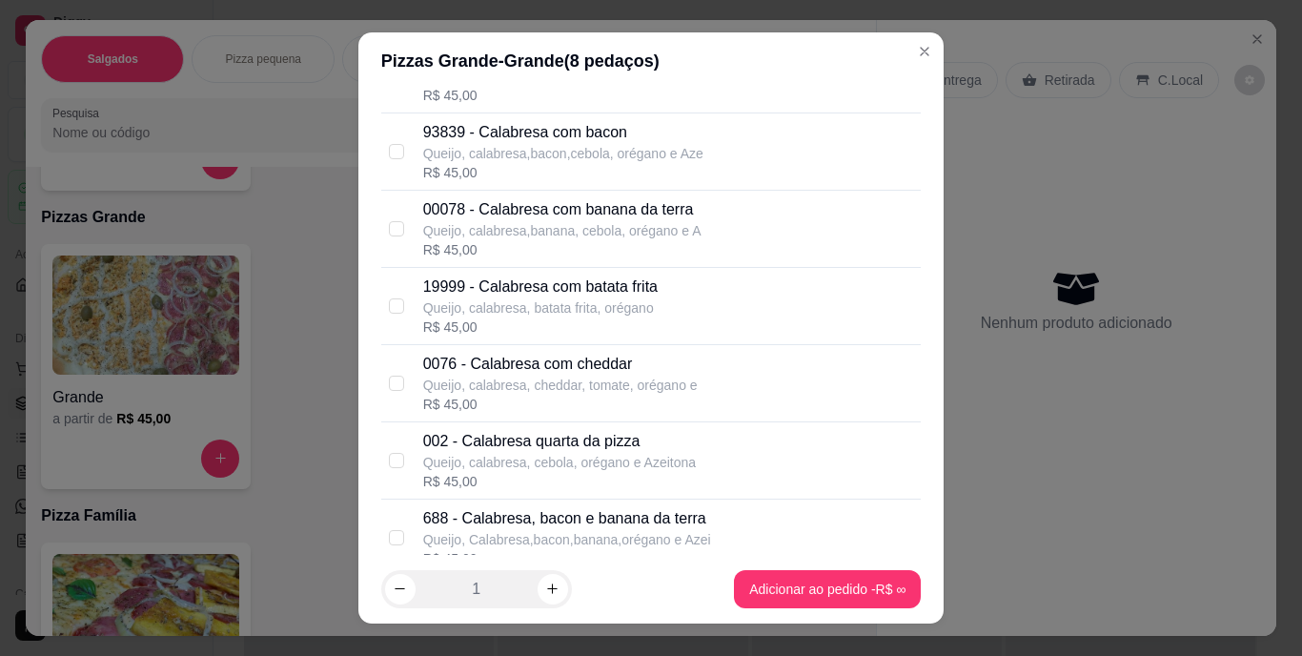
scroll to position [286, 0]
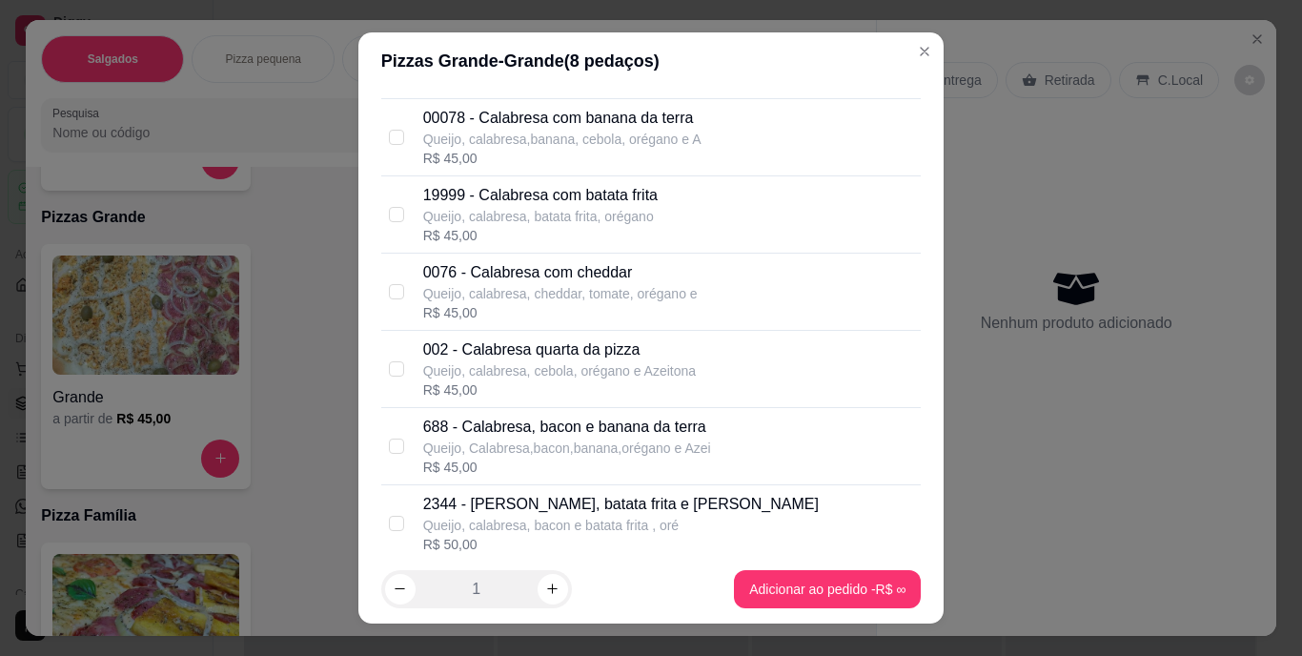
type input "ca"
click at [521, 337] on div "002 - Calabresa quarta da pizza Queijo, calabresa, cebola, orégano e Azeitona R…" at bounding box center [651, 369] width 540 height 77
checkbox input "true"
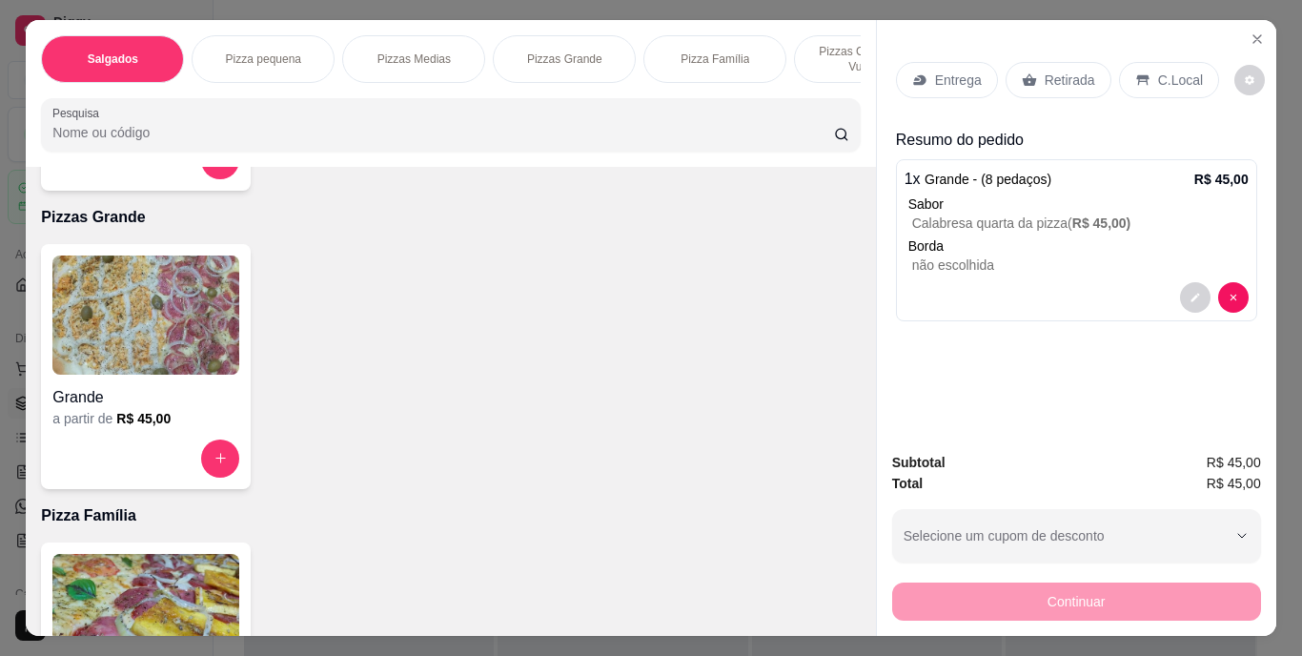
click at [945, 78] on p "Entrega" at bounding box center [958, 80] width 47 height 19
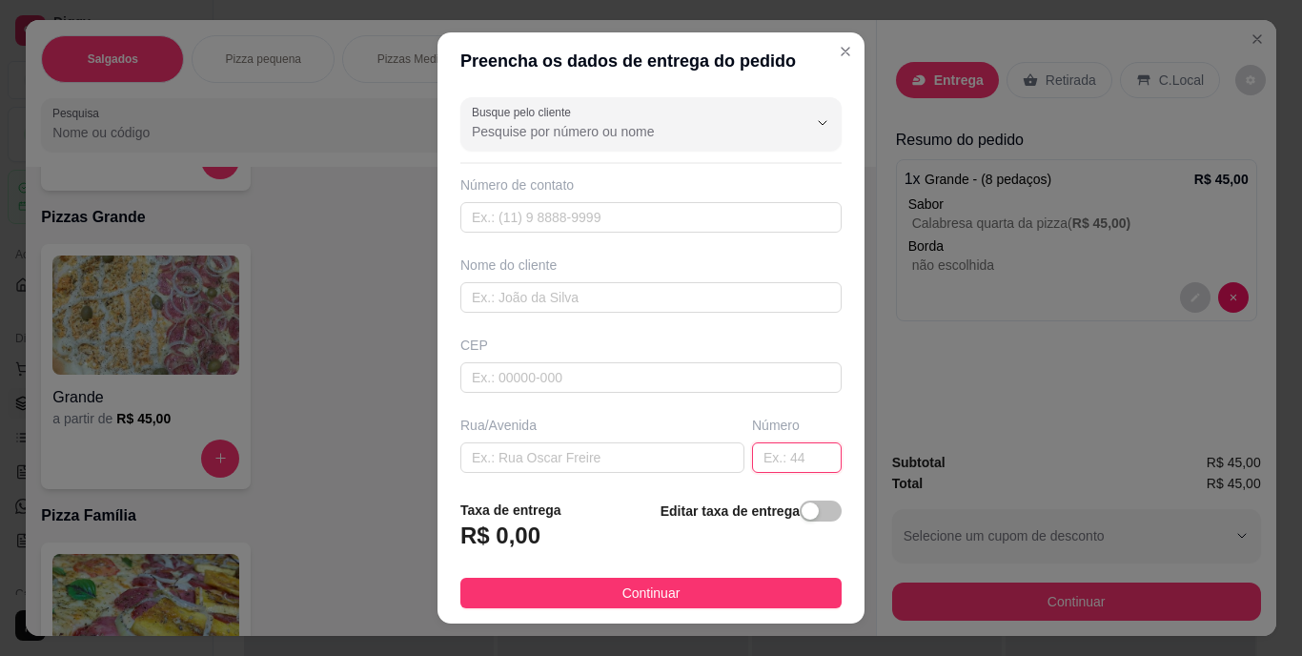
click at [772, 449] on input "text" at bounding box center [797, 457] width 90 height 30
type input "195"
click at [682, 466] on input "text" at bounding box center [602, 457] width 284 height 30
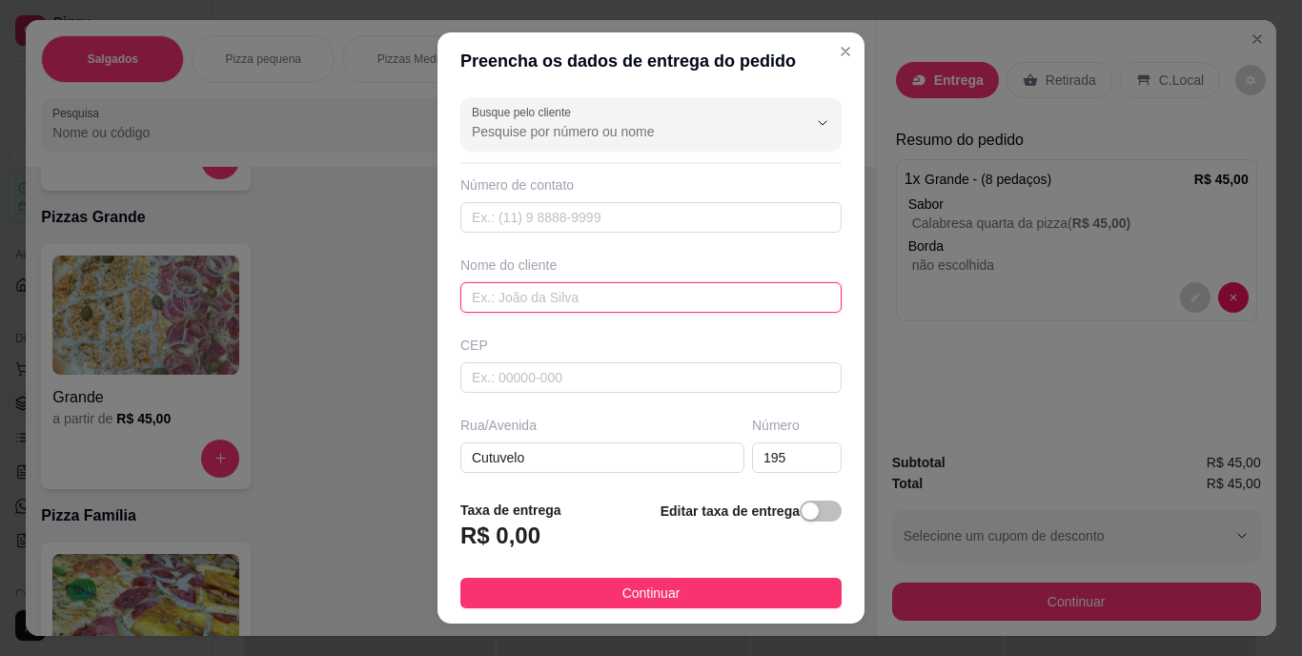
click at [524, 303] on input "text" at bounding box center [650, 297] width 381 height 30
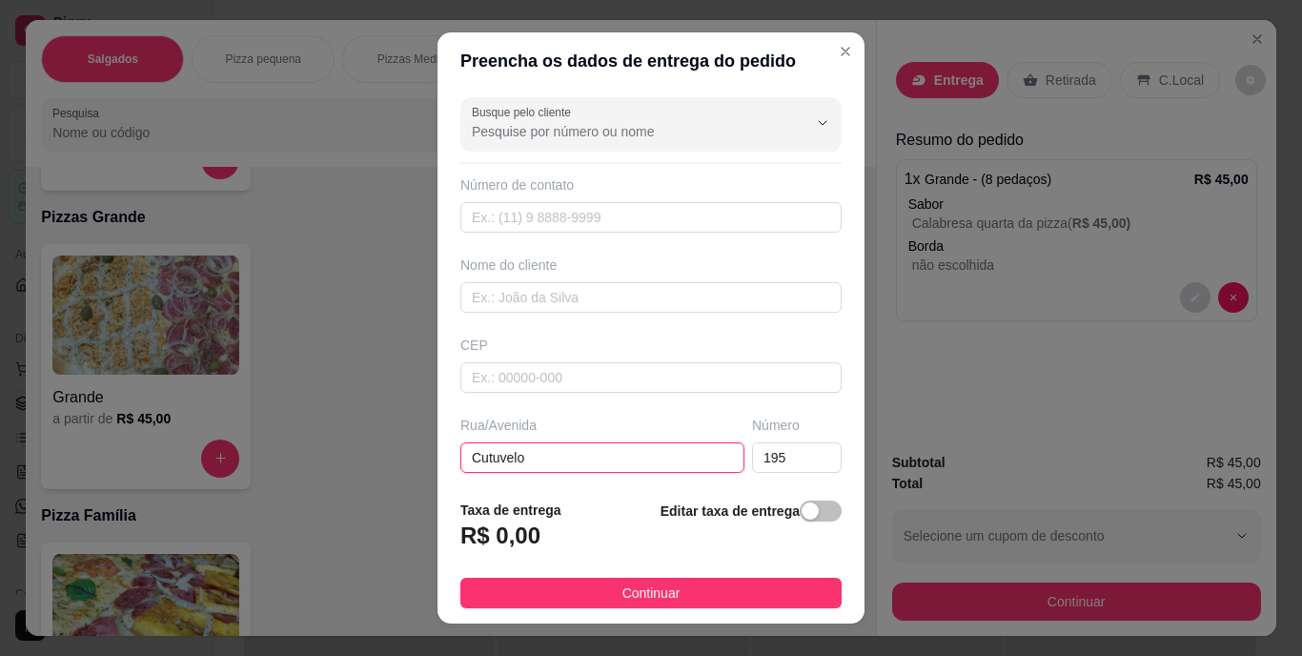
click at [575, 459] on input "Cutuvelo" at bounding box center [602, 457] width 284 height 30
type input "Cutuvelo camamuzinho"
drag, startPoint x: 573, startPoint y: 462, endPoint x: 518, endPoint y: 346, distance: 128.3
click at [518, 346] on div "CEP" at bounding box center [650, 344] width 381 height 19
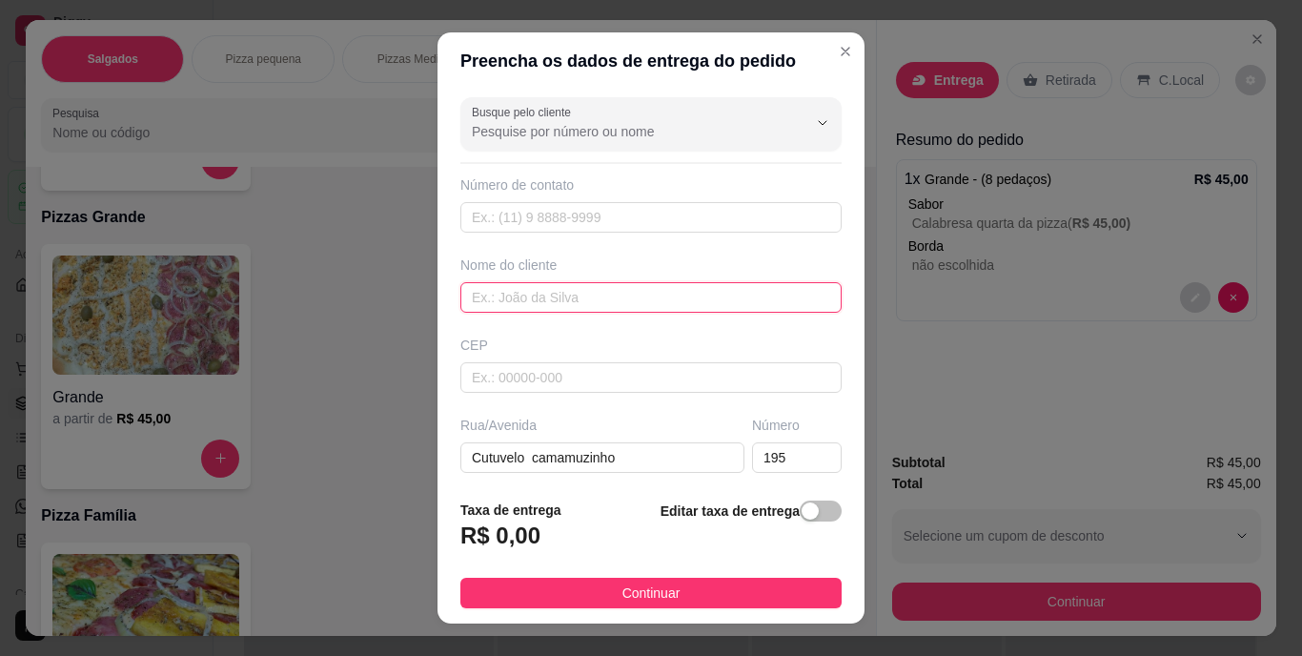
click at [548, 301] on input "text" at bounding box center [650, 297] width 381 height 30
type input "Botelho JOJO"
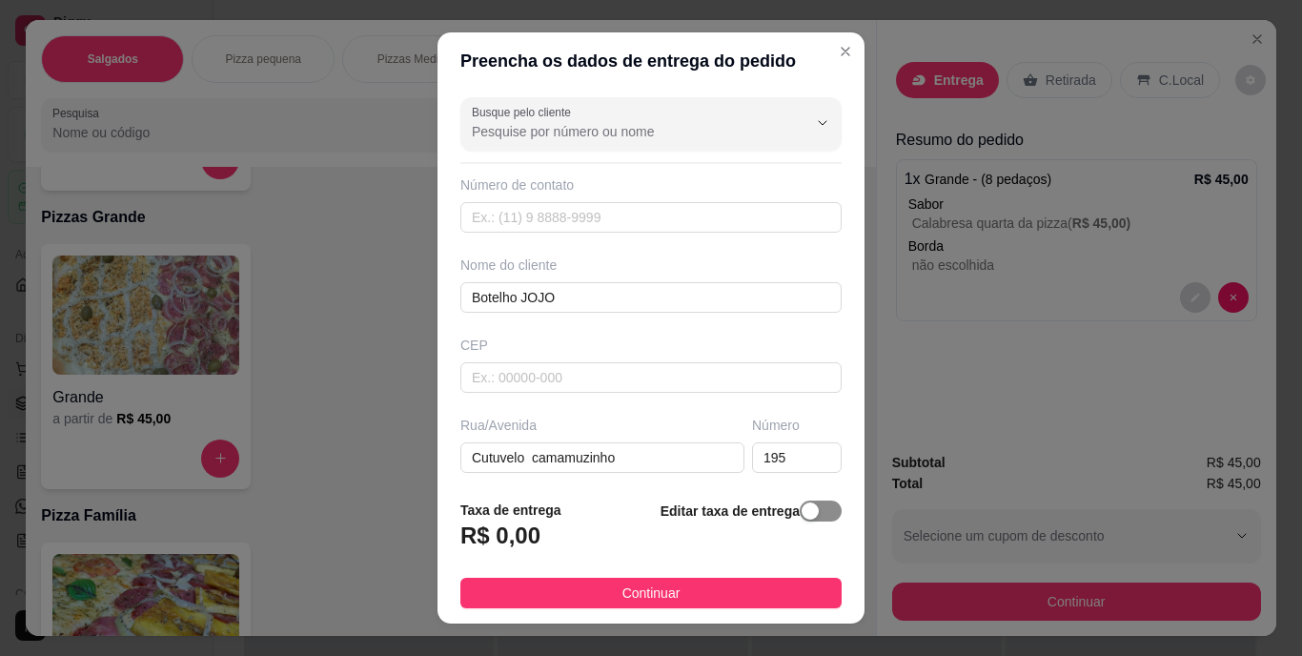
click at [808, 502] on span "button" at bounding box center [820, 510] width 42 height 21
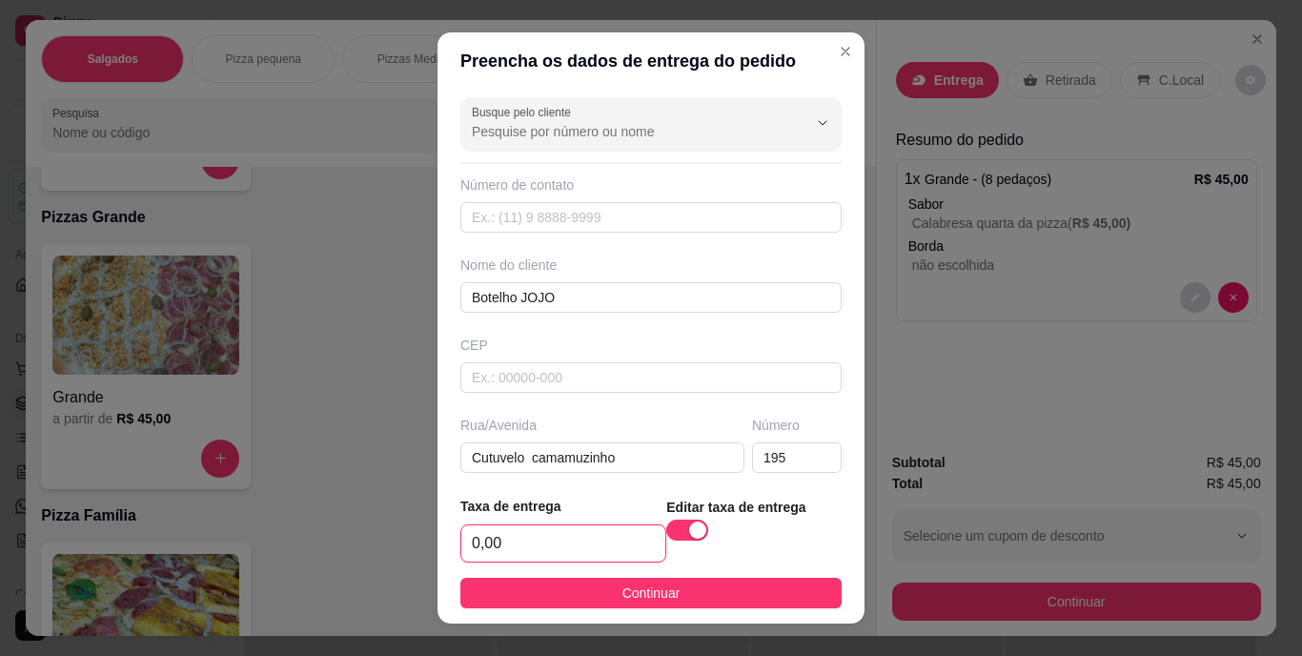
click at [536, 551] on input "0,00" at bounding box center [563, 543] width 204 height 36
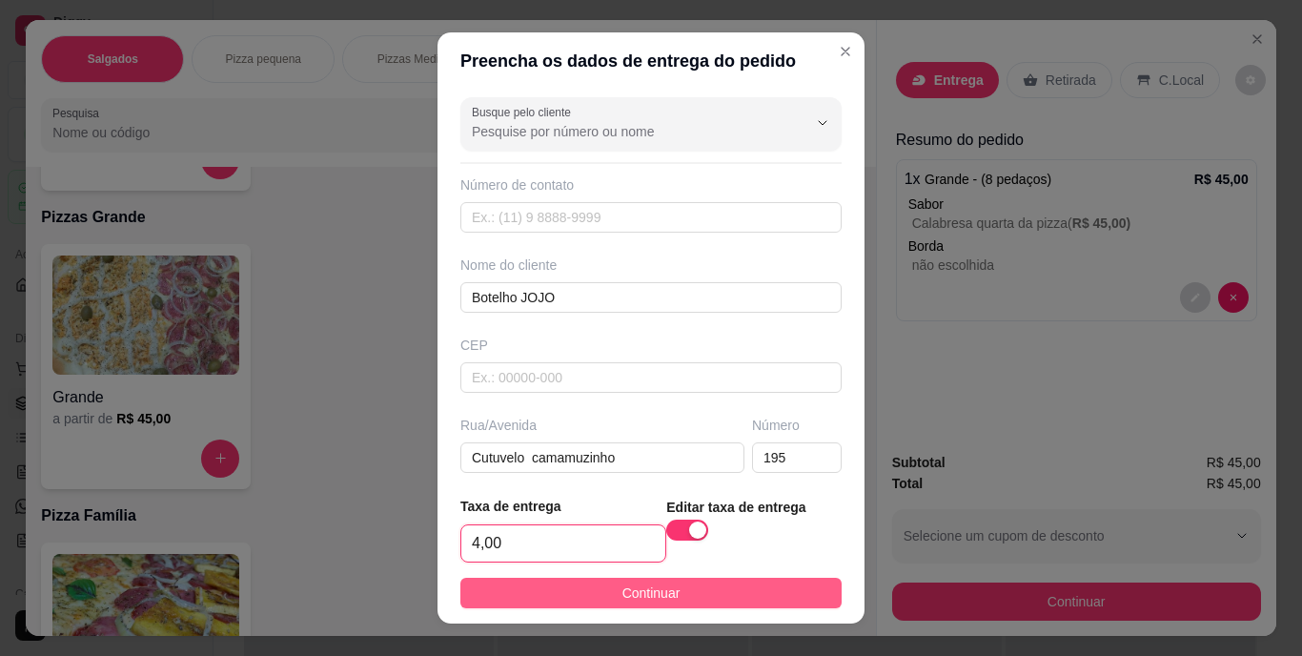
type input "4,00"
click at [622, 582] on span "Continuar" at bounding box center [651, 592] width 58 height 21
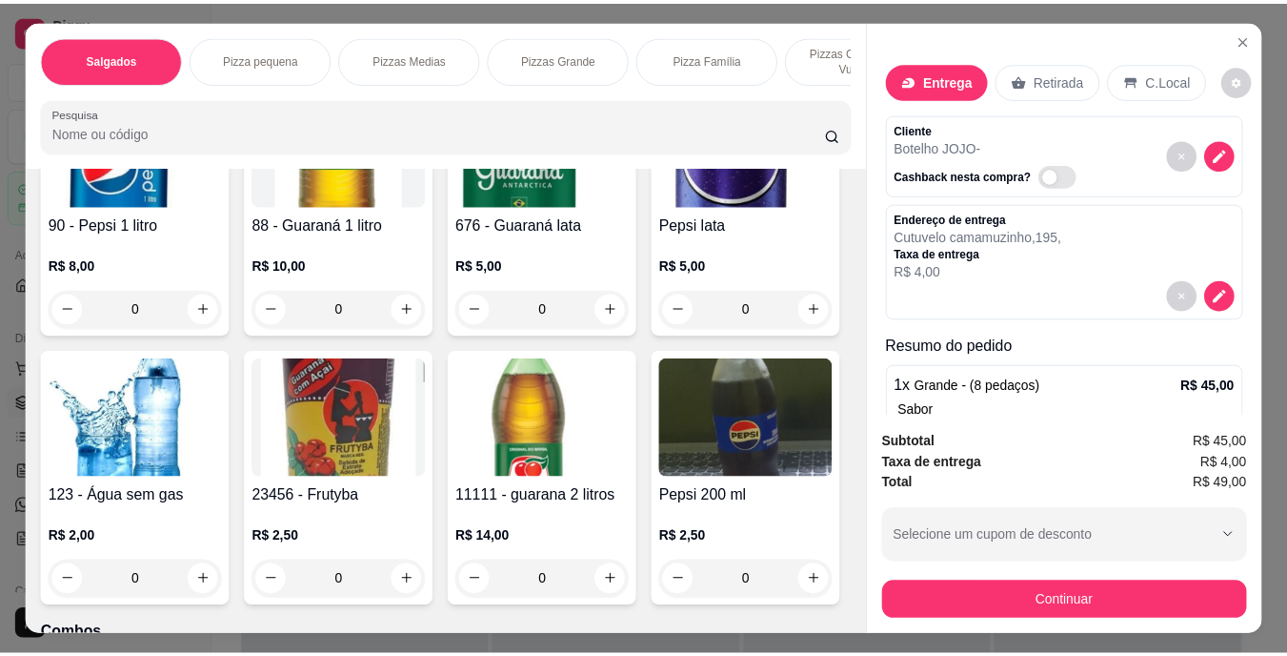
scroll to position [1810, 0]
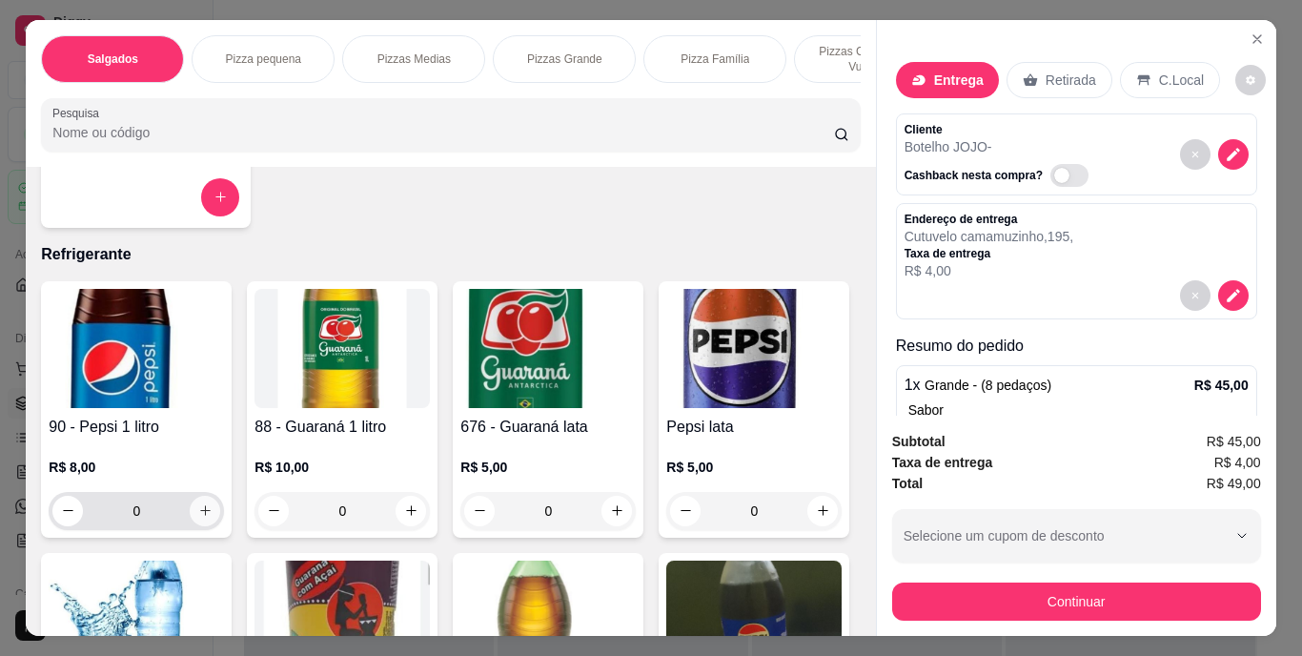
click at [199, 515] on icon "increase-product-quantity" at bounding box center [205, 510] width 14 height 14
type input "1"
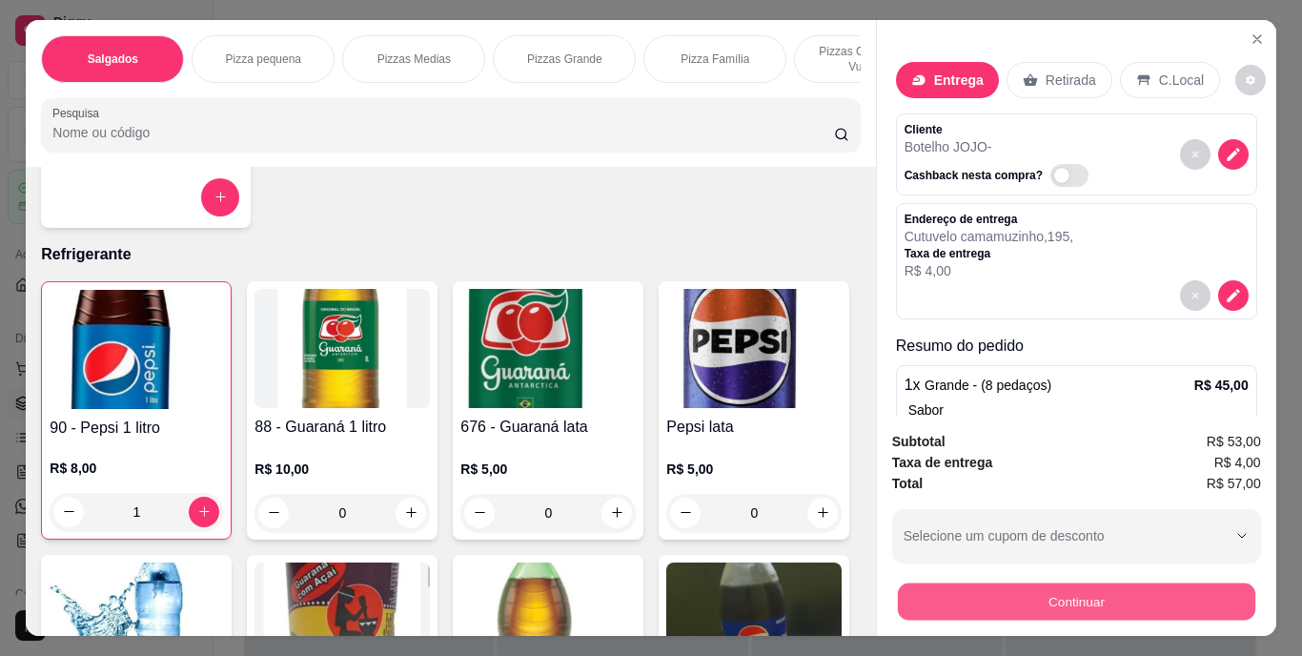
click at [1031, 587] on button "Continuar" at bounding box center [1075, 601] width 357 height 37
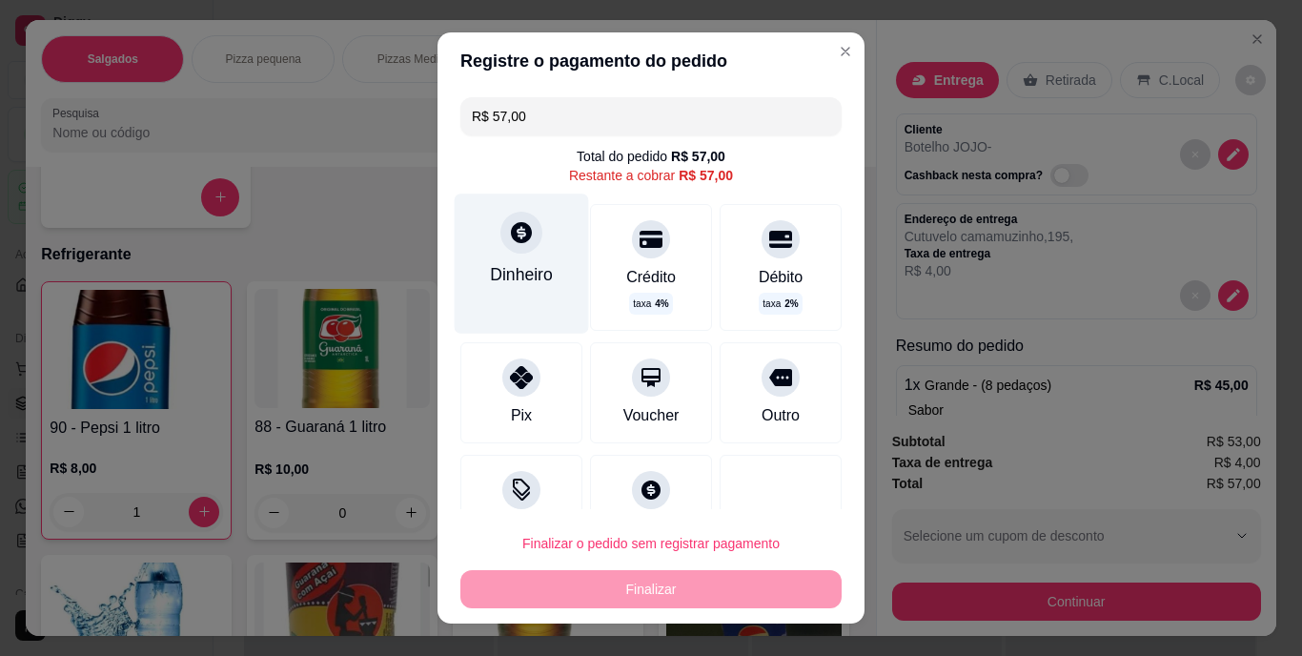
click at [508, 268] on div "Dinheiro" at bounding box center [521, 274] width 63 height 25
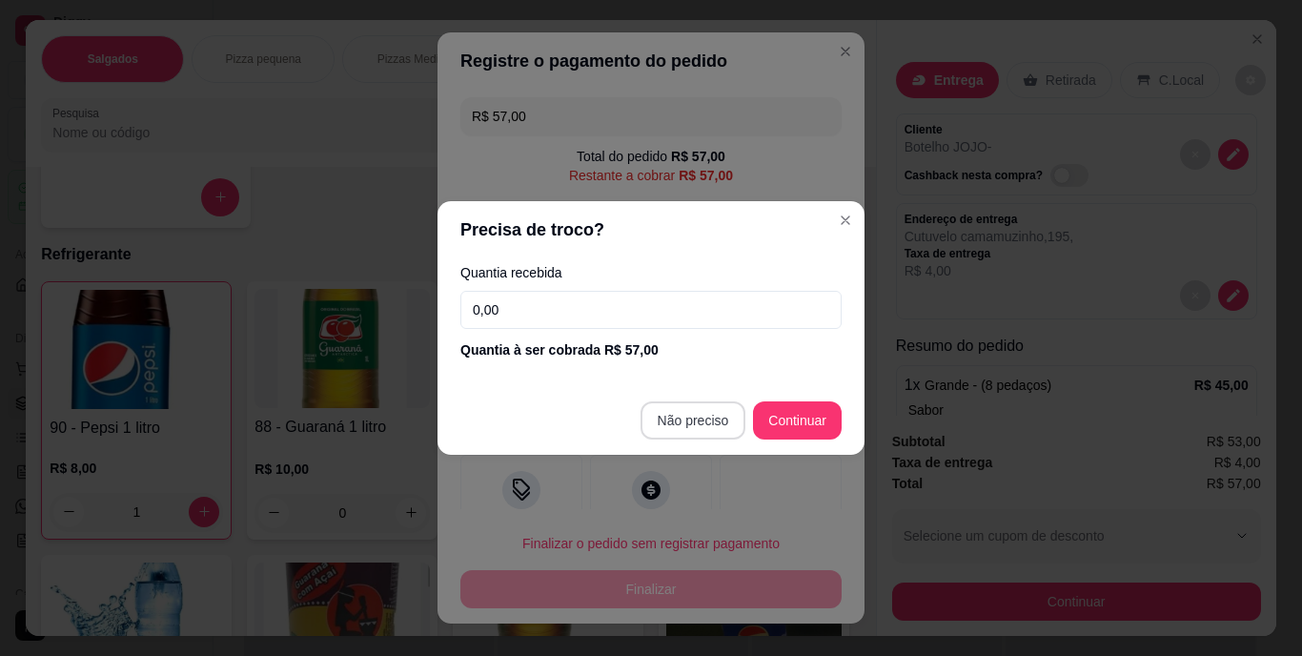
type input "R$ 0,00"
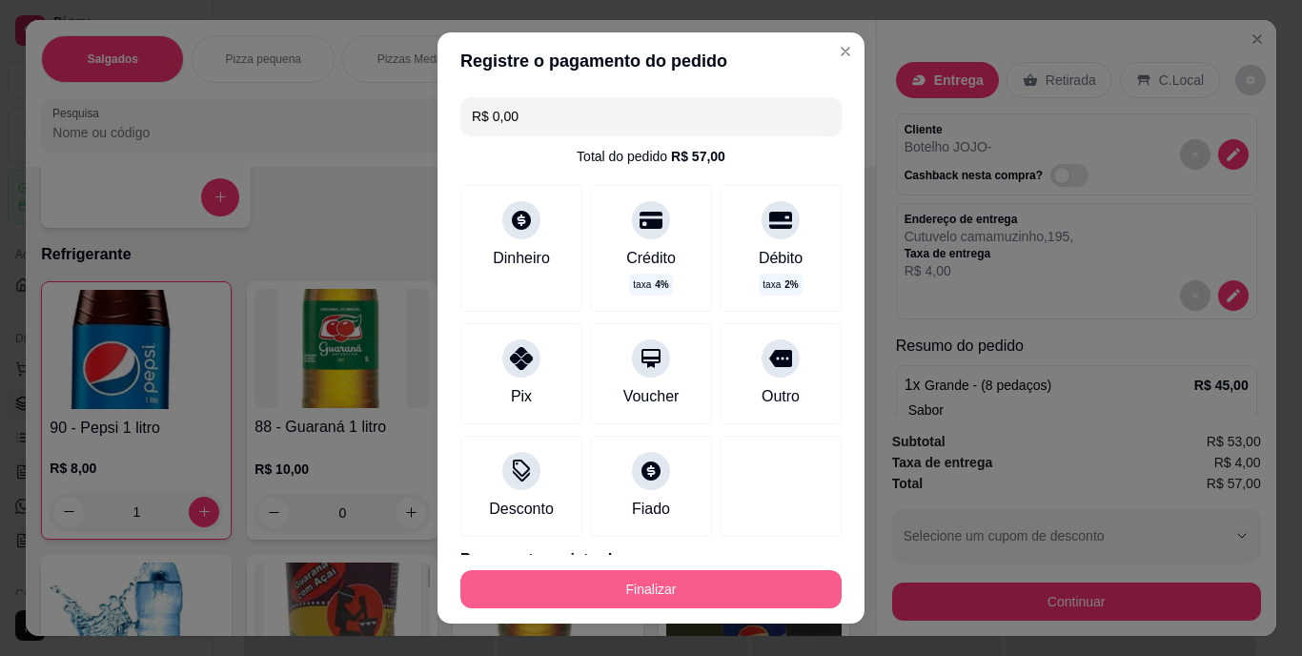
click at [725, 577] on button "Finalizar" at bounding box center [650, 589] width 381 height 38
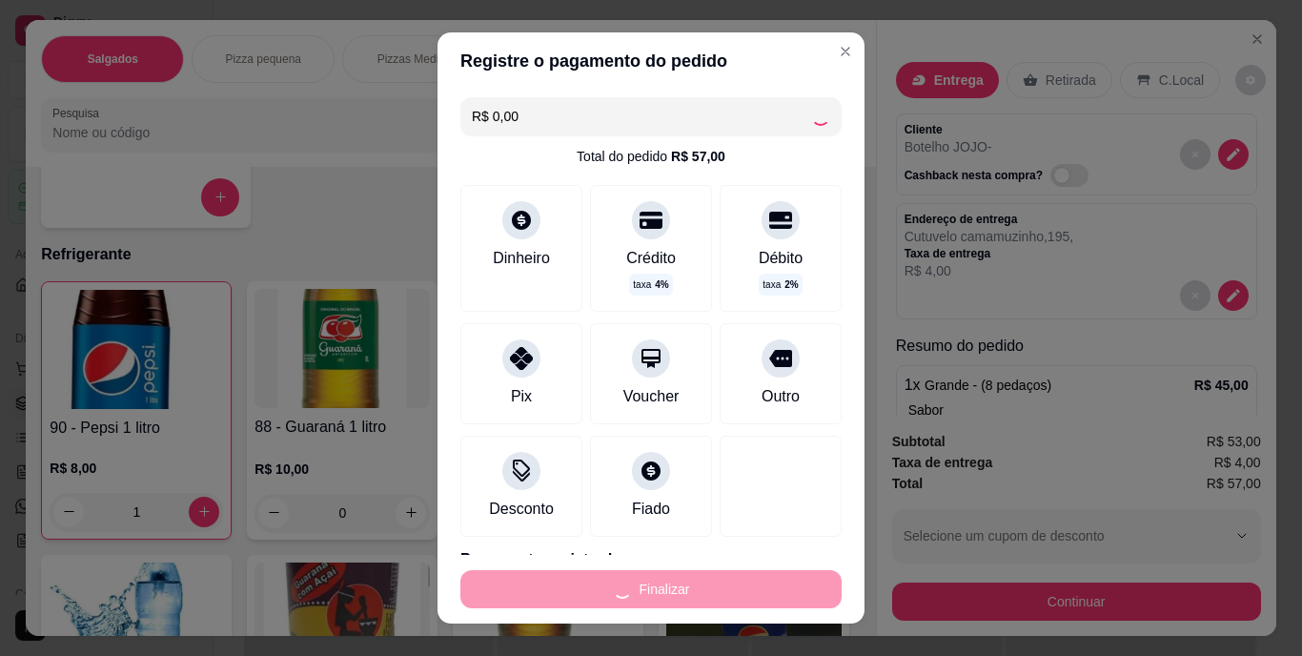
type input "0"
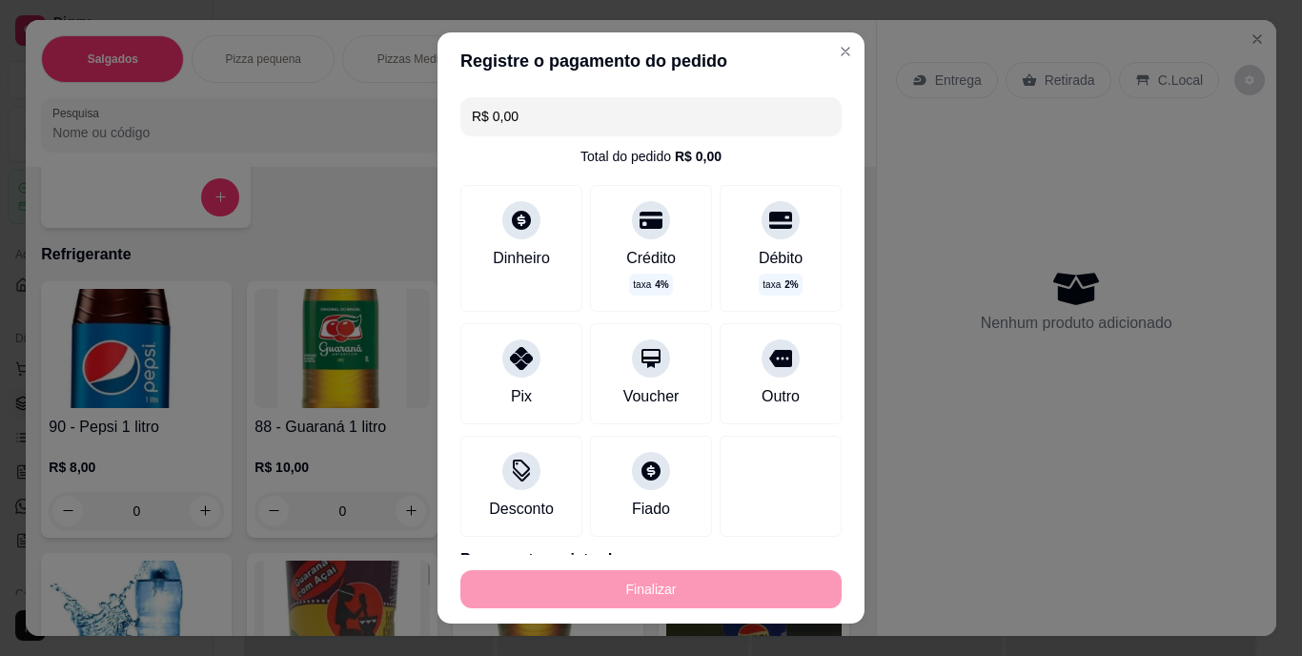
type input "-R$ 57,00"
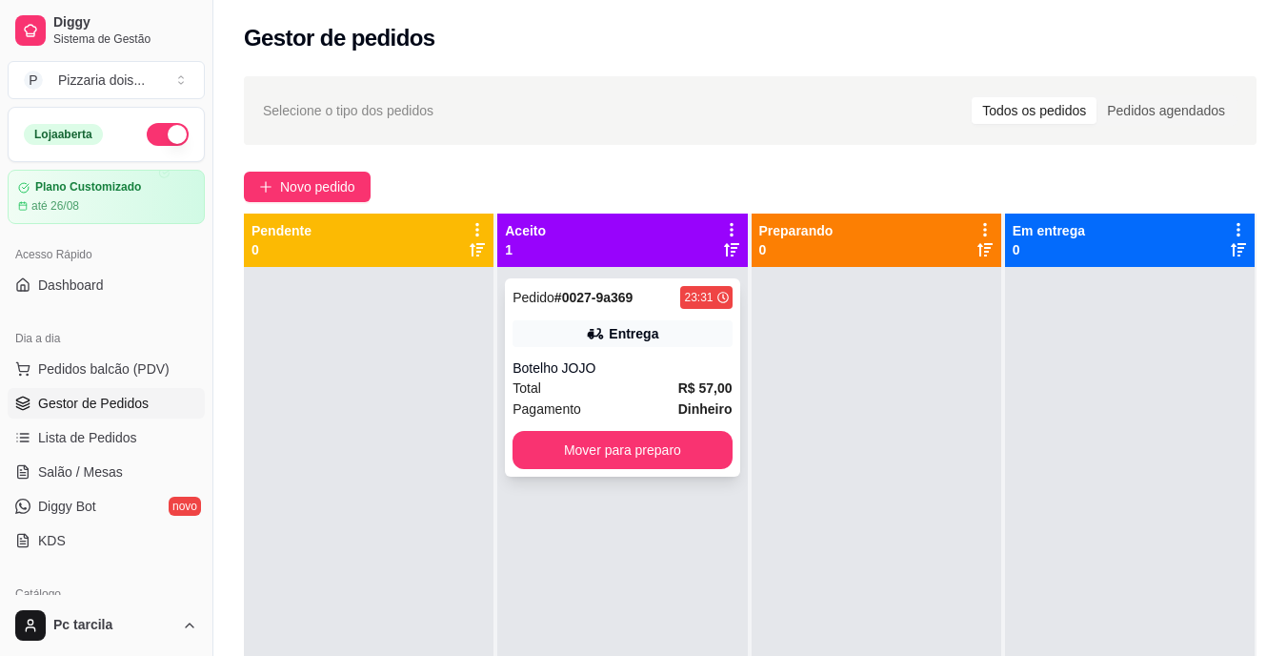
click at [656, 382] on div "Total R$ 57,00" at bounding box center [622, 387] width 219 height 21
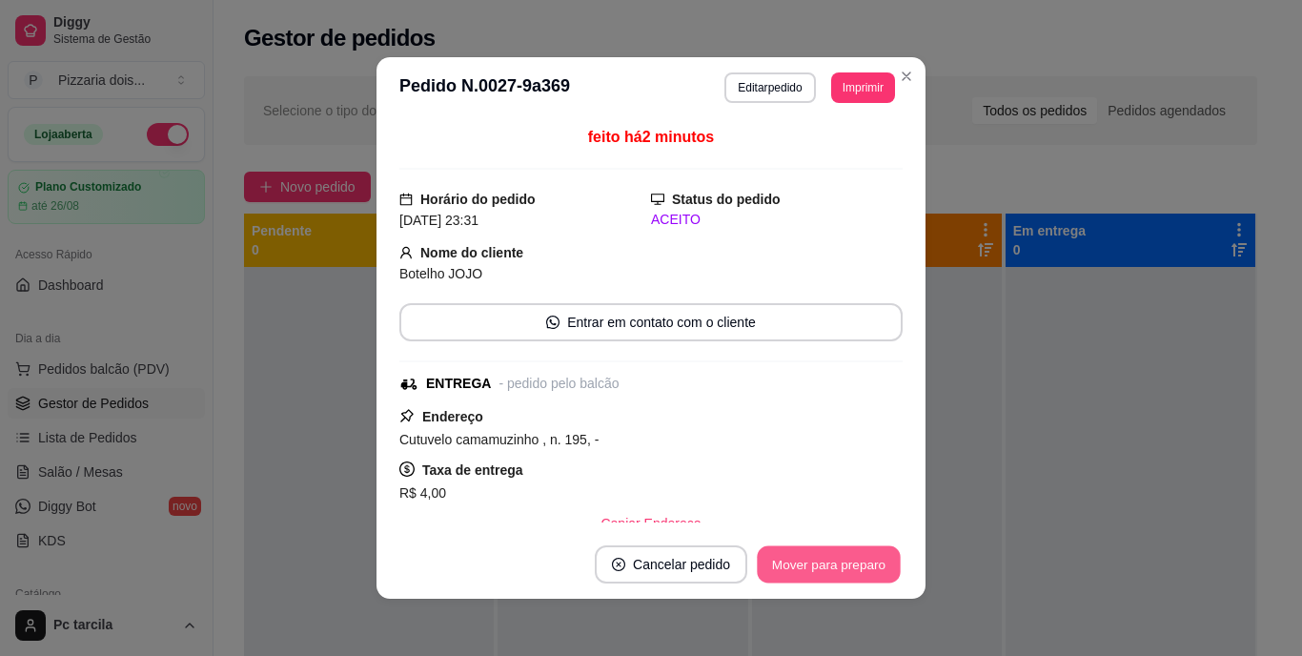
click at [800, 546] on button "Mover para preparo" at bounding box center [828, 564] width 143 height 37
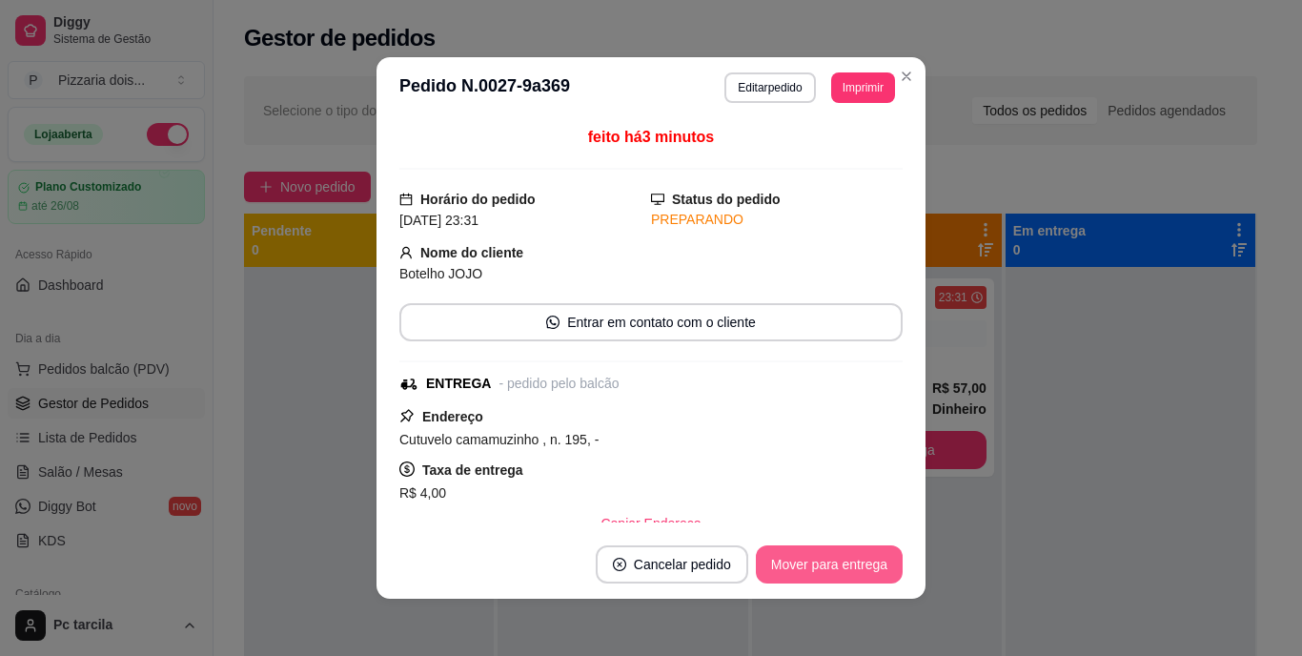
click at [800, 547] on button "Mover para entrega" at bounding box center [829, 564] width 147 height 38
click at [807, 555] on div "Mover para entrega" at bounding box center [815, 564] width 173 height 38
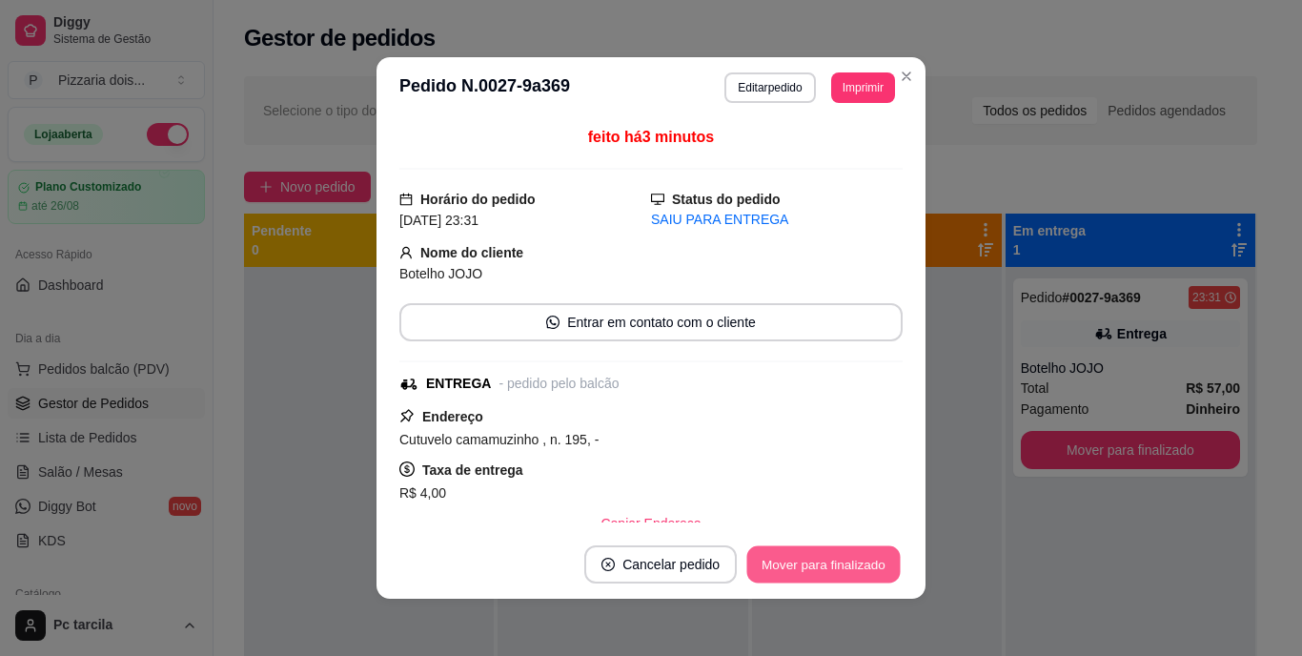
click at [807, 555] on button "Mover para finalizado" at bounding box center [823, 564] width 153 height 37
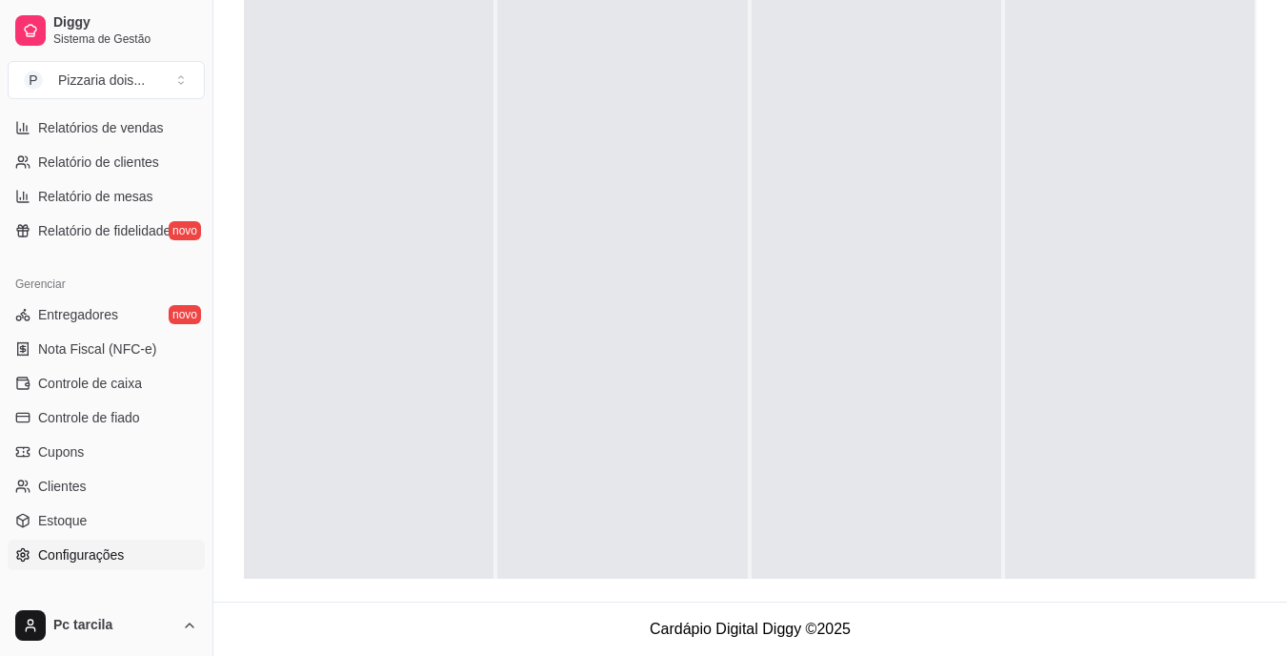
scroll to position [716, 0]
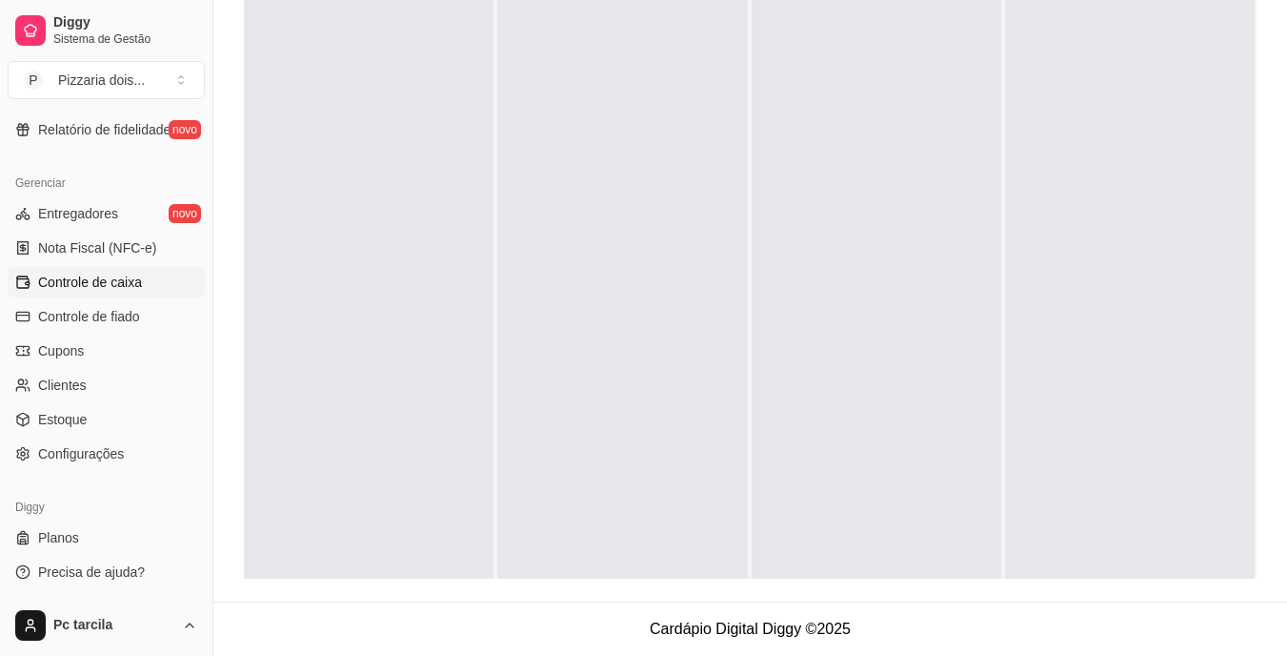
click at [98, 286] on span "Controle de caixa" at bounding box center [90, 281] width 104 height 19
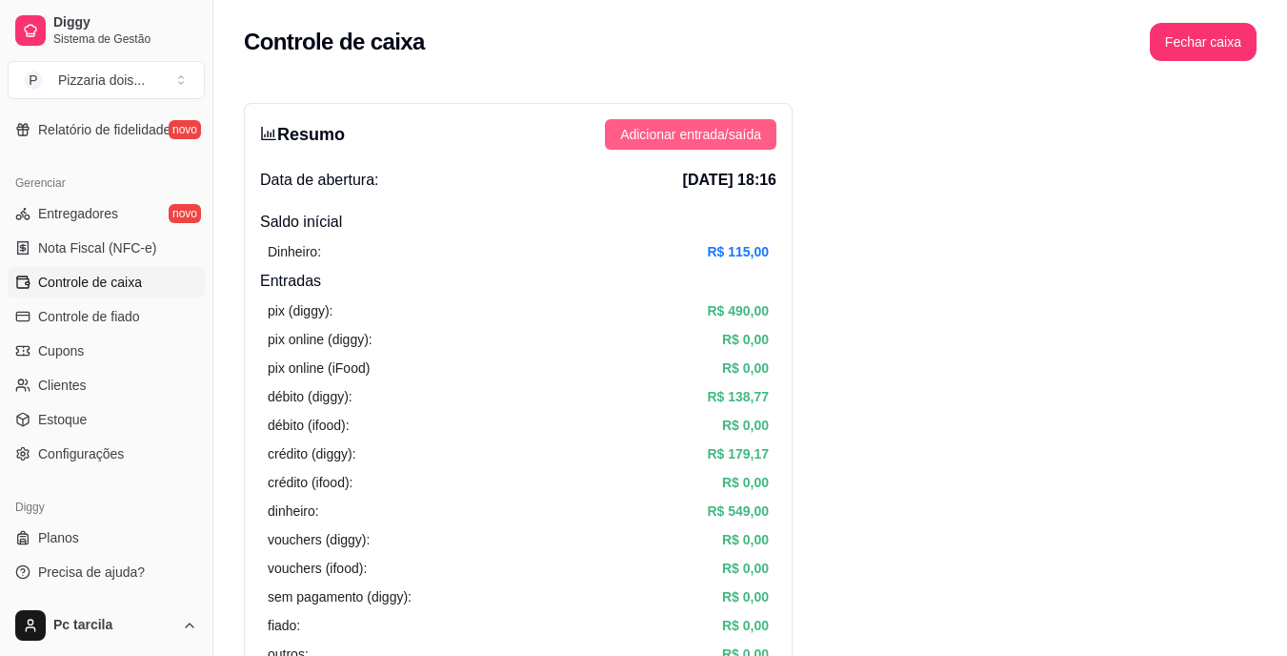
click at [691, 136] on span "Adicionar entrada/saída" at bounding box center [690, 134] width 141 height 21
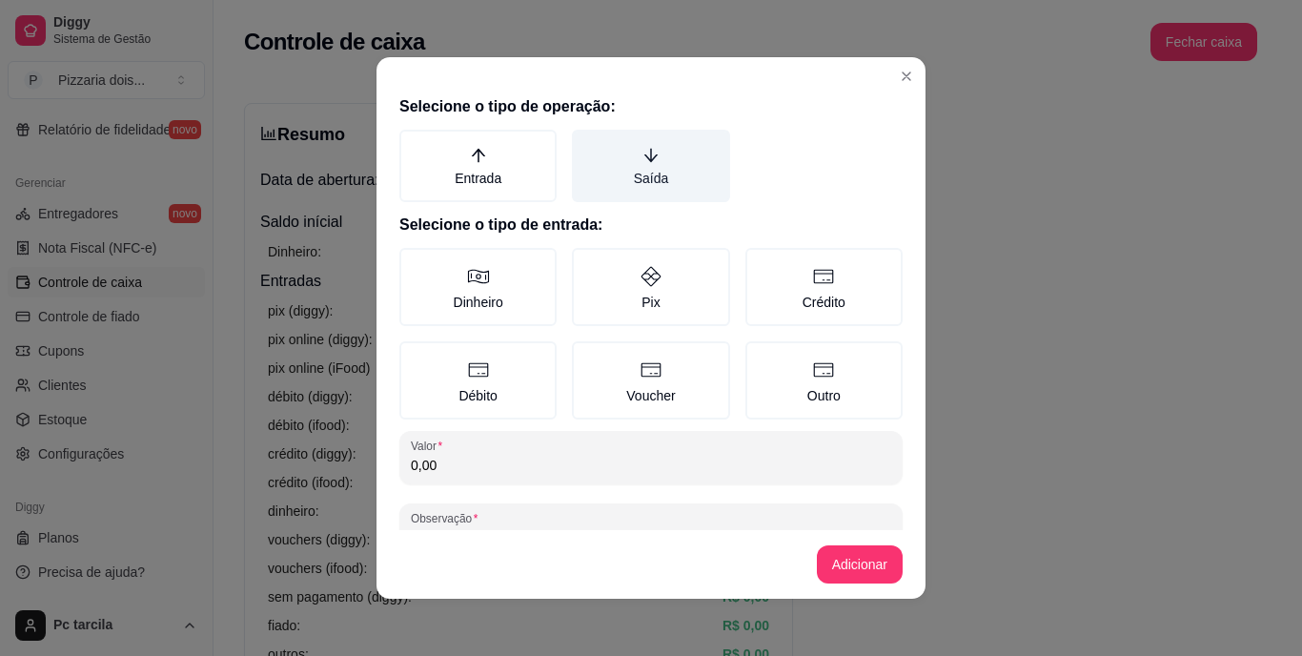
click at [685, 142] on label "Saída" at bounding box center [650, 166] width 157 height 72
click at [586, 142] on button "Saída" at bounding box center [578, 136] width 15 height 15
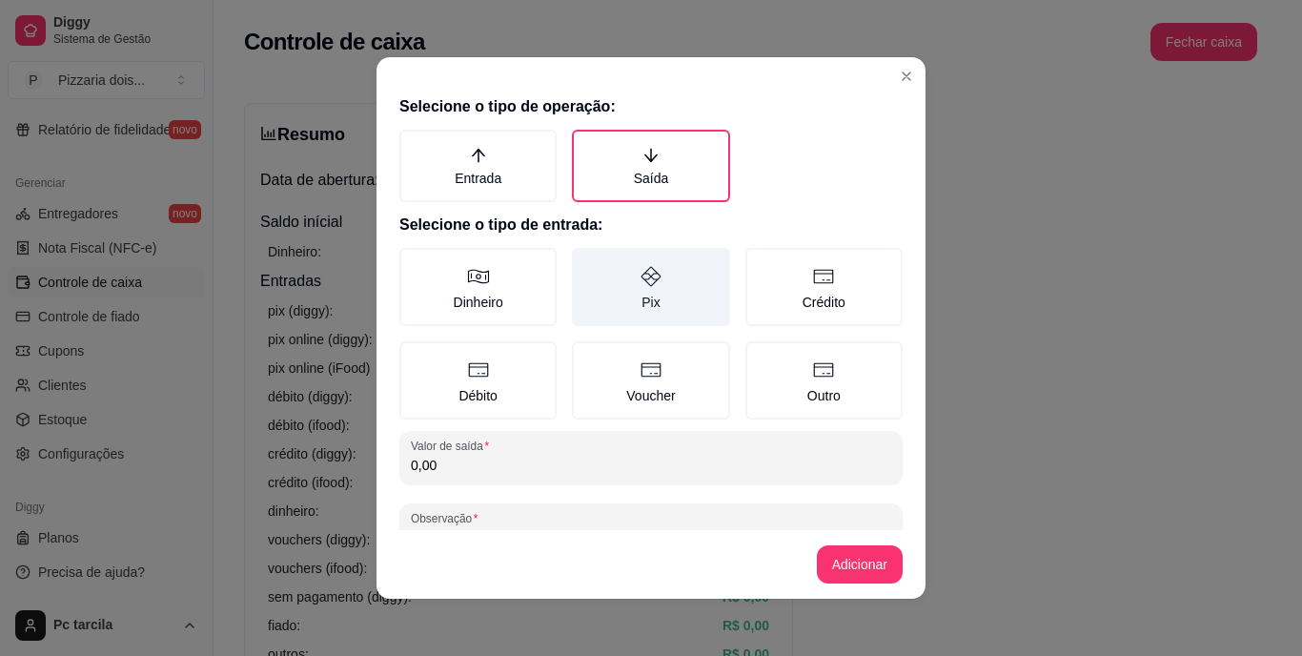
click at [600, 299] on label "Pix" at bounding box center [650, 287] width 157 height 78
click at [586, 262] on button "Pix" at bounding box center [578, 254] width 15 height 15
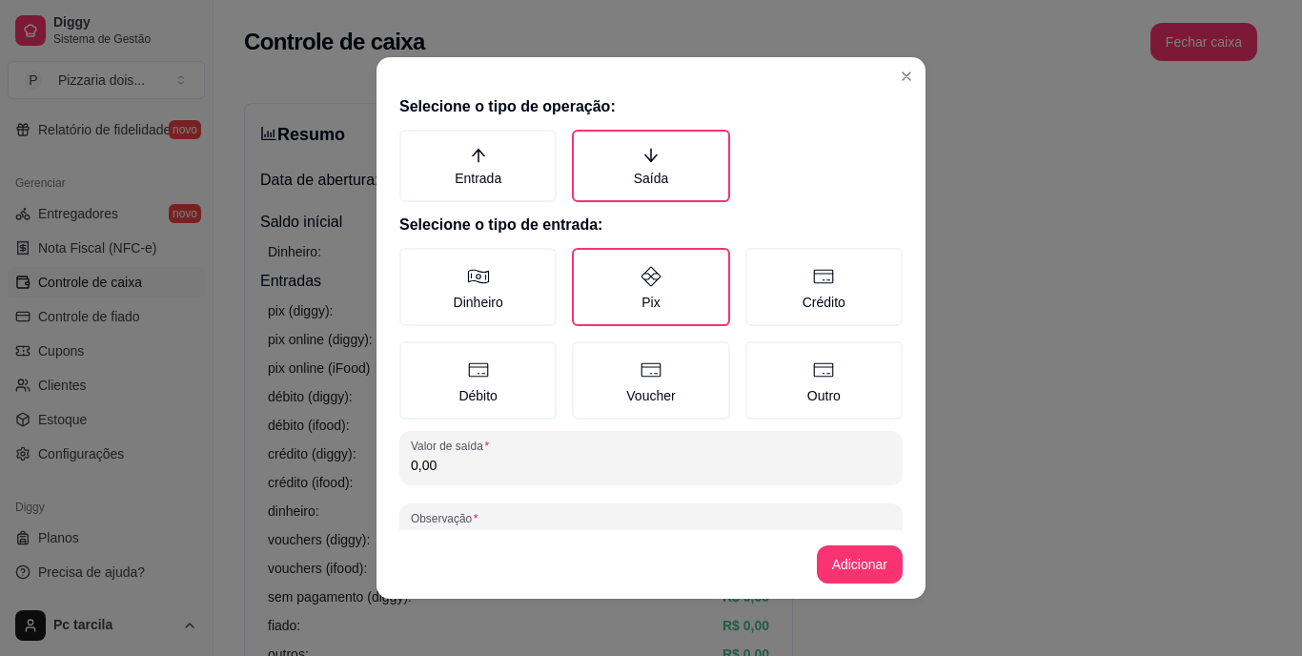
click at [568, 468] on input "0,00" at bounding box center [651, 464] width 480 height 19
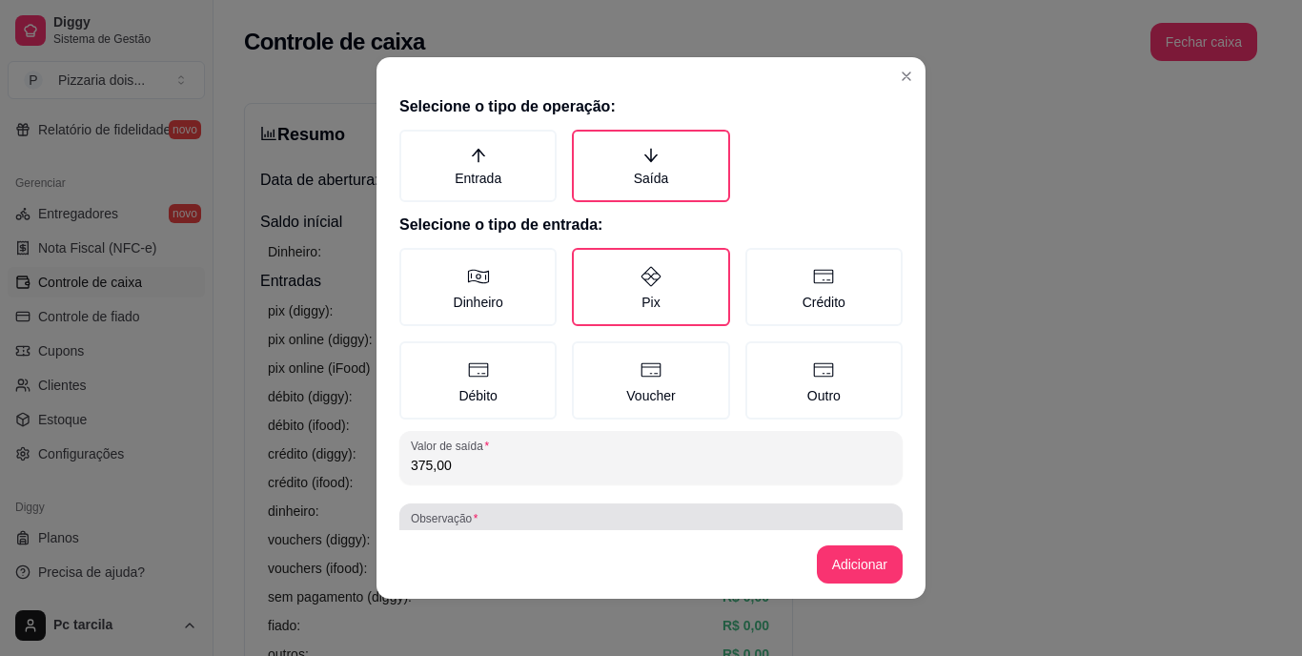
type input "375,00"
click at [575, 511] on div at bounding box center [651, 530] width 480 height 38
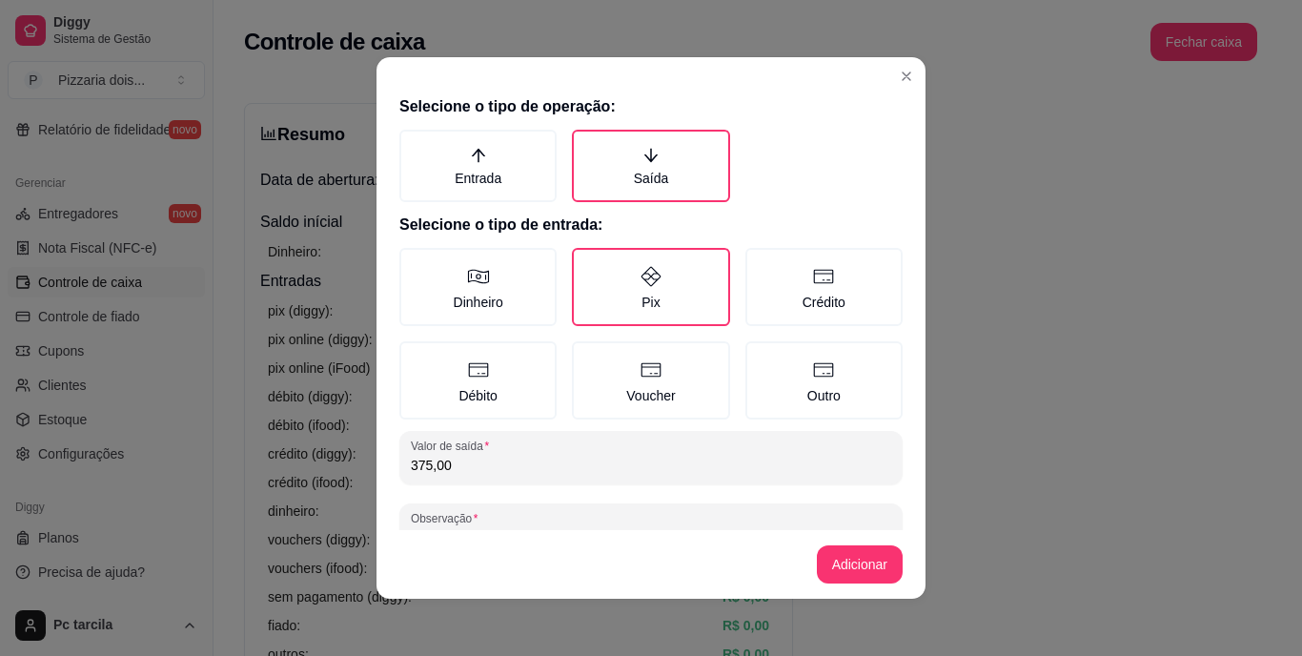
scroll to position [17, 0]
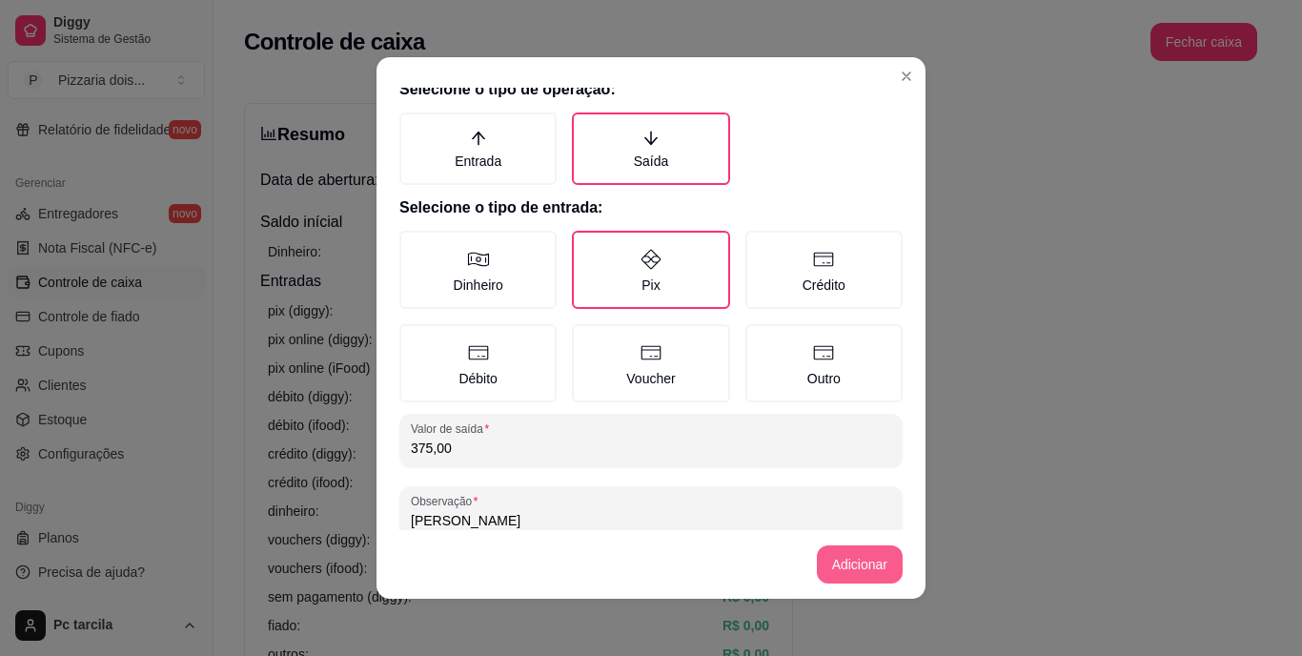
type input "[PERSON_NAME]"
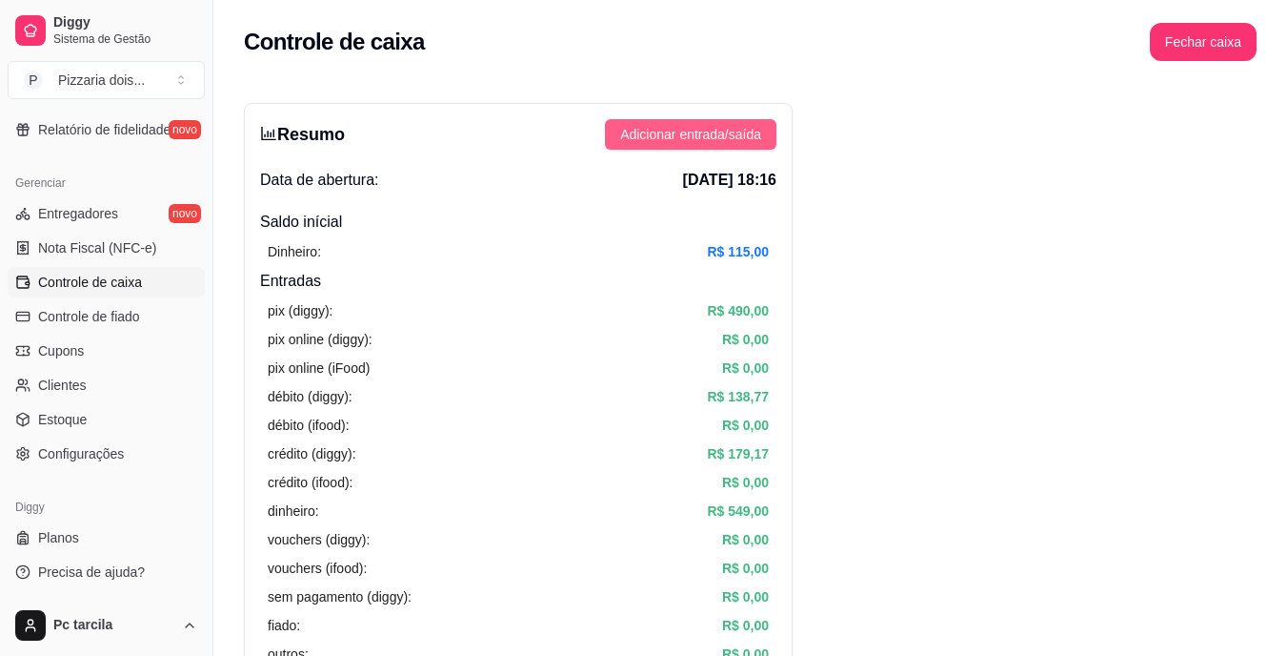
click at [761, 137] on button "Adicionar entrada/saída" at bounding box center [691, 134] width 172 height 30
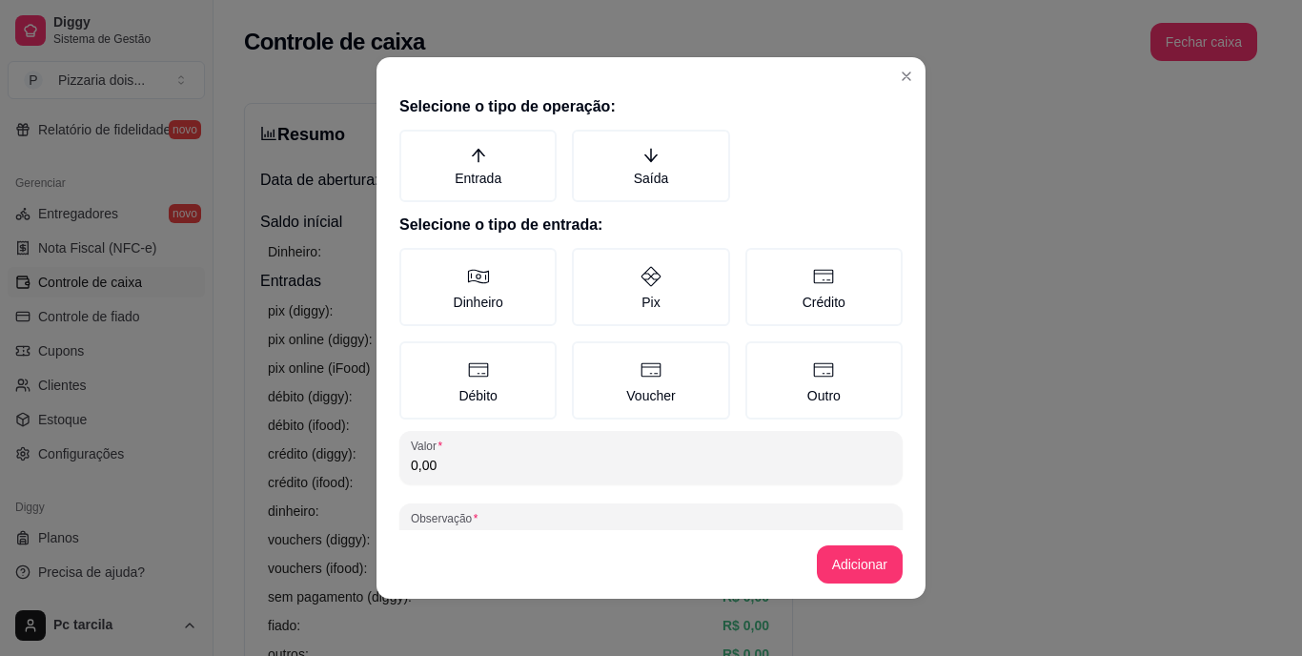
drag, startPoint x: 665, startPoint y: 172, endPoint x: 610, endPoint y: 209, distance: 66.1
click at [657, 177] on label "Saída" at bounding box center [650, 166] width 157 height 72
click at [586, 144] on button "Saída" at bounding box center [578, 136] width 15 height 15
click at [546, 306] on div "Dinheiro Pix Crédito Débito Voucher Outro" at bounding box center [650, 334] width 503 height 172
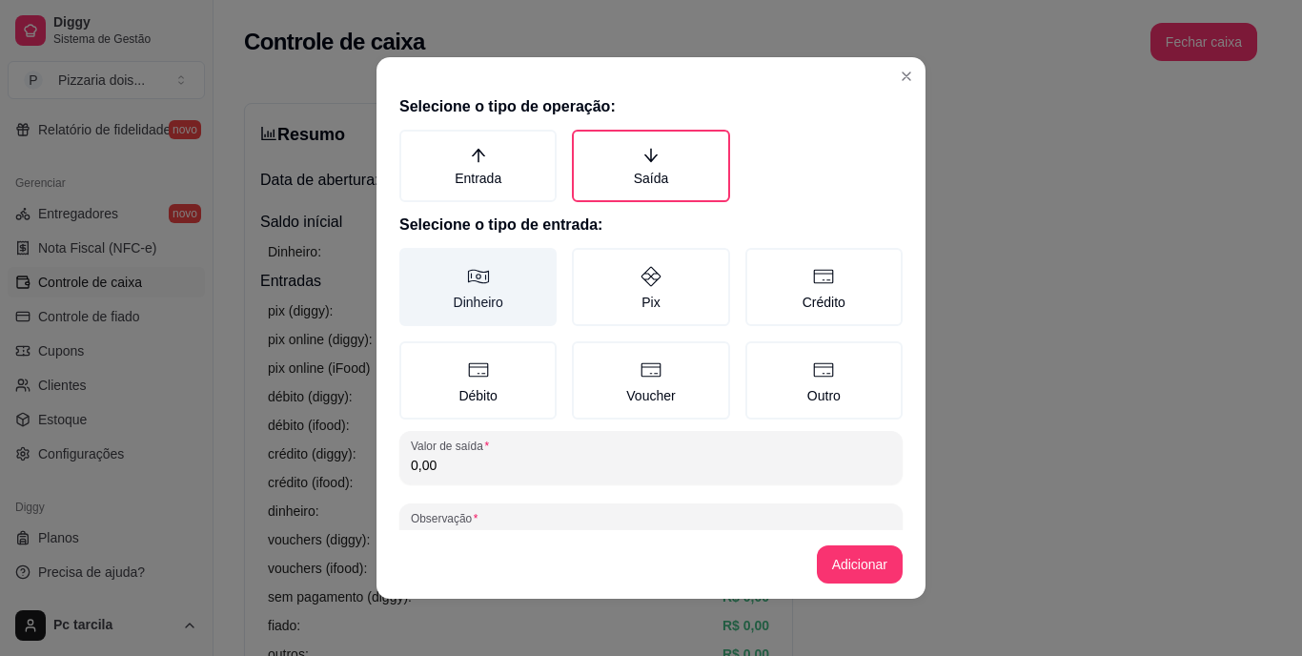
click at [479, 277] on icon at bounding box center [478, 276] width 23 height 23
click at [414, 262] on button "Dinheiro" at bounding box center [405, 254] width 15 height 15
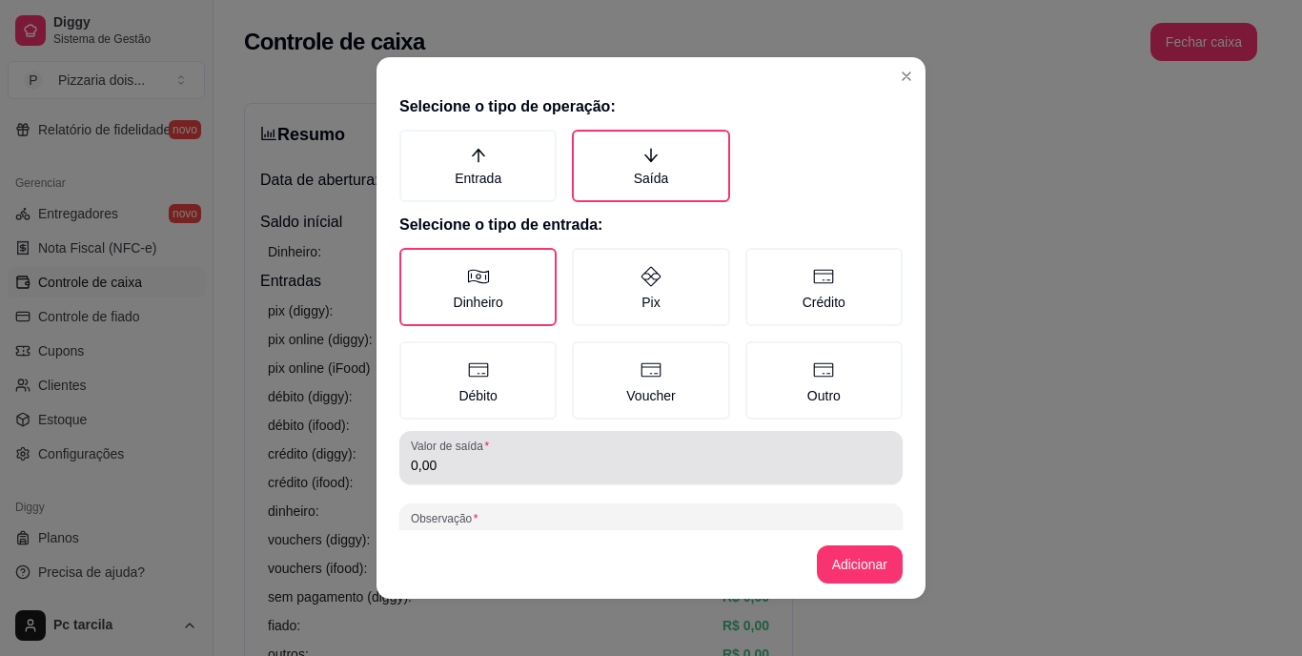
click at [539, 458] on input "0,00" at bounding box center [651, 464] width 480 height 19
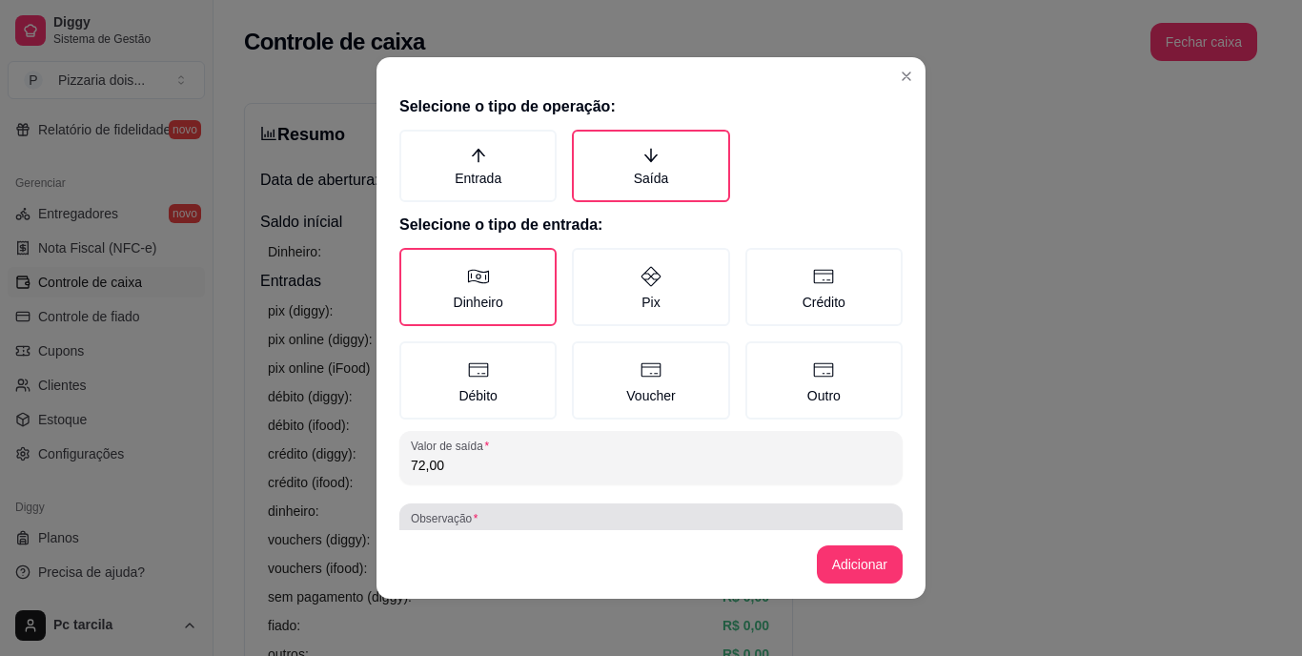
type input "72,00"
click at [525, 526] on div at bounding box center [651, 530] width 480 height 38
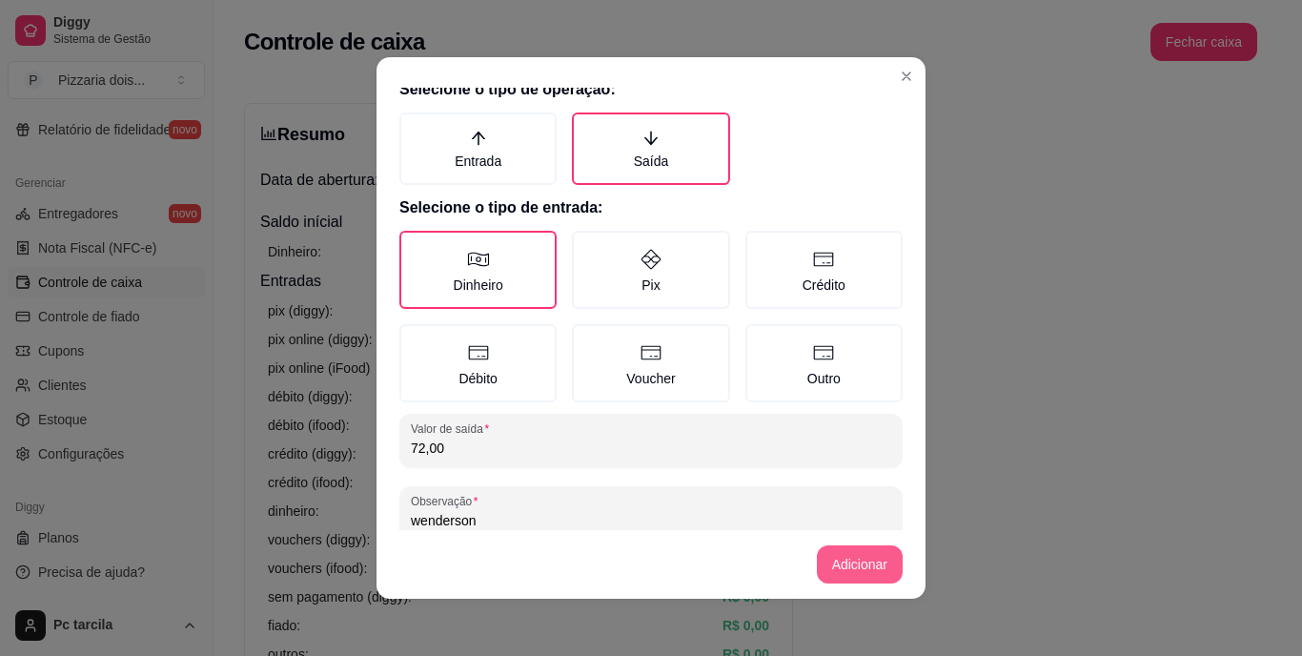
type input "wenderson"
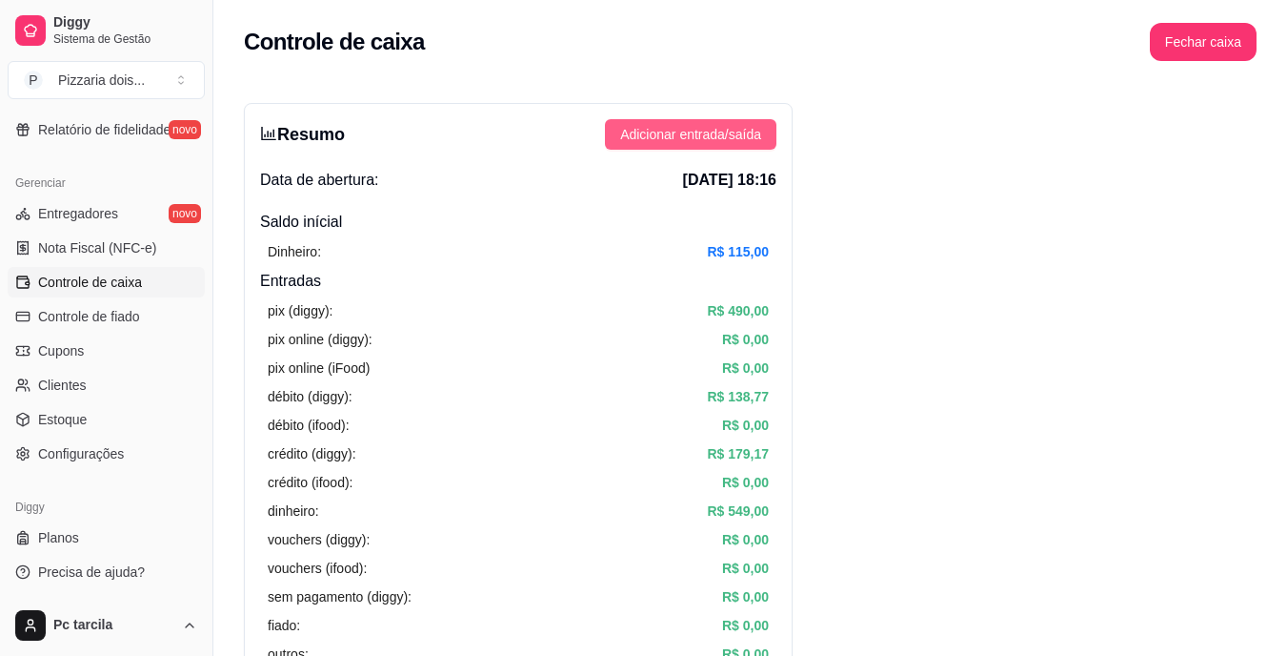
click at [715, 141] on span "Adicionar entrada/saída" at bounding box center [690, 134] width 141 height 21
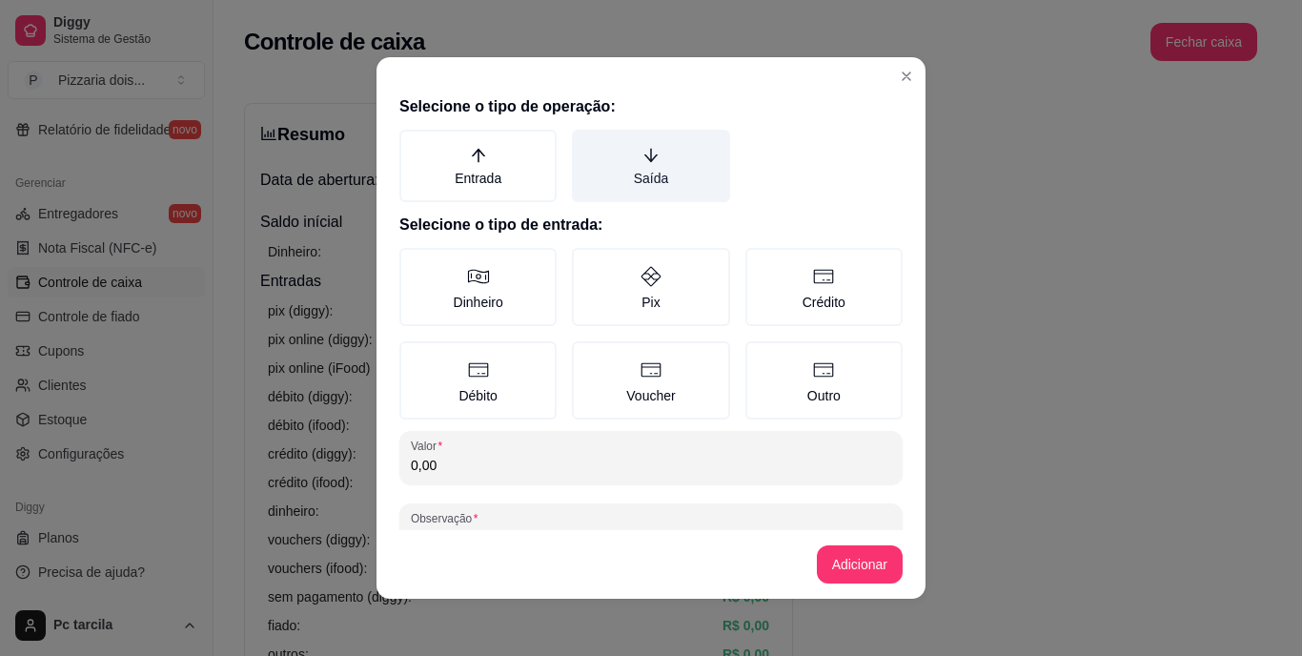
drag, startPoint x: 639, startPoint y: 163, endPoint x: 628, endPoint y: 173, distance: 15.5
click at [636, 170] on label "Saída" at bounding box center [650, 166] width 157 height 72
click at [623, 180] on label "Saída" at bounding box center [650, 166] width 157 height 72
click at [586, 144] on button "Saída" at bounding box center [578, 136] width 15 height 15
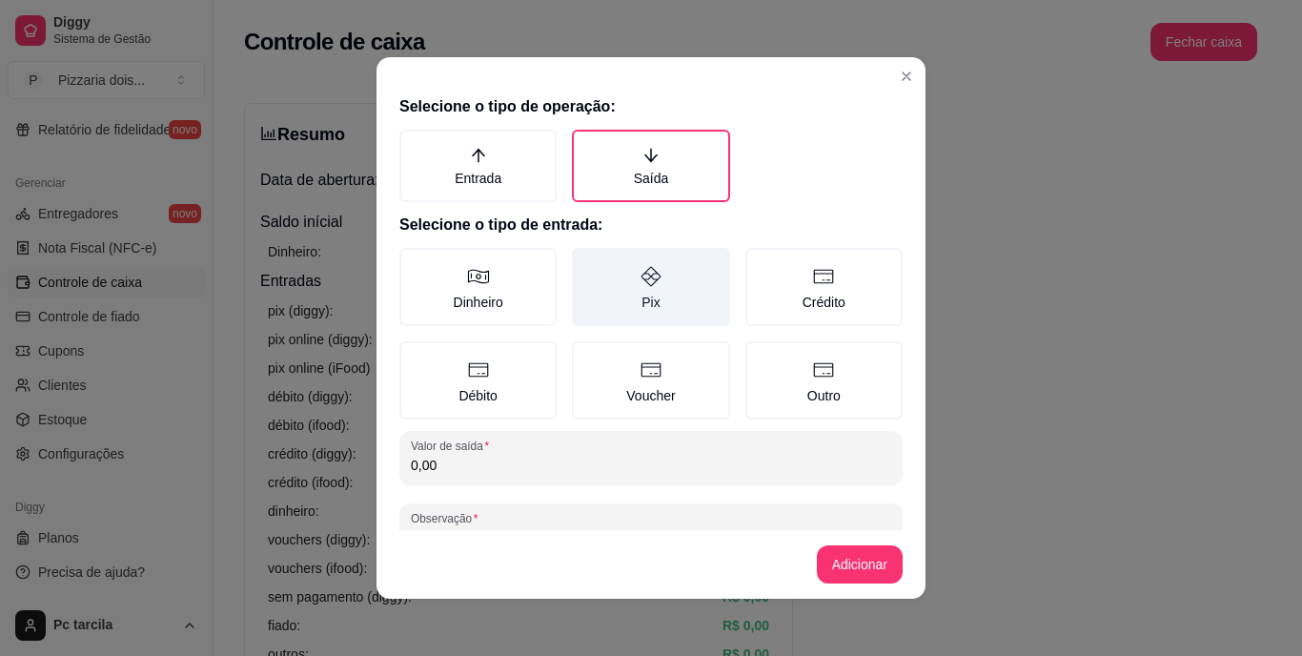
click at [631, 295] on label "Pix" at bounding box center [650, 287] width 157 height 78
click at [586, 262] on button "Pix" at bounding box center [578, 254] width 15 height 15
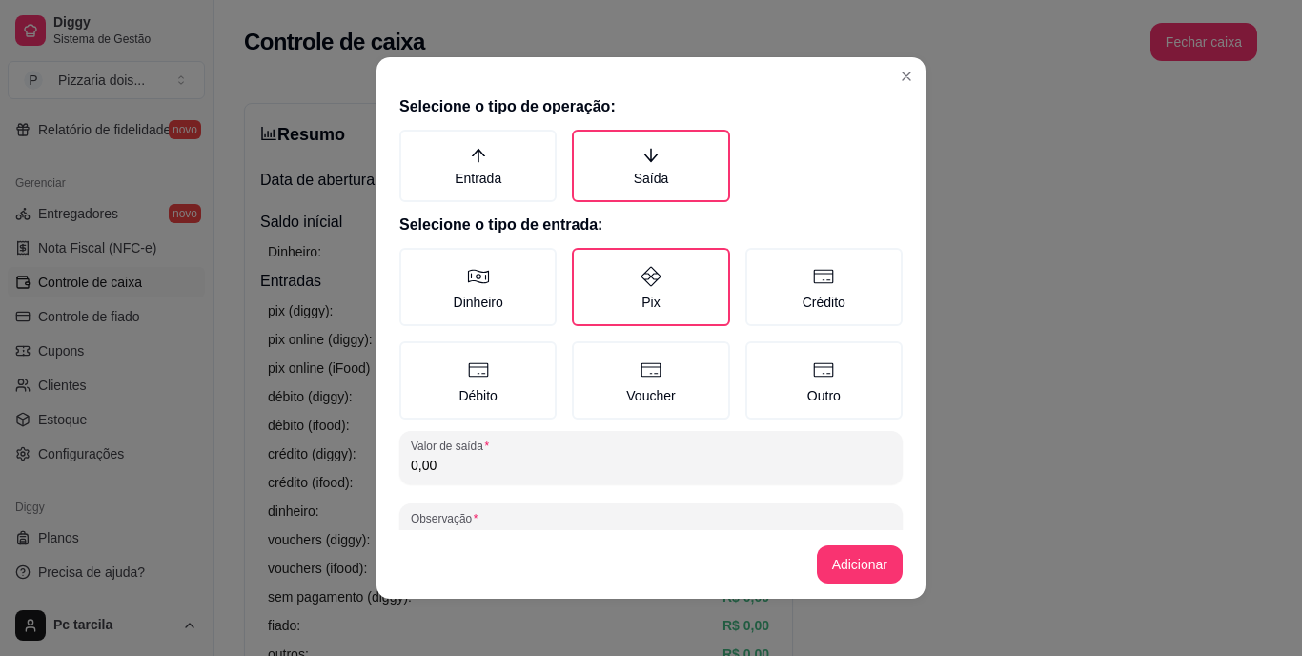
click at [634, 457] on input "0,00" at bounding box center [651, 464] width 480 height 19
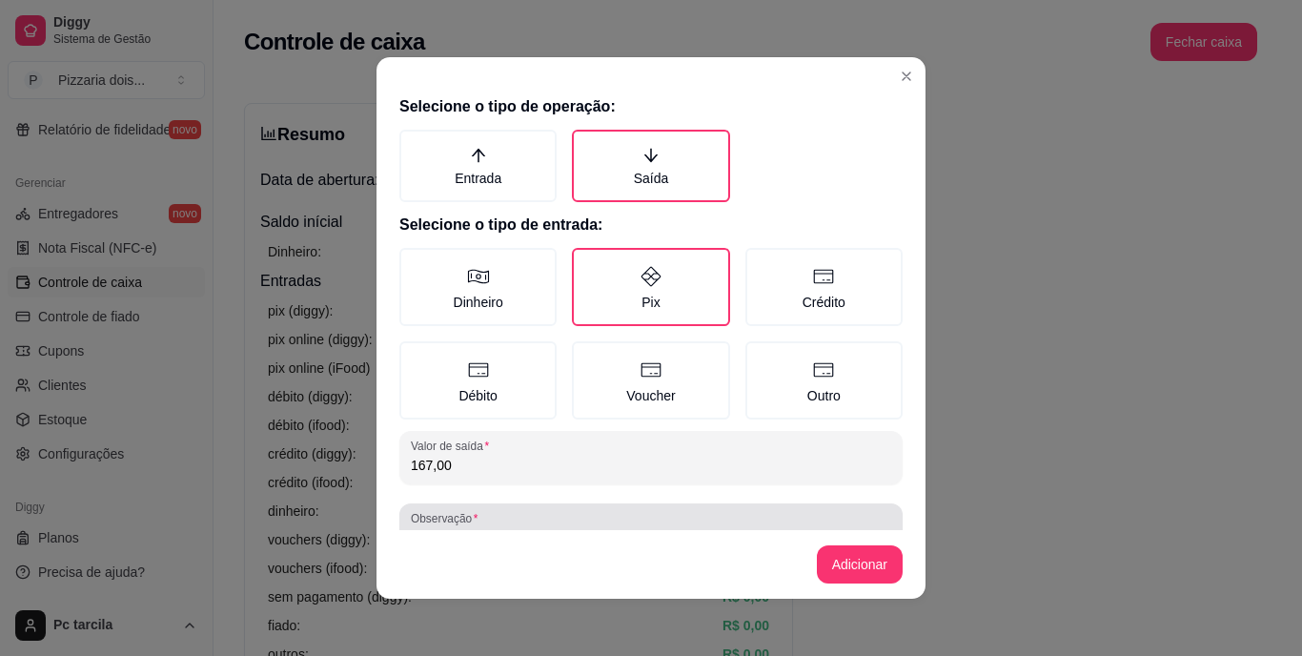
type input "167,00"
click at [647, 514] on div at bounding box center [651, 530] width 480 height 38
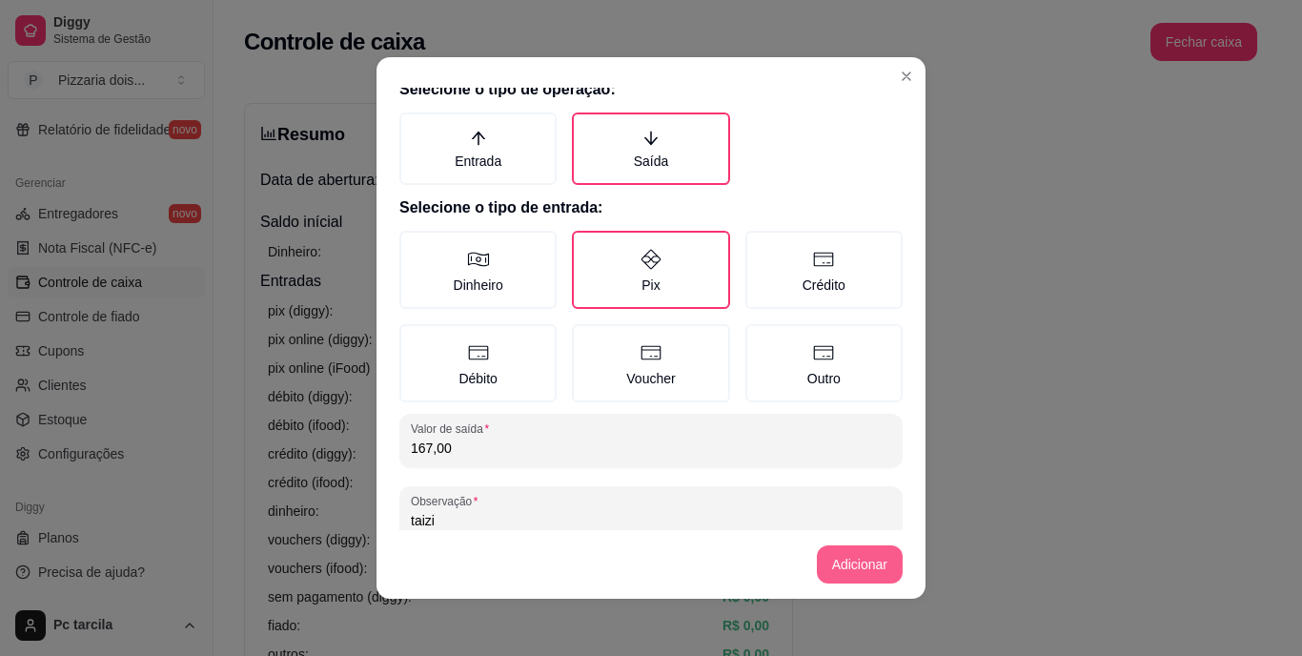
type input "taizi"
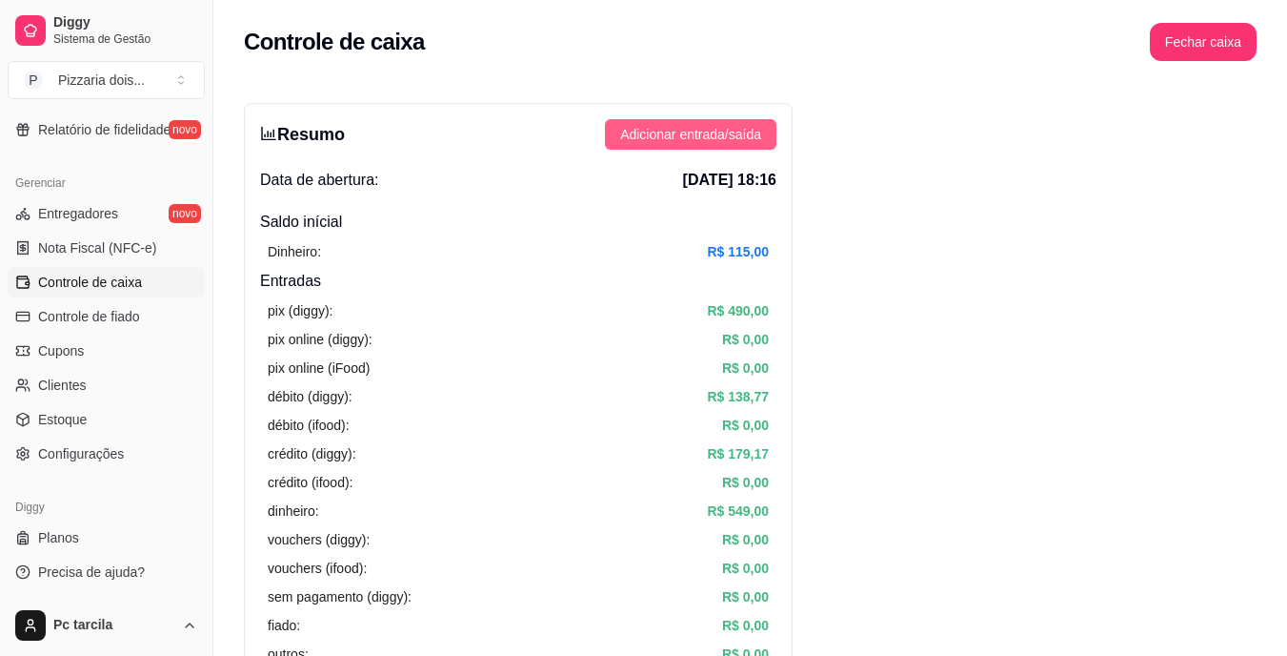
click at [664, 129] on span "Adicionar entrada/saída" at bounding box center [690, 134] width 141 height 21
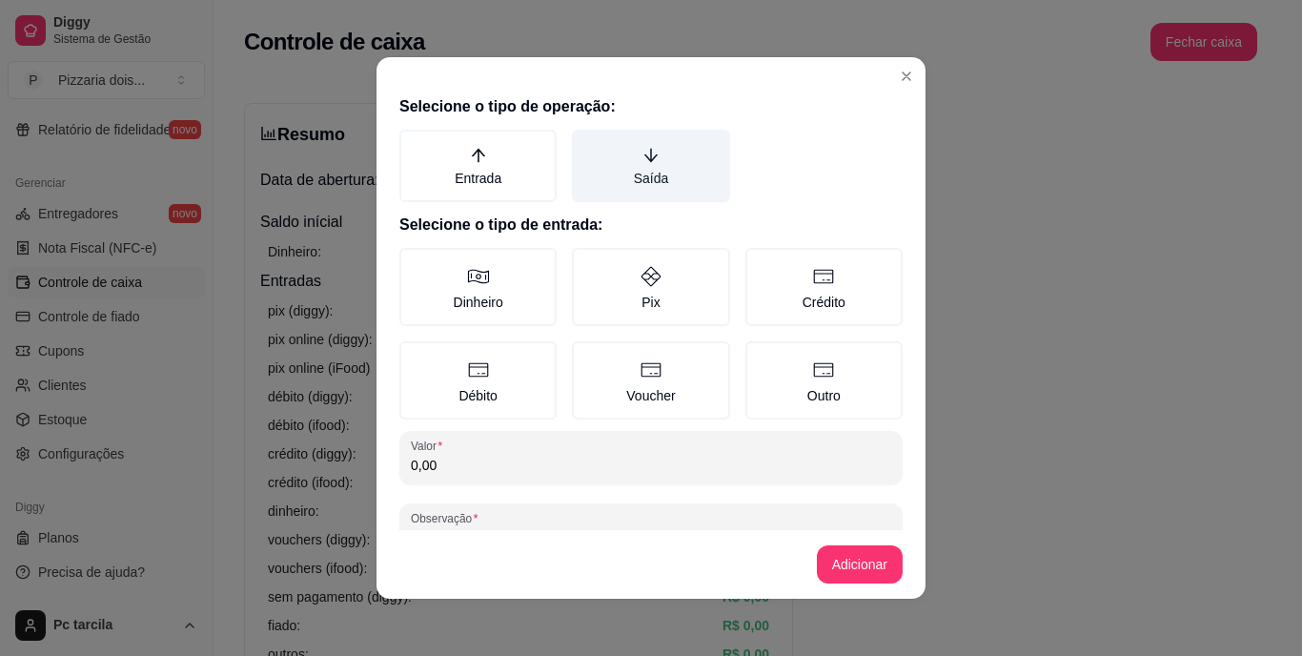
click at [646, 151] on label "Saída" at bounding box center [650, 166] width 157 height 72
click at [586, 144] on button "Saída" at bounding box center [578, 136] width 15 height 15
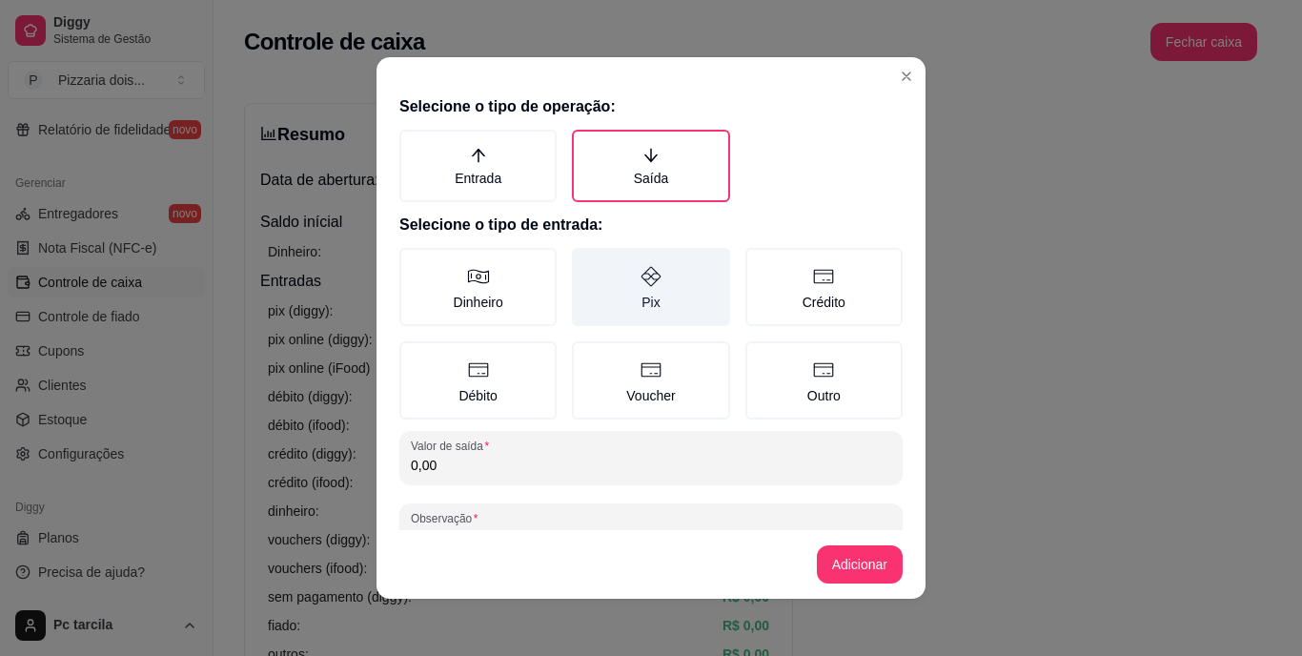
click at [660, 283] on label "Pix" at bounding box center [650, 287] width 157 height 78
click at [586, 262] on button "Pix" at bounding box center [578, 254] width 15 height 15
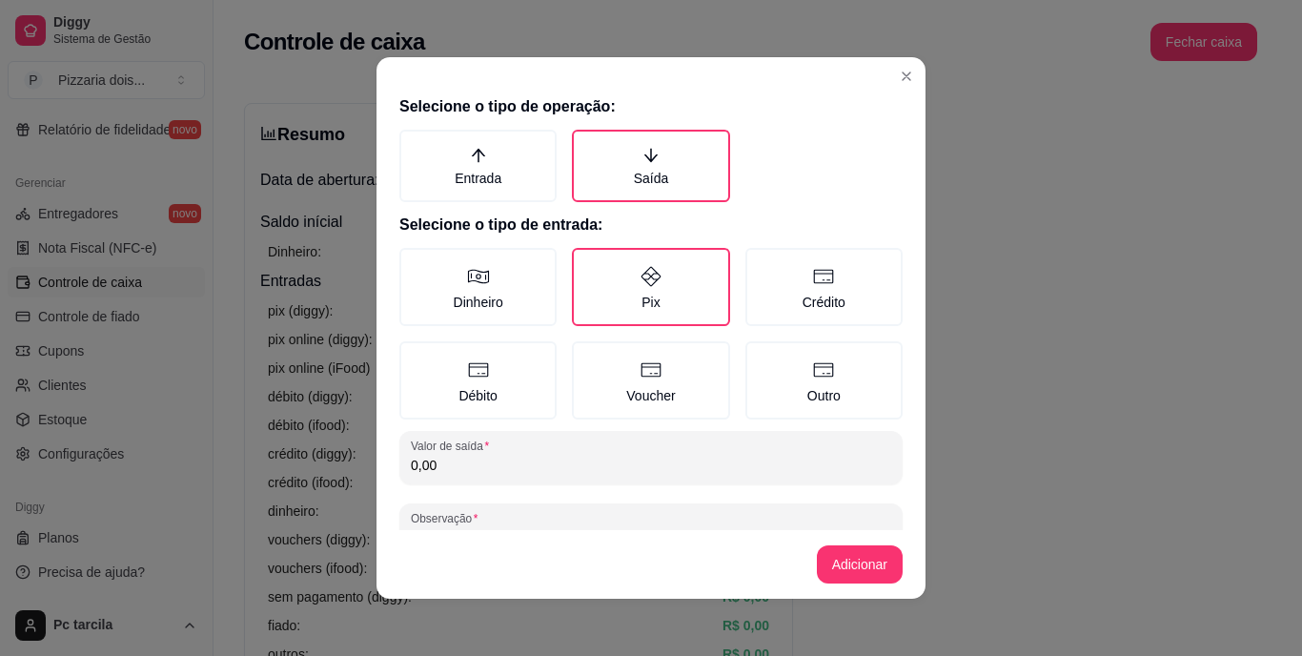
click at [610, 460] on input "0,00" at bounding box center [651, 464] width 480 height 19
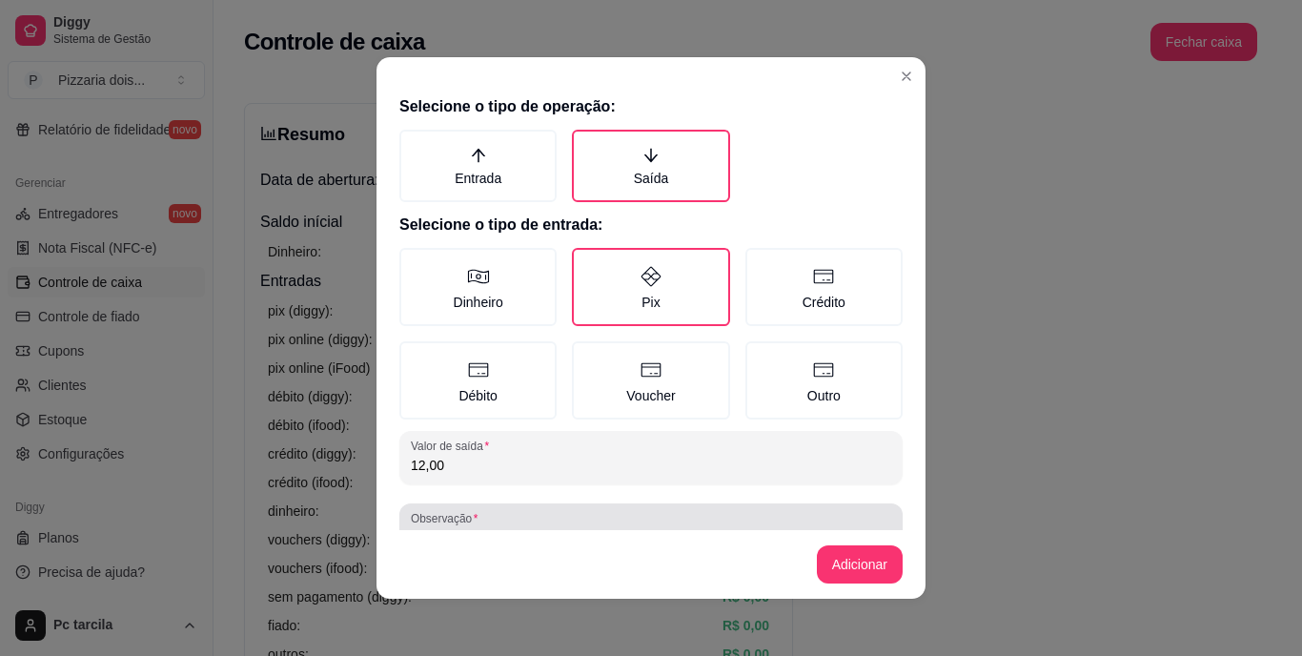
type input "12,00"
click at [732, 524] on div at bounding box center [651, 530] width 480 height 38
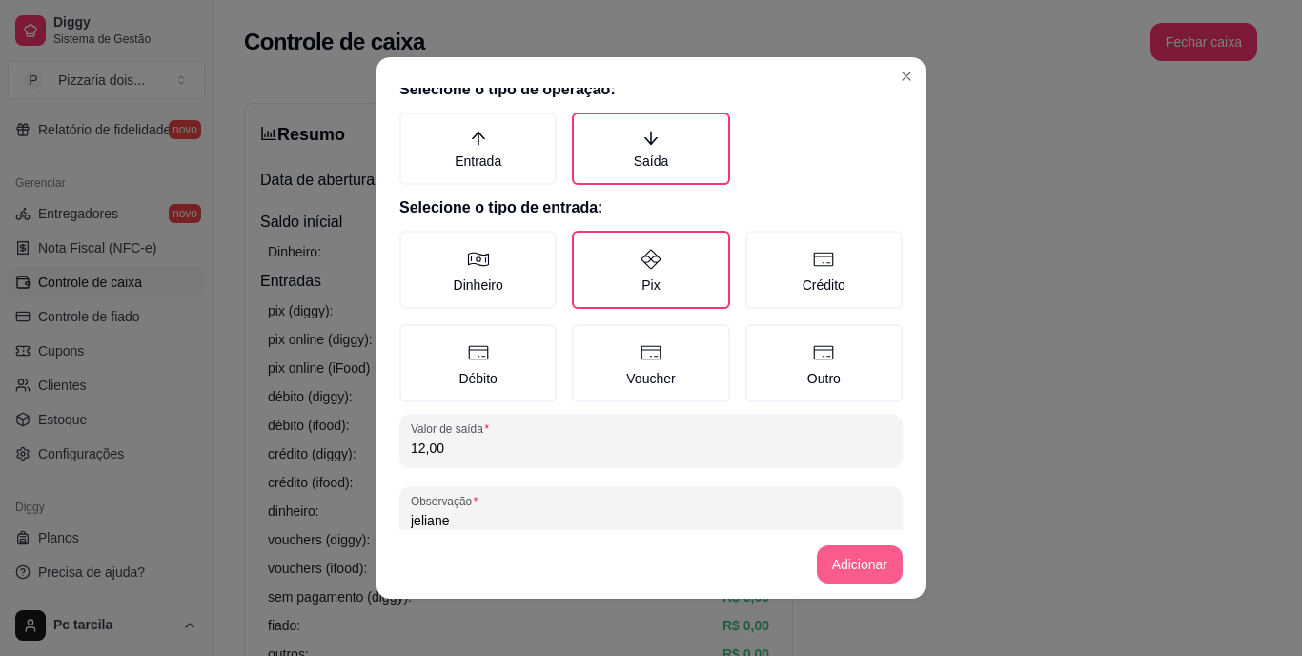
type input "jeliane"
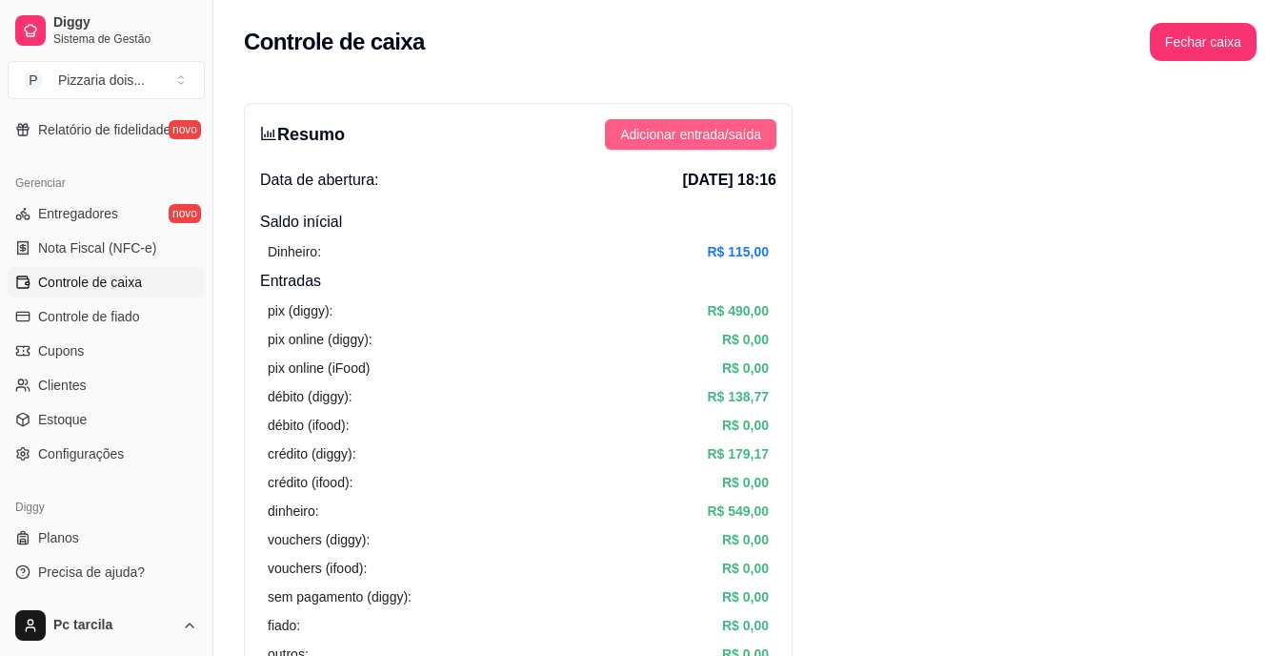
click at [770, 136] on button "Adicionar entrada/saída" at bounding box center [691, 134] width 172 height 30
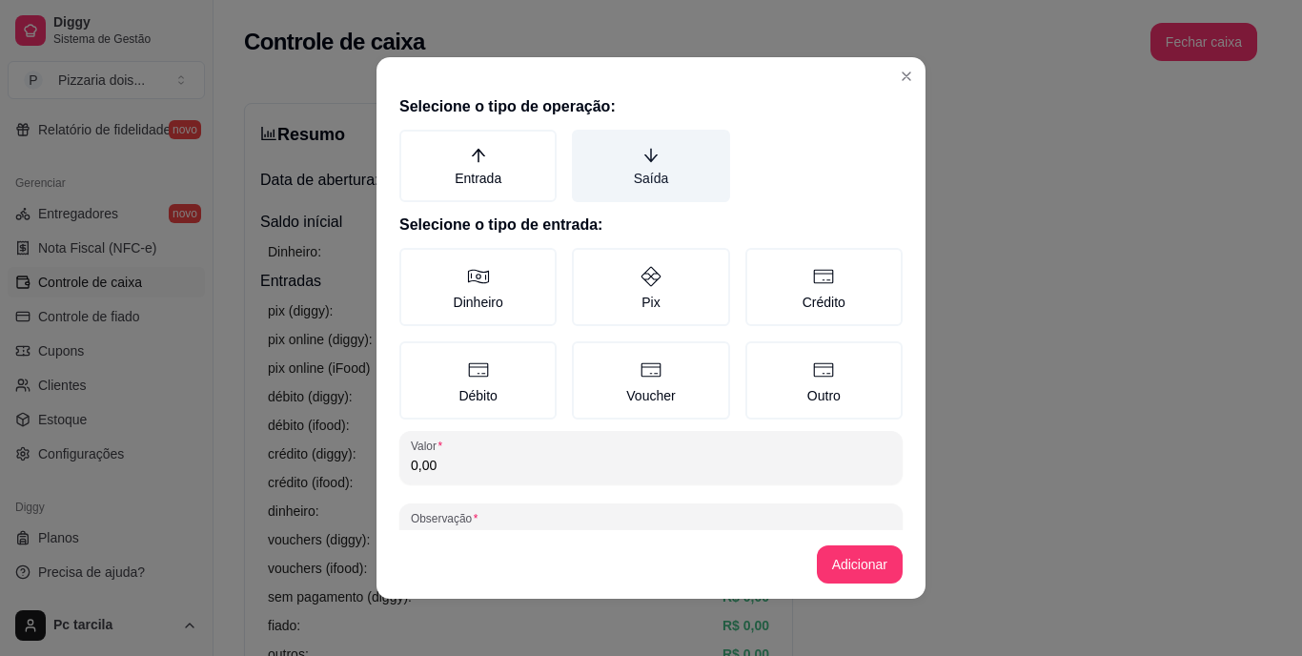
click at [668, 168] on label "Saída" at bounding box center [650, 166] width 157 height 72
click at [586, 144] on button "Saída" at bounding box center [578, 136] width 15 height 15
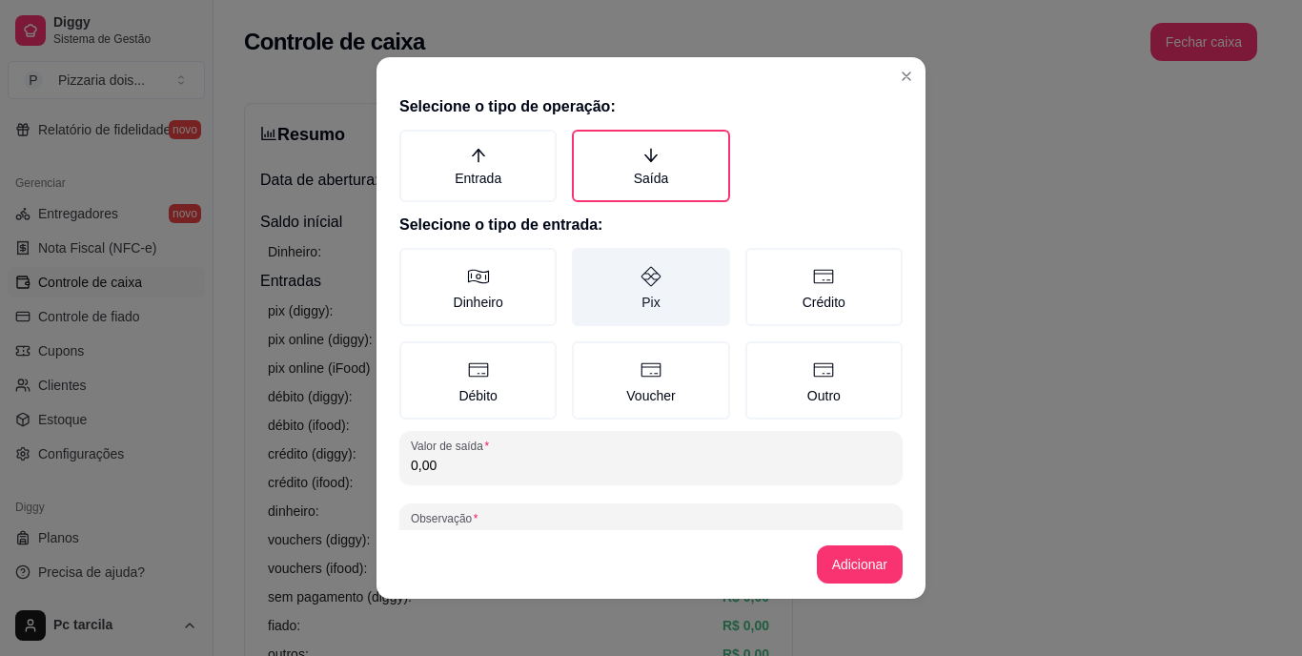
click at [656, 310] on label "Pix" at bounding box center [650, 287] width 157 height 78
click at [586, 262] on button "Pix" at bounding box center [578, 254] width 15 height 15
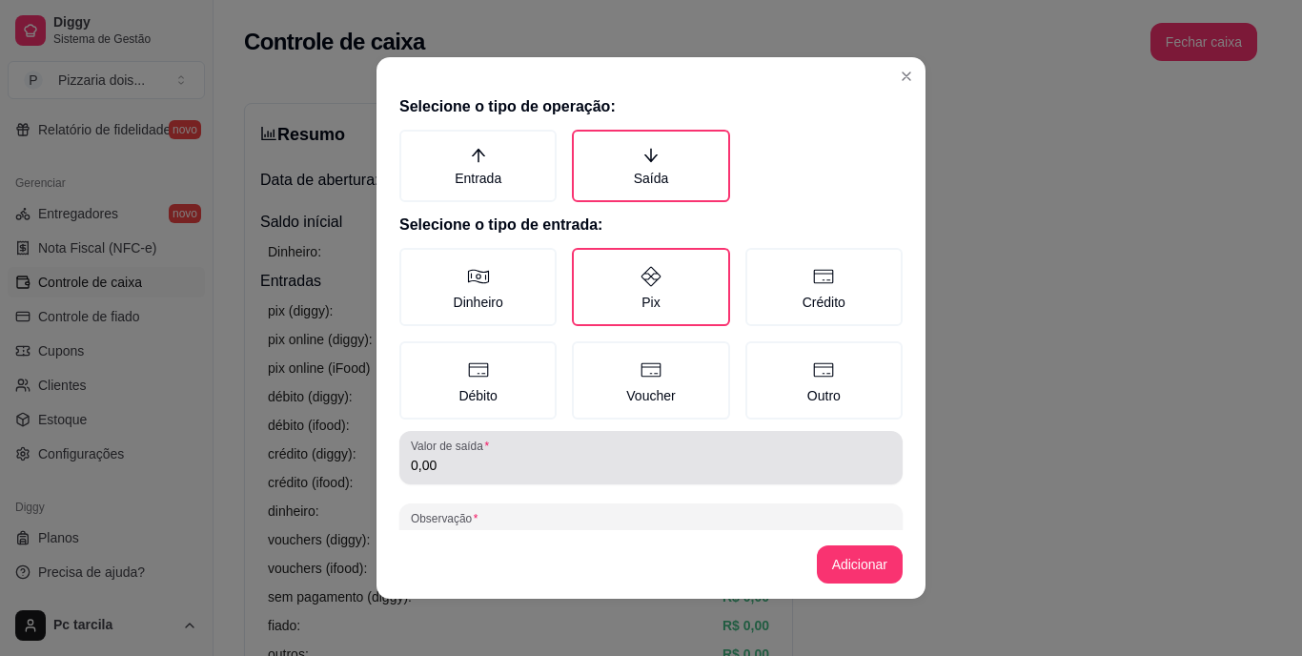
click at [651, 452] on div "0,00" at bounding box center [651, 457] width 480 height 38
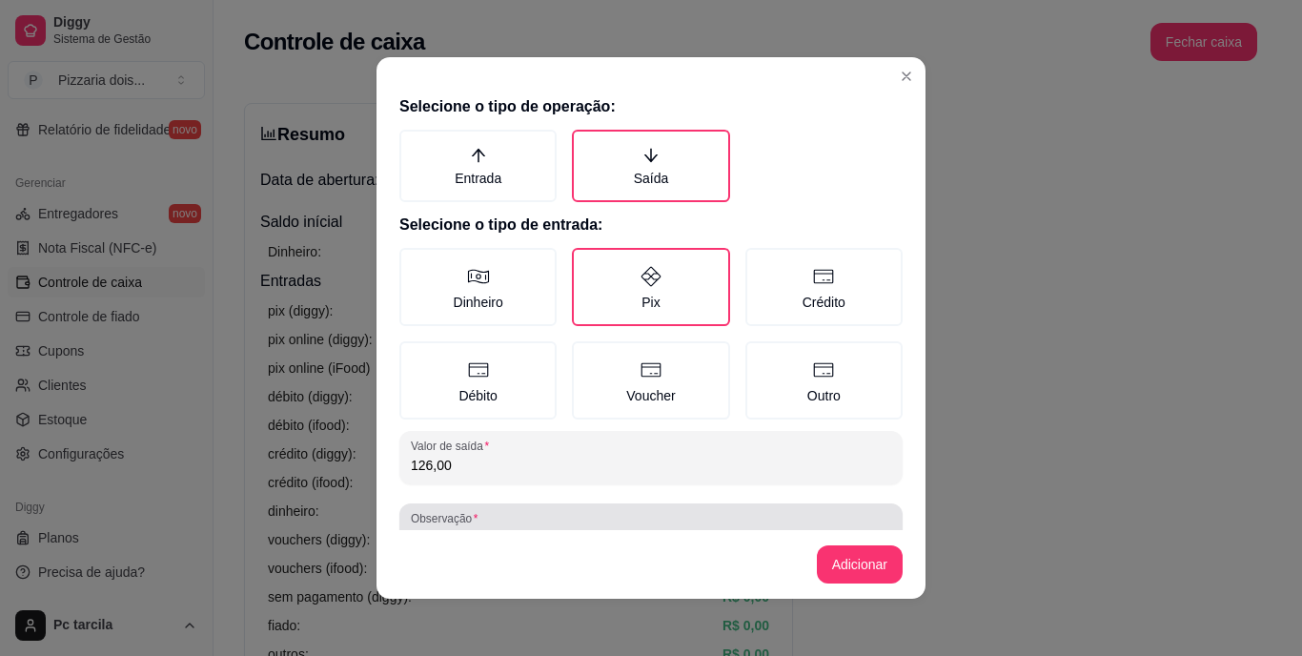
type input "126,00"
click at [775, 524] on div at bounding box center [651, 530] width 480 height 38
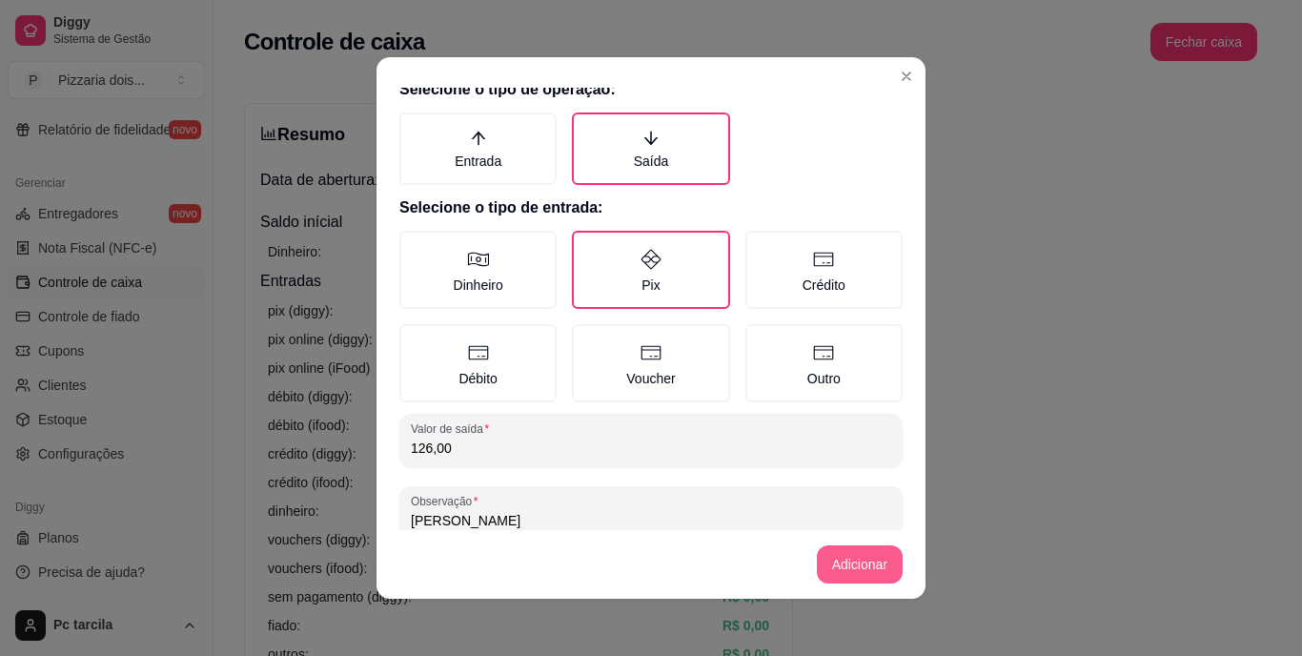
type input "[PERSON_NAME]"
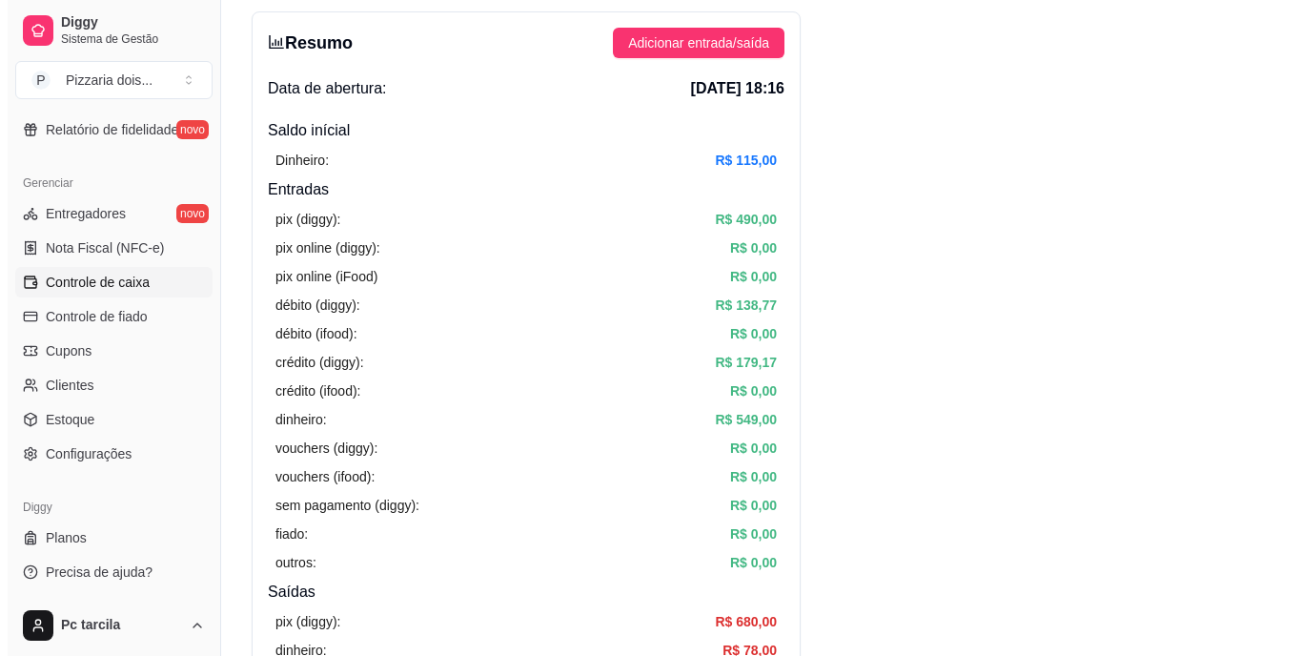
scroll to position [0, 0]
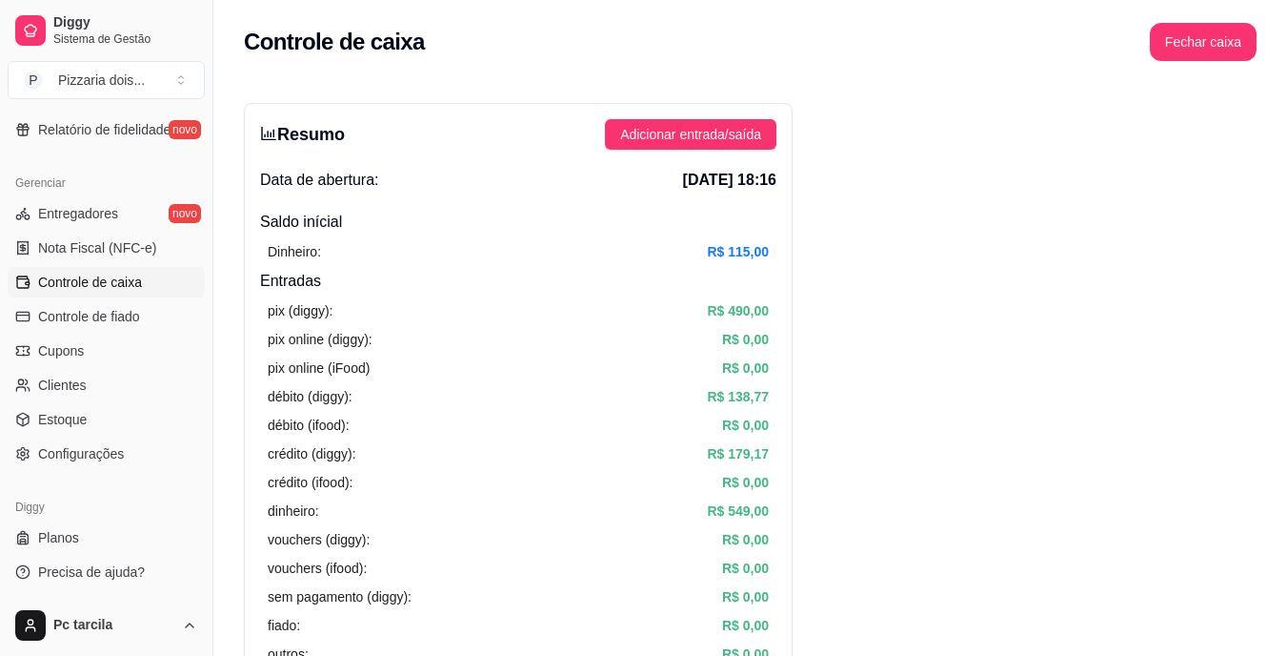
click at [712, 135] on span "Adicionar entrada/saída" at bounding box center [690, 134] width 141 height 21
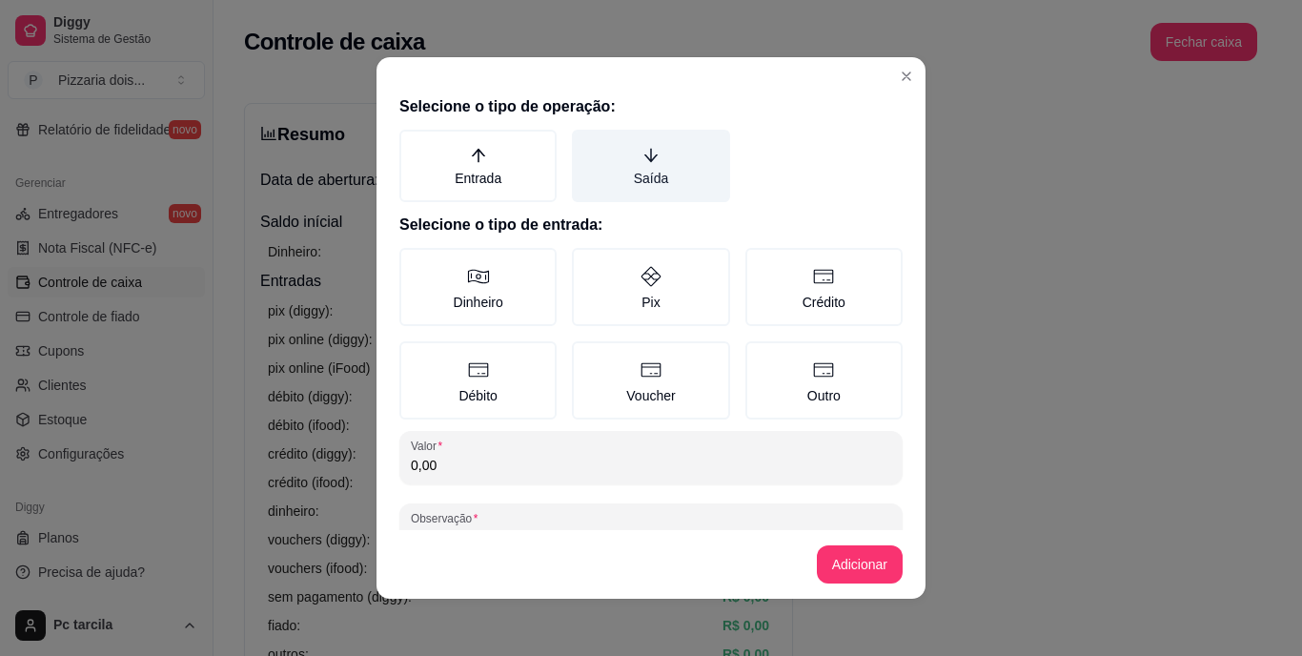
click at [671, 153] on label "Saída" at bounding box center [650, 166] width 157 height 72
click at [586, 144] on button "Saída" at bounding box center [578, 136] width 15 height 15
click at [616, 190] on label "Saída" at bounding box center [650, 166] width 157 height 72
click at [586, 144] on button "Saída" at bounding box center [578, 136] width 15 height 15
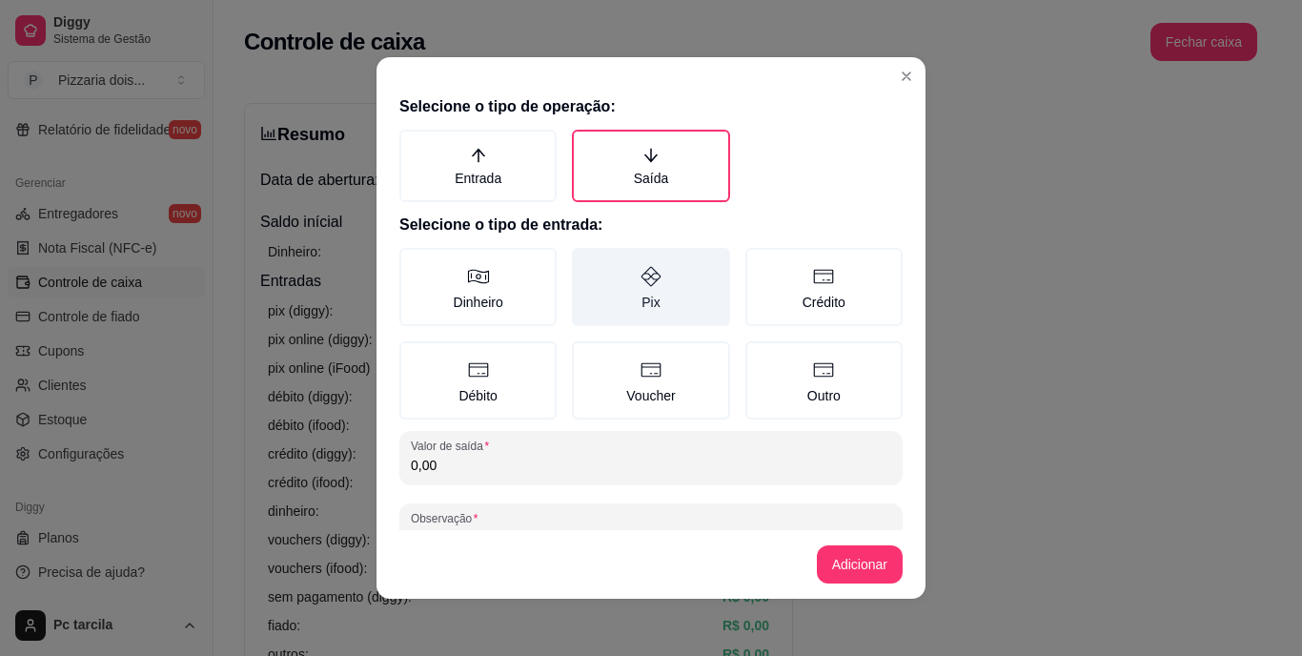
click at [598, 282] on label "Pix" at bounding box center [650, 287] width 157 height 78
click at [586, 262] on button "Pix" at bounding box center [578, 254] width 15 height 15
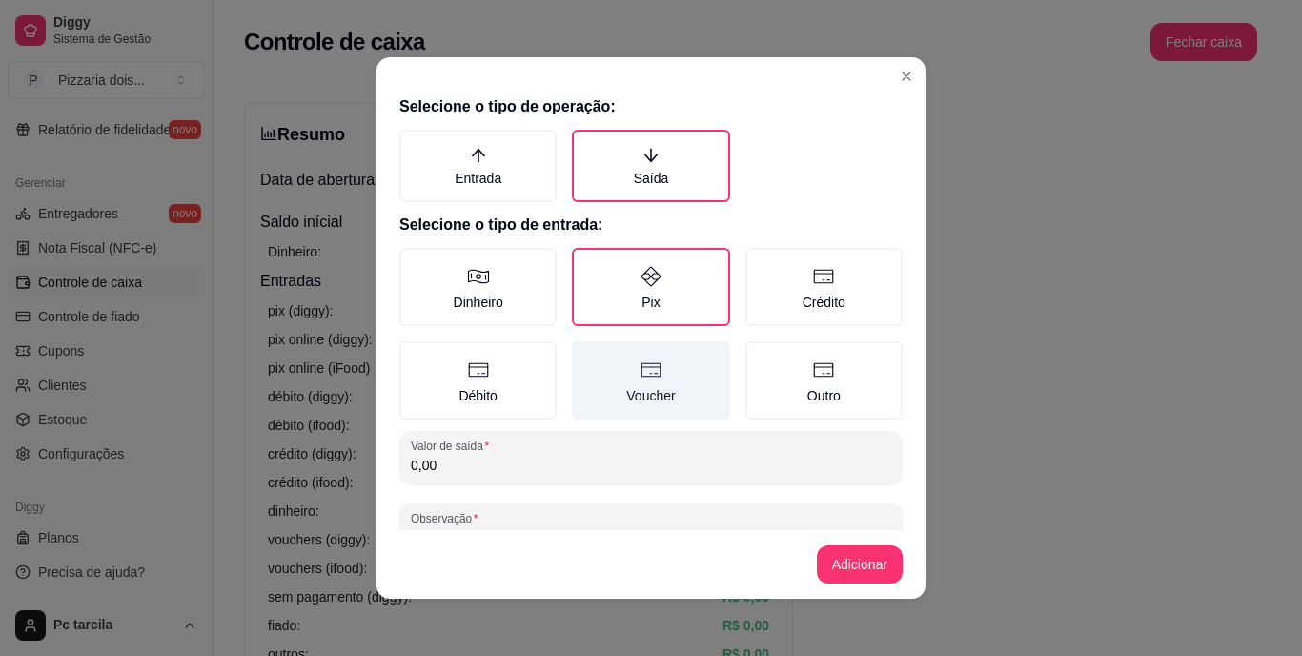
scroll to position [57, 0]
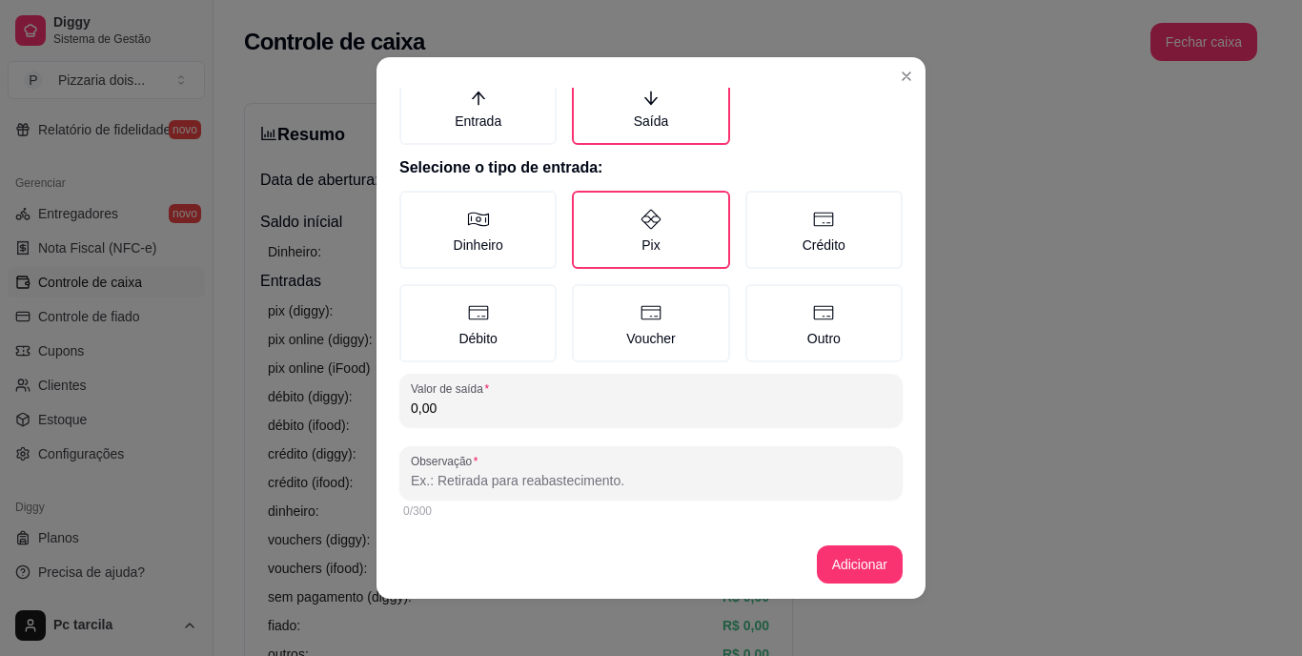
click at [550, 401] on input "0,00" at bounding box center [651, 407] width 480 height 19
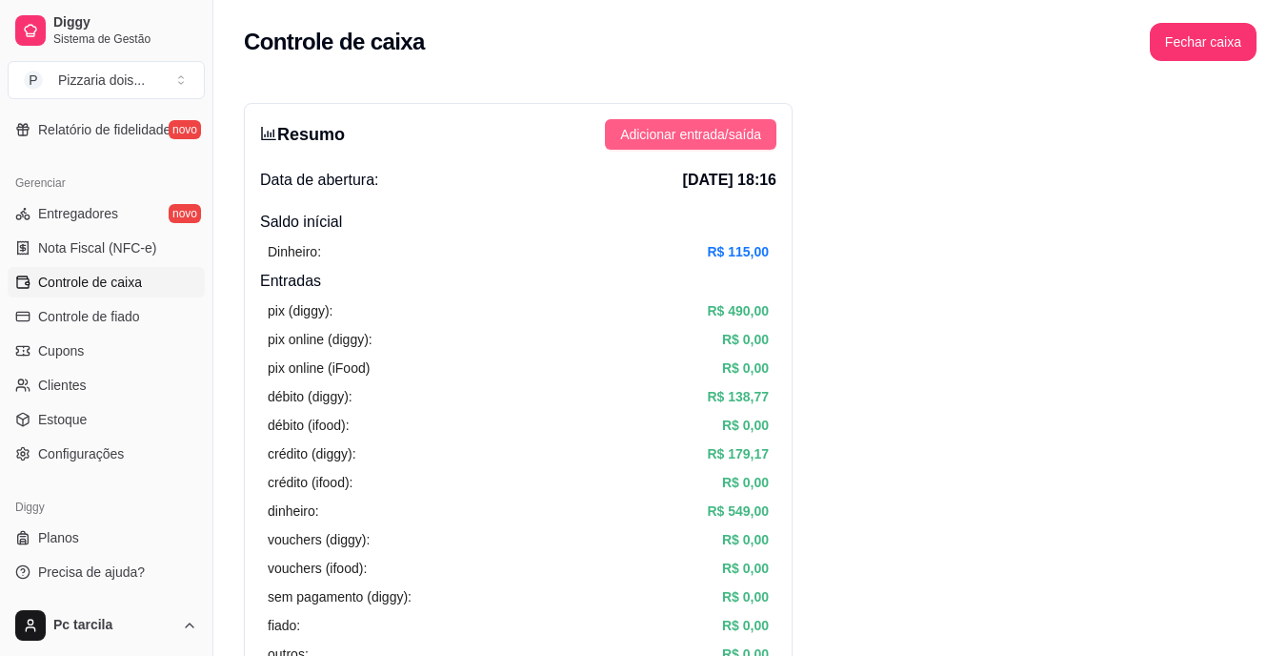
click at [755, 137] on span "Adicionar entrada/saída" at bounding box center [690, 134] width 141 height 21
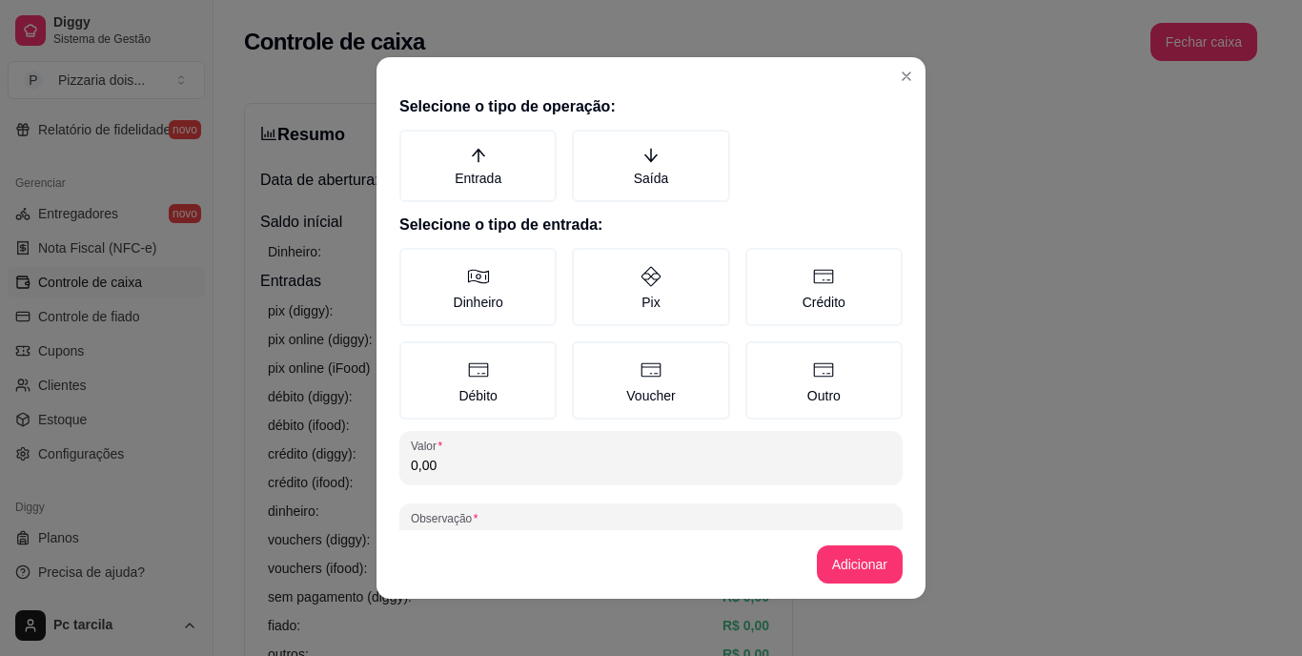
drag, startPoint x: 671, startPoint y: 184, endPoint x: 674, endPoint y: 236, distance: 52.5
click at [669, 184] on label "Saída" at bounding box center [650, 166] width 157 height 72
click at [586, 144] on button "Saída" at bounding box center [578, 136] width 15 height 15
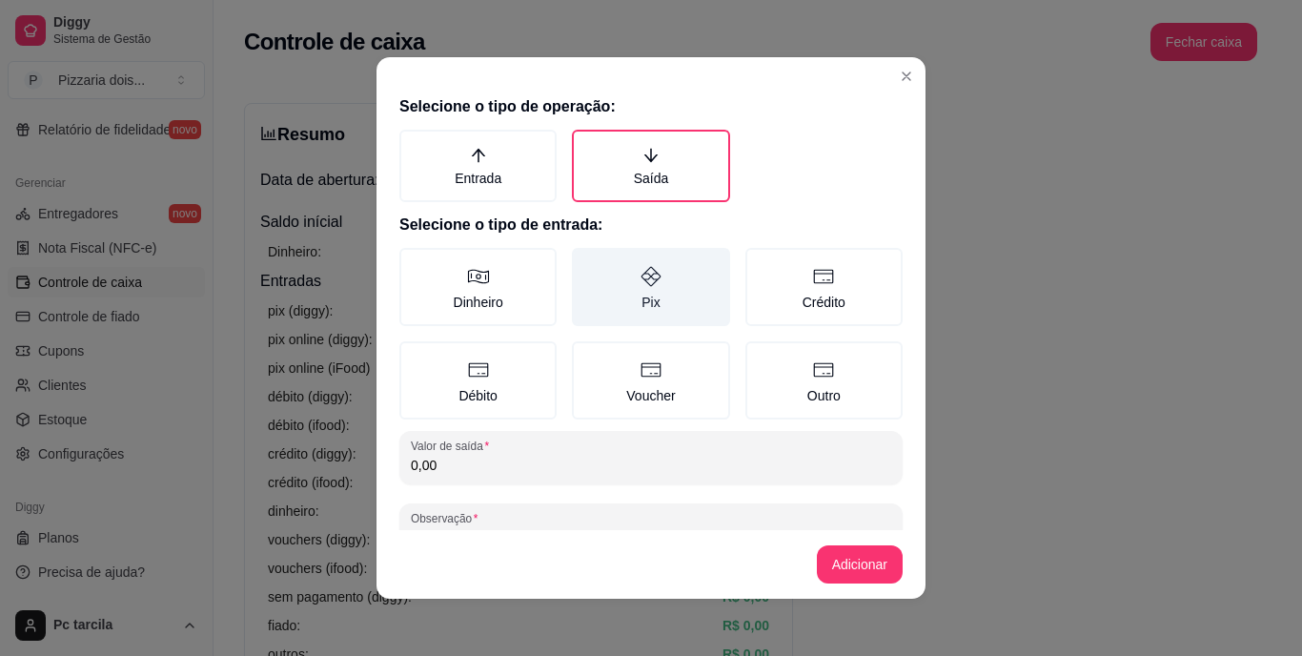
click at [668, 294] on label "Pix" at bounding box center [650, 287] width 157 height 78
click at [586, 262] on button "Pix" at bounding box center [578, 254] width 15 height 15
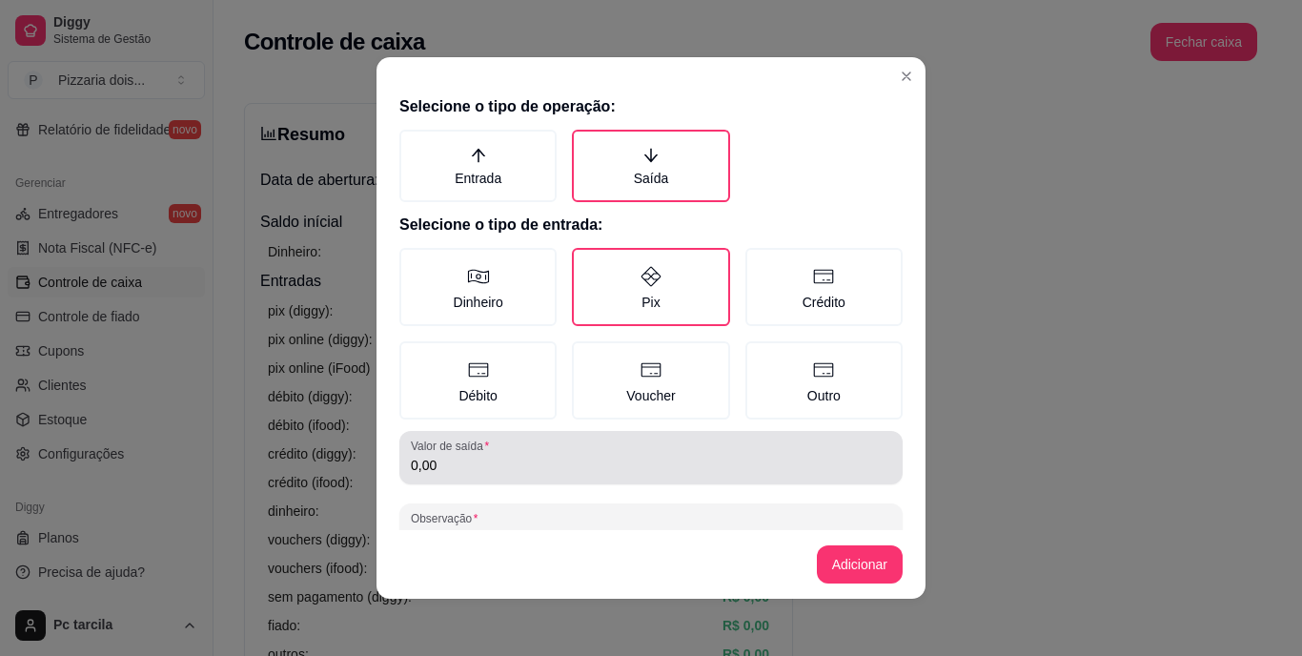
click at [638, 448] on div "0,00" at bounding box center [651, 457] width 480 height 38
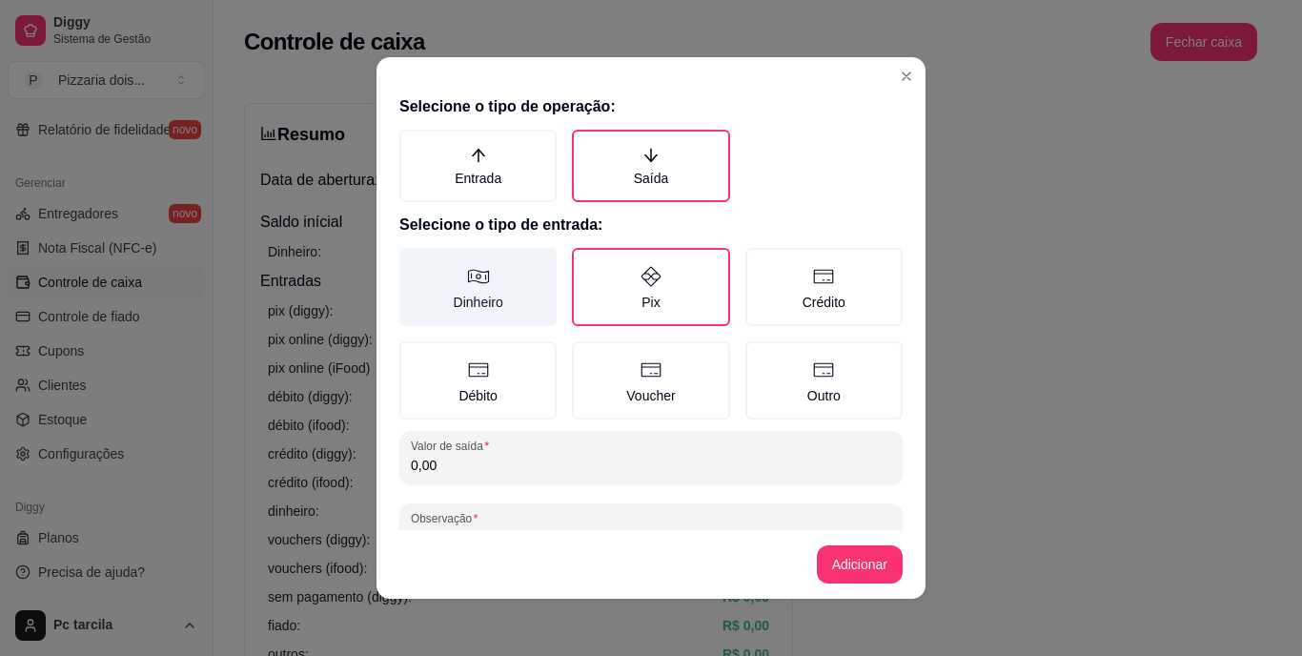
type input "0,00"
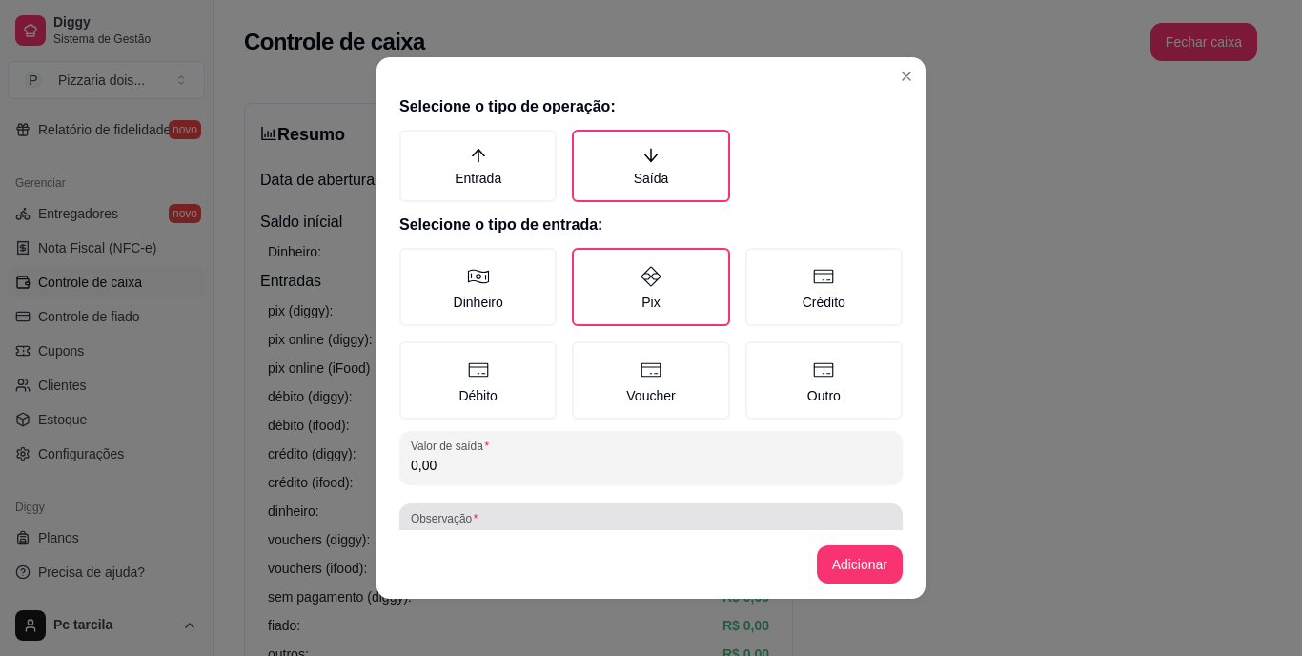
click at [541, 522] on div at bounding box center [651, 530] width 480 height 38
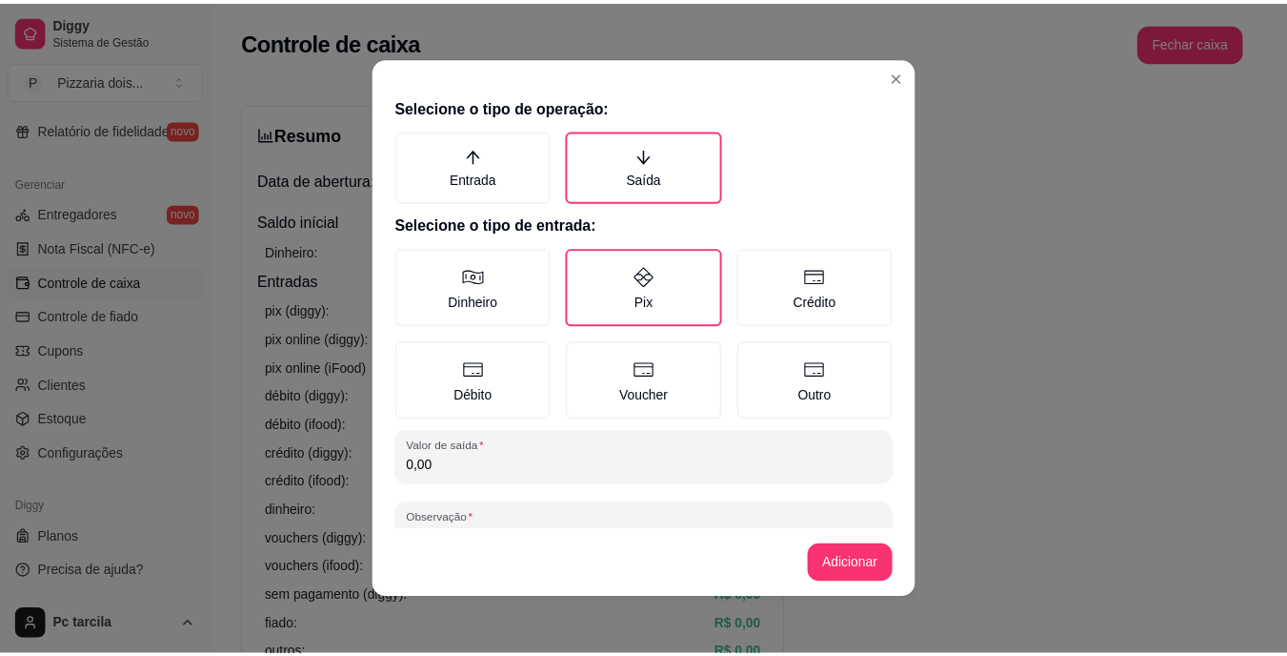
scroll to position [17, 0]
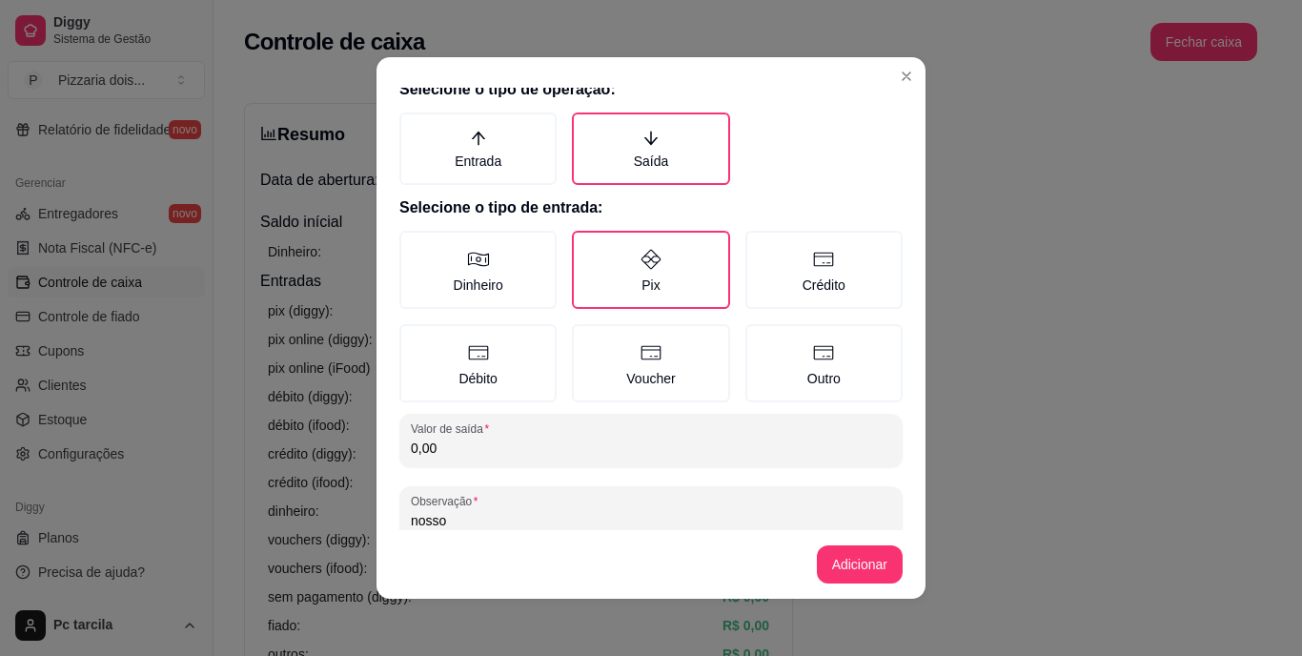
type input "nosso"
click at [583, 455] on input "0,00" at bounding box center [651, 447] width 480 height 19
type input "818,00"
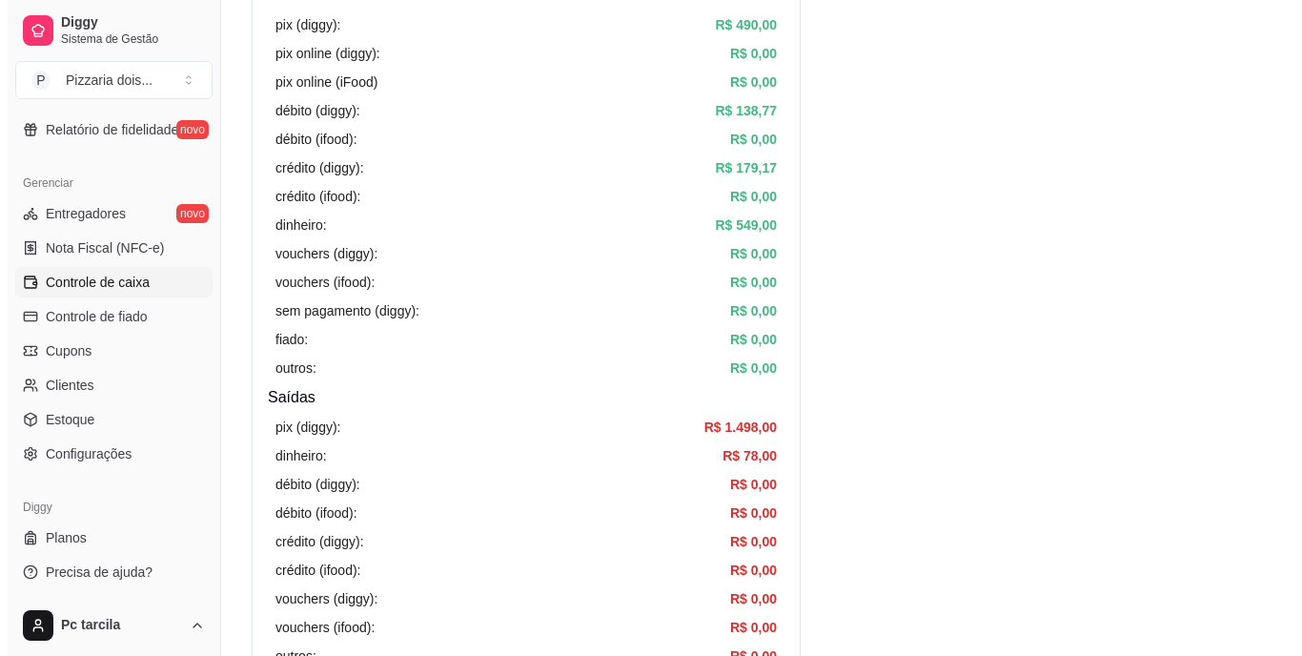
scroll to position [0, 0]
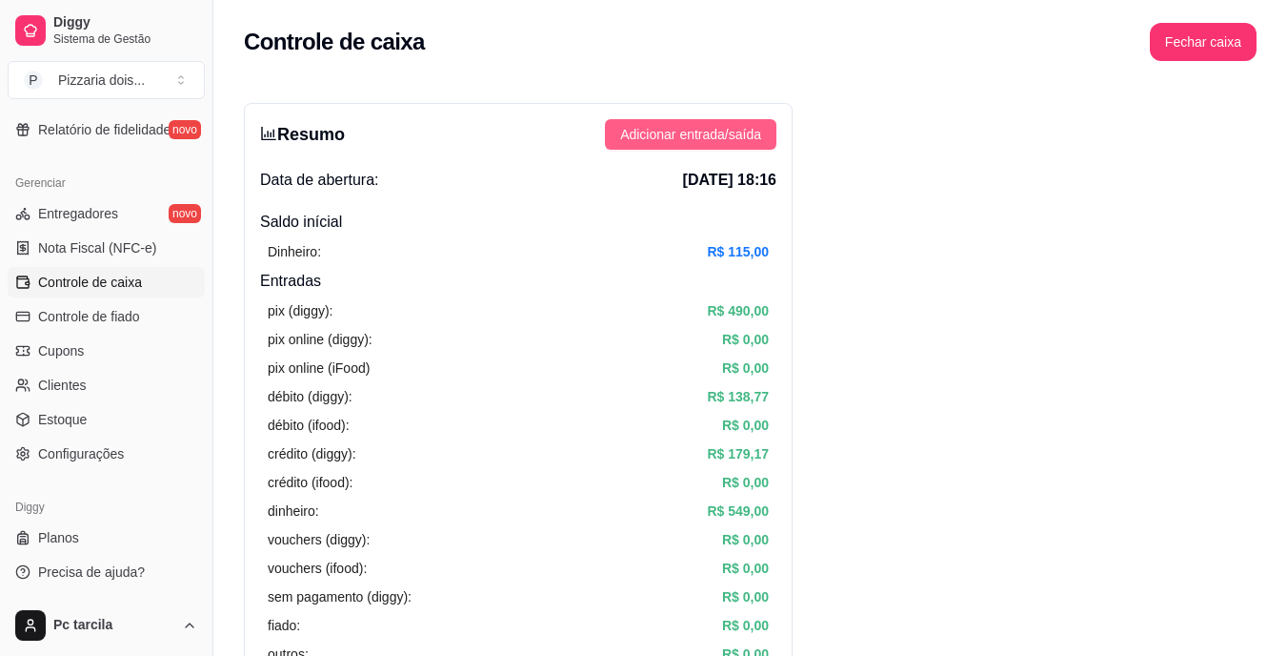
click at [673, 143] on span "Adicionar entrada/saída" at bounding box center [690, 134] width 141 height 21
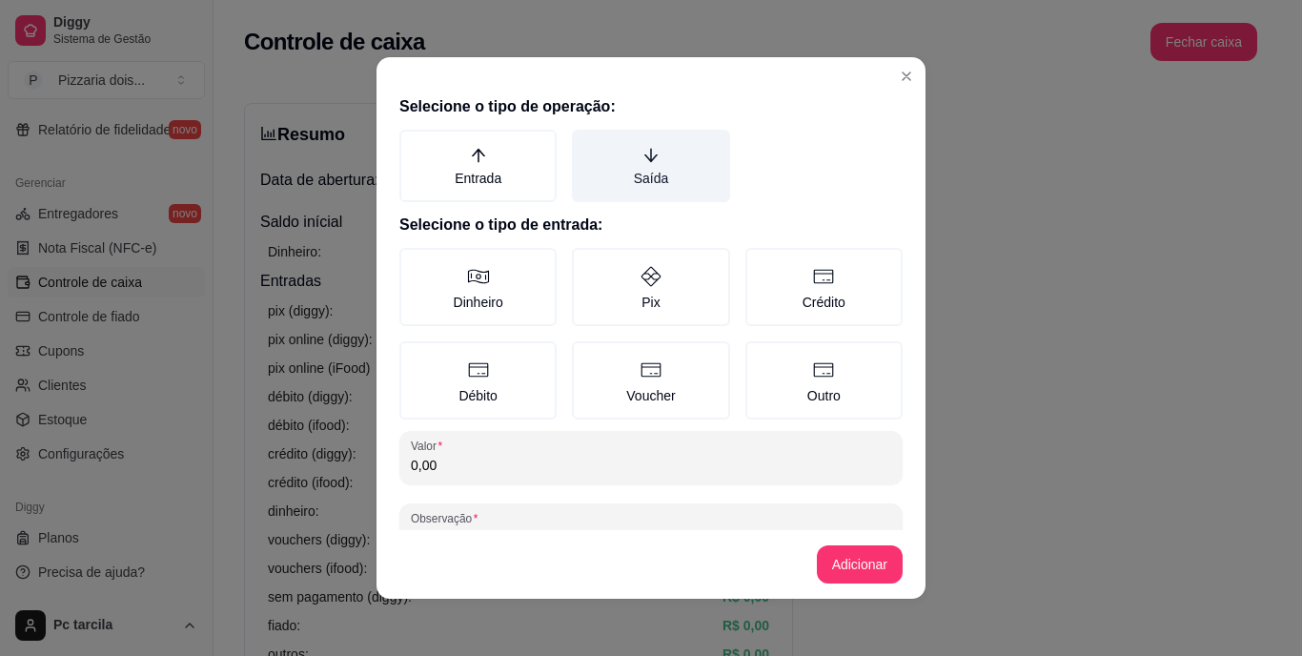
click at [671, 163] on label "Saída" at bounding box center [650, 166] width 157 height 72
click at [586, 144] on button "Saída" at bounding box center [578, 136] width 15 height 15
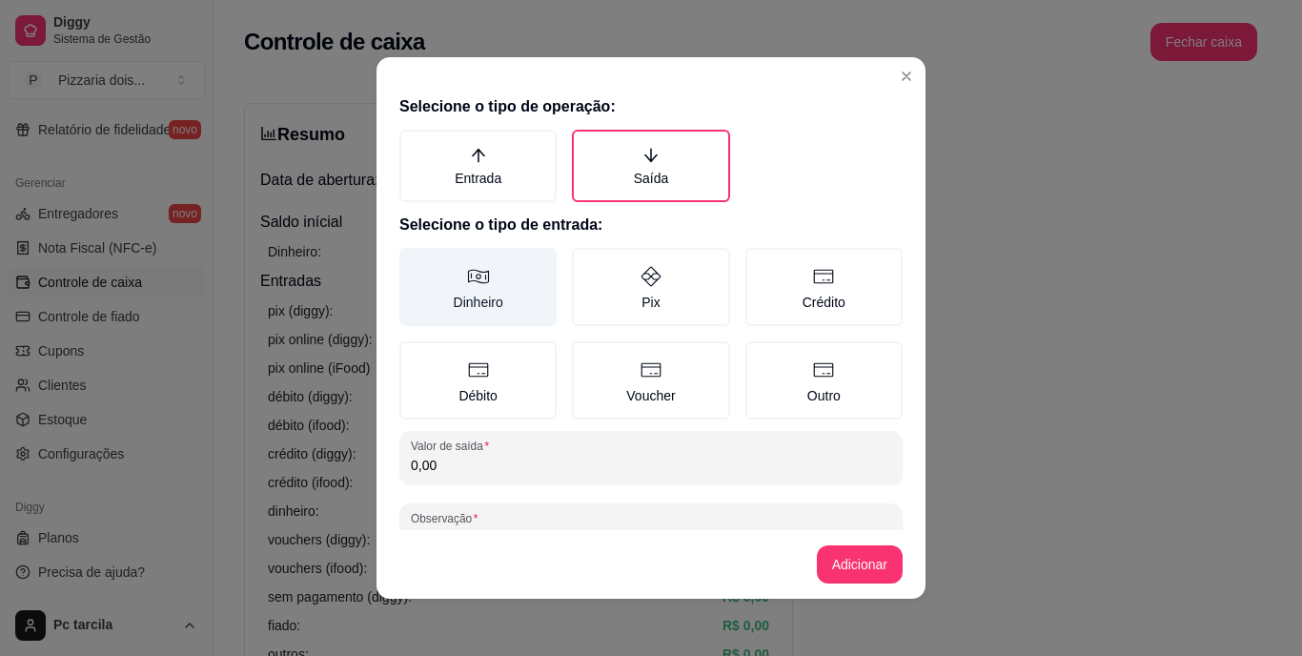
click at [529, 297] on label "Dinheiro" at bounding box center [477, 287] width 157 height 78
click at [414, 262] on button "Dinheiro" at bounding box center [405, 254] width 15 height 15
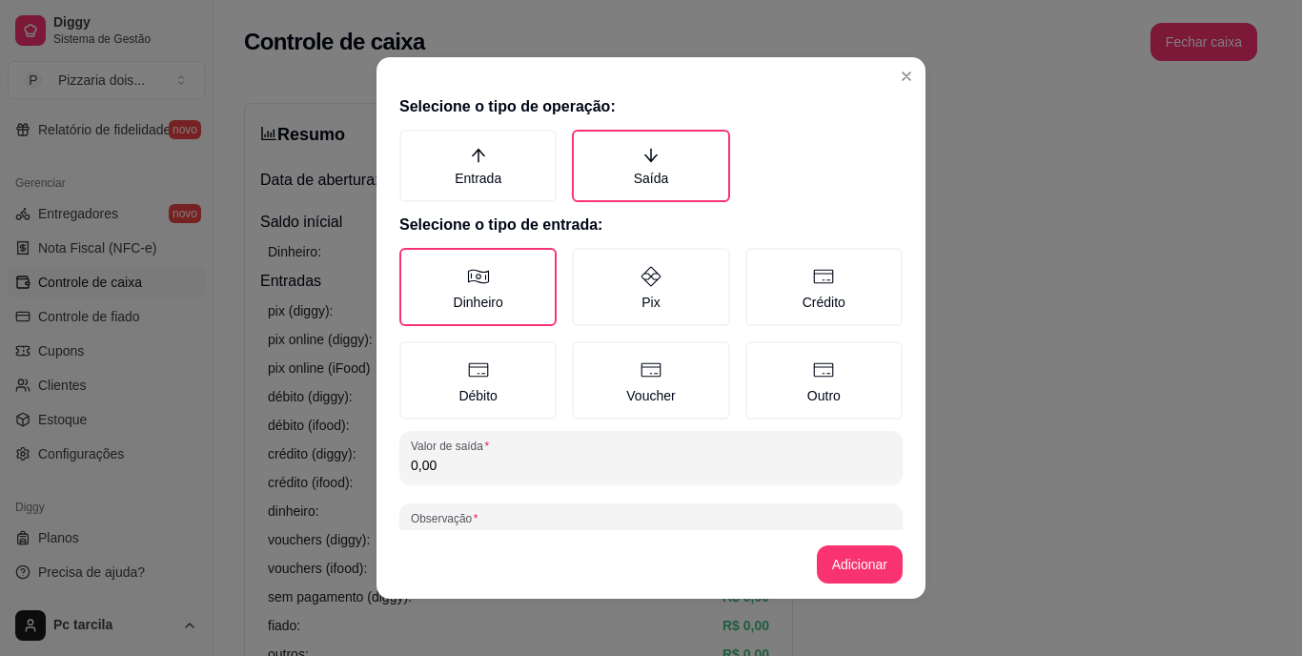
click at [555, 462] on input "0,00" at bounding box center [651, 464] width 480 height 19
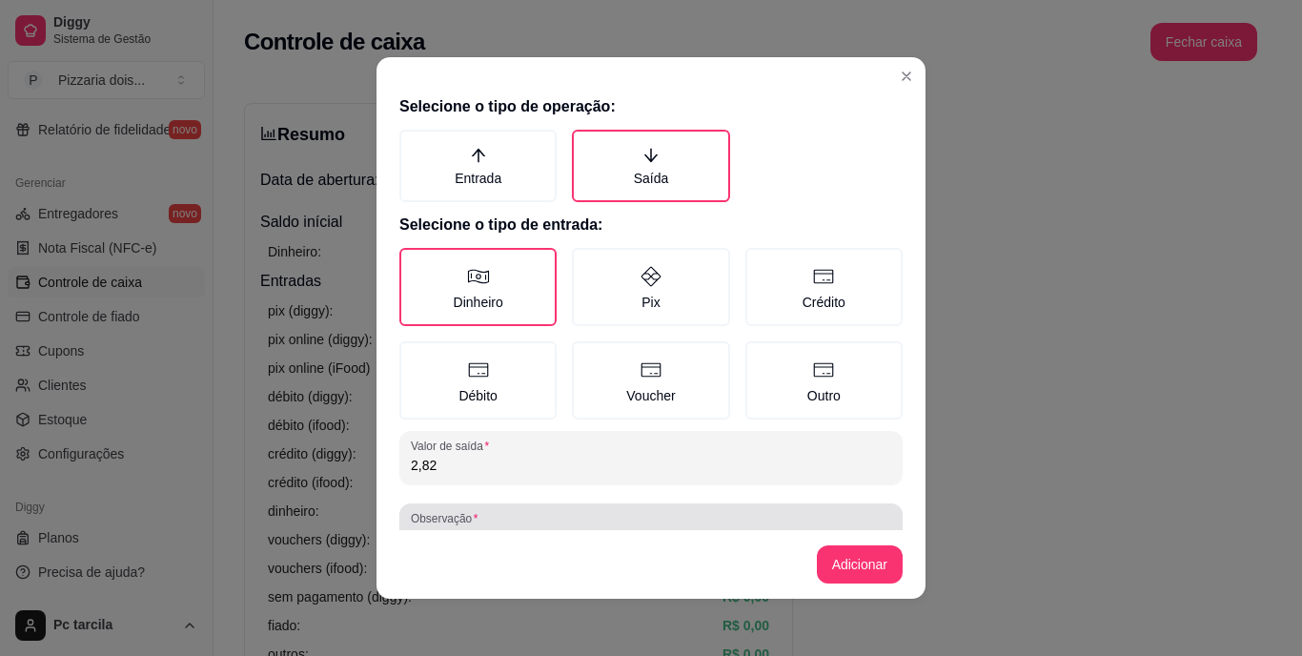
type input "2,82"
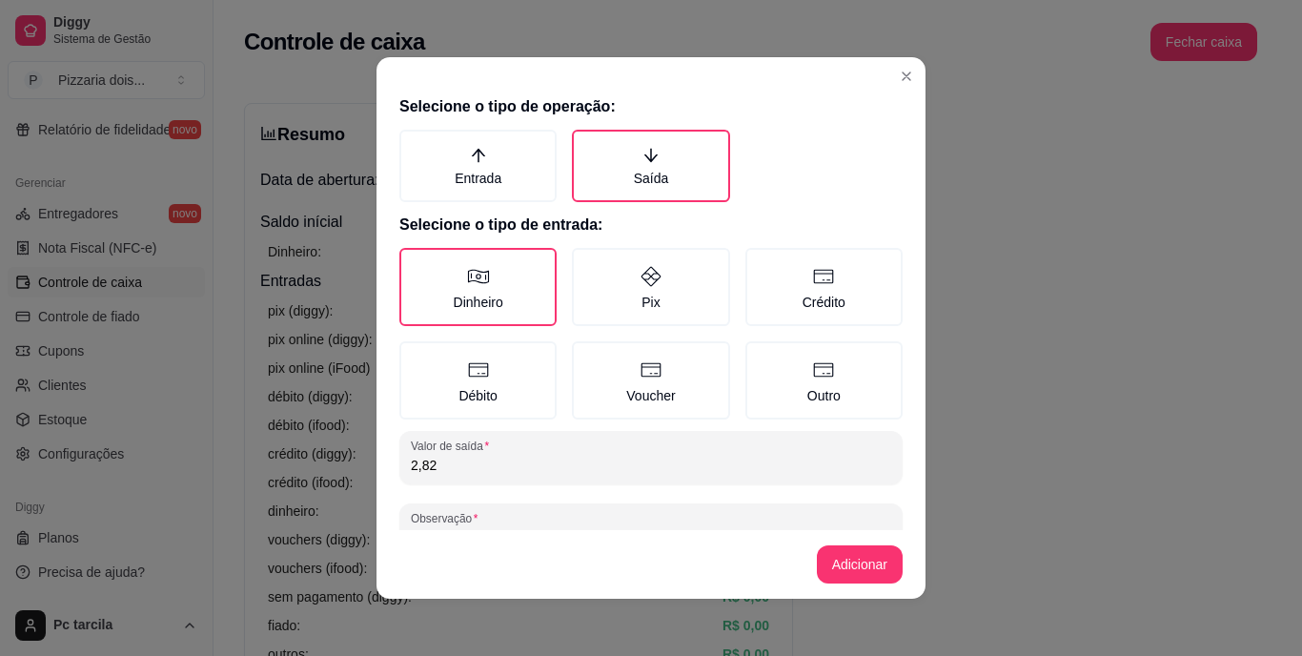
click at [582, 494] on div "Selecione o tipo de operação: Entrada Saída Selecione o tipo de entrada: Dinhei…" at bounding box center [650, 309] width 549 height 442
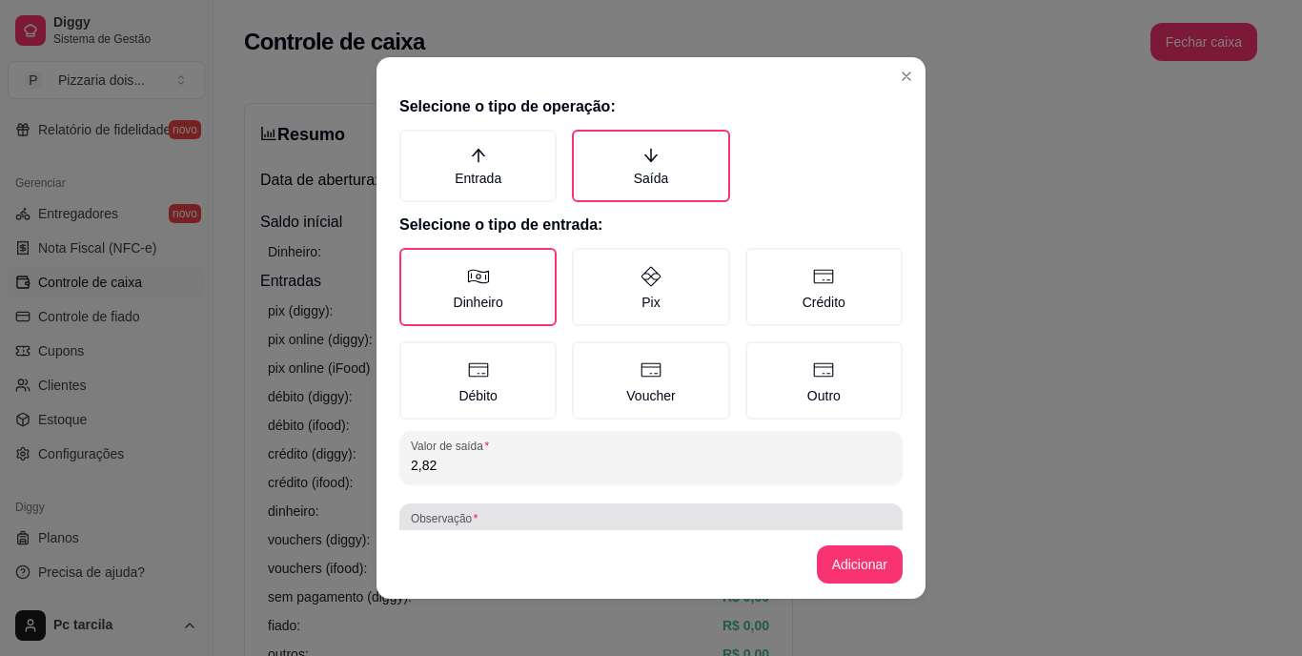
click at [577, 515] on div at bounding box center [651, 530] width 480 height 38
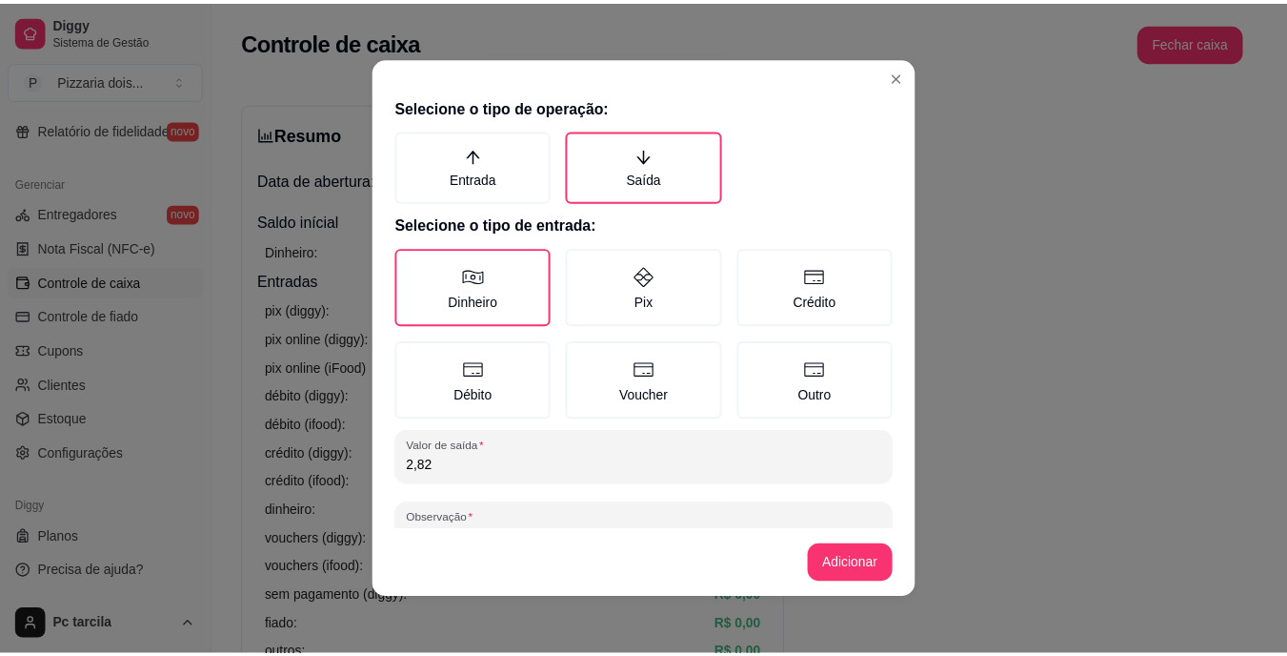
scroll to position [17, 0]
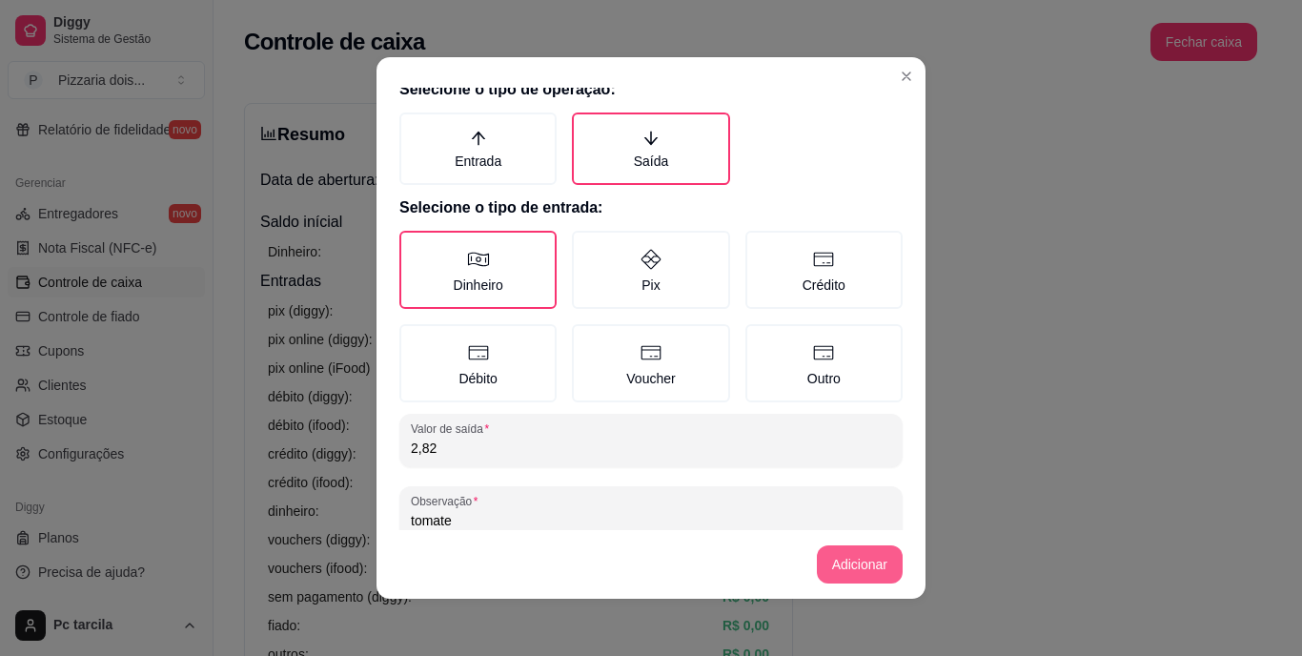
type input "tomate"
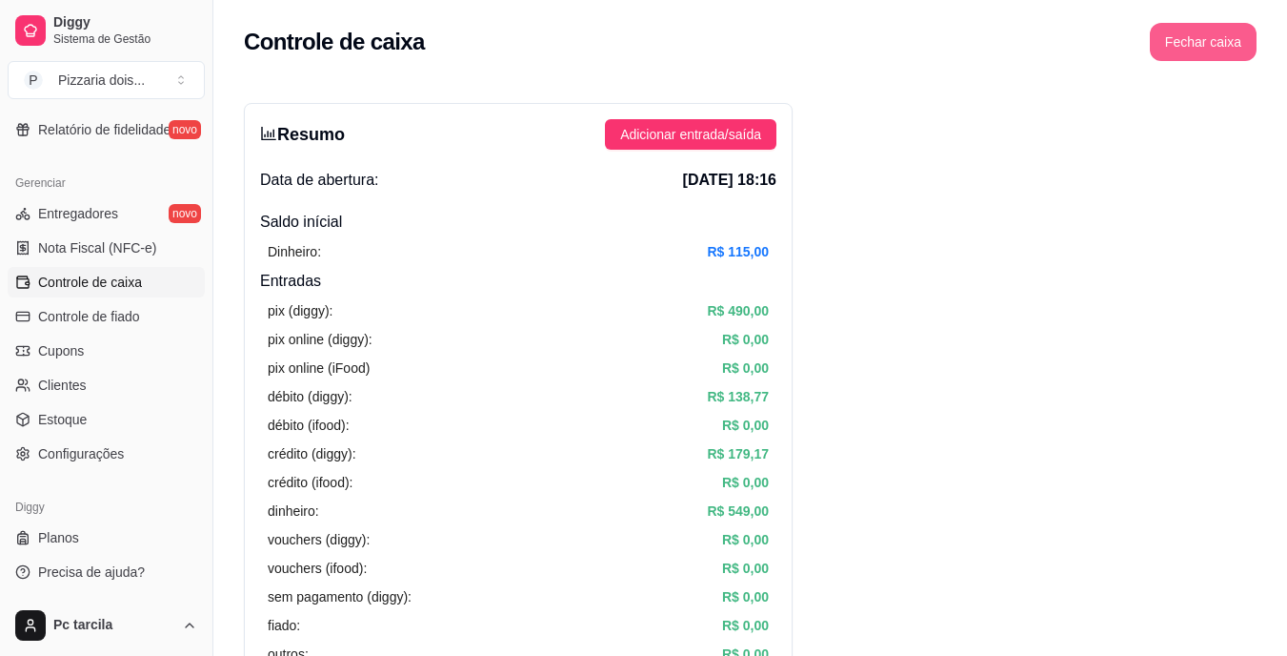
click at [1235, 40] on button "Fechar caixa" at bounding box center [1203, 42] width 107 height 38
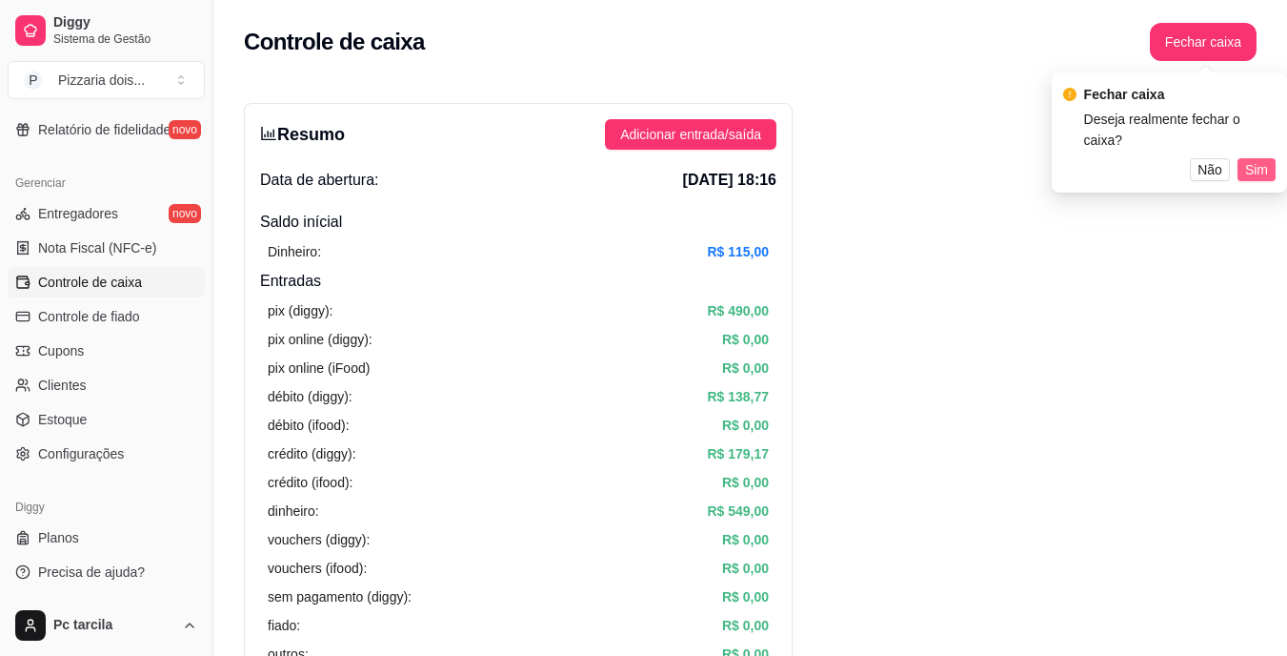
click at [1264, 159] on span "Sim" at bounding box center [1256, 169] width 23 height 21
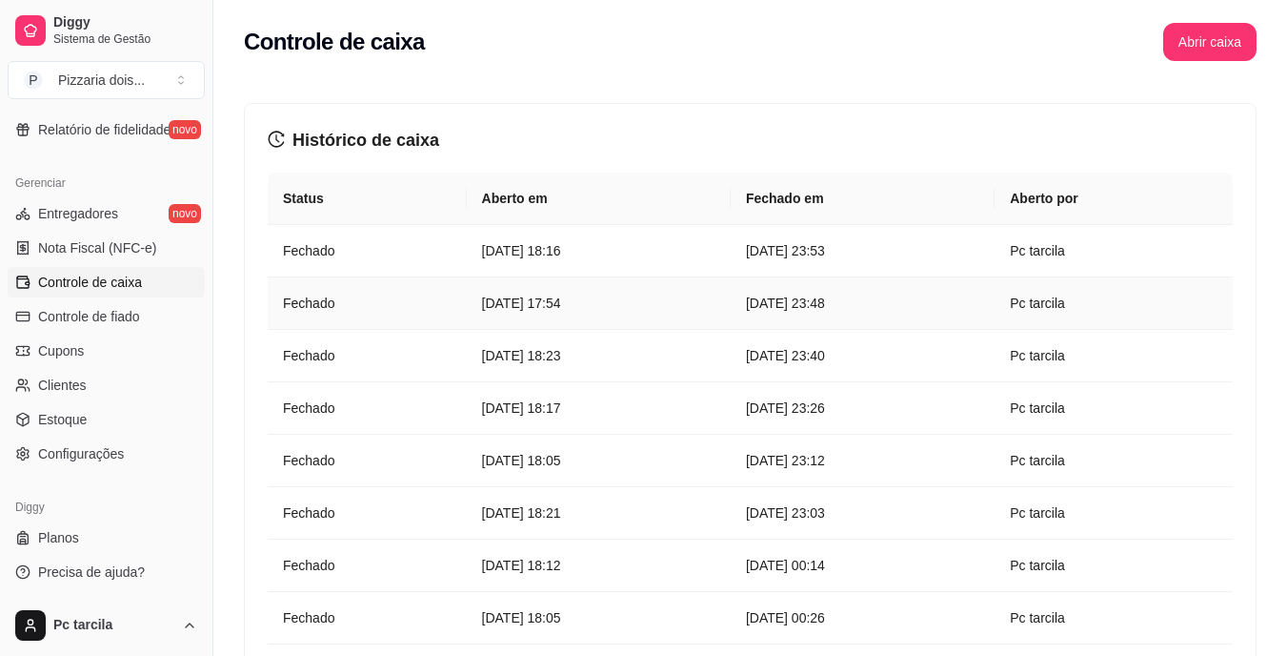
click at [1084, 319] on td "Pc tarcila" at bounding box center [1114, 303] width 238 height 52
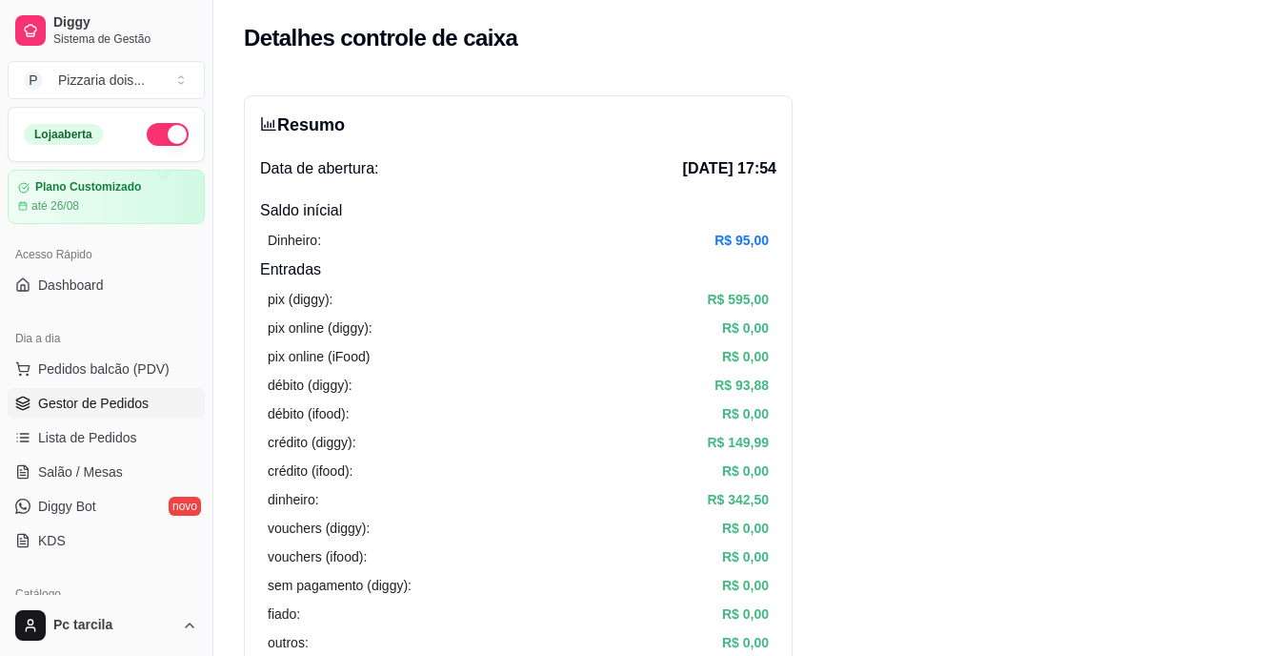
click at [118, 394] on span "Gestor de Pedidos" at bounding box center [93, 403] width 111 height 19
